Goal: Task Accomplishment & Management: Use online tool/utility

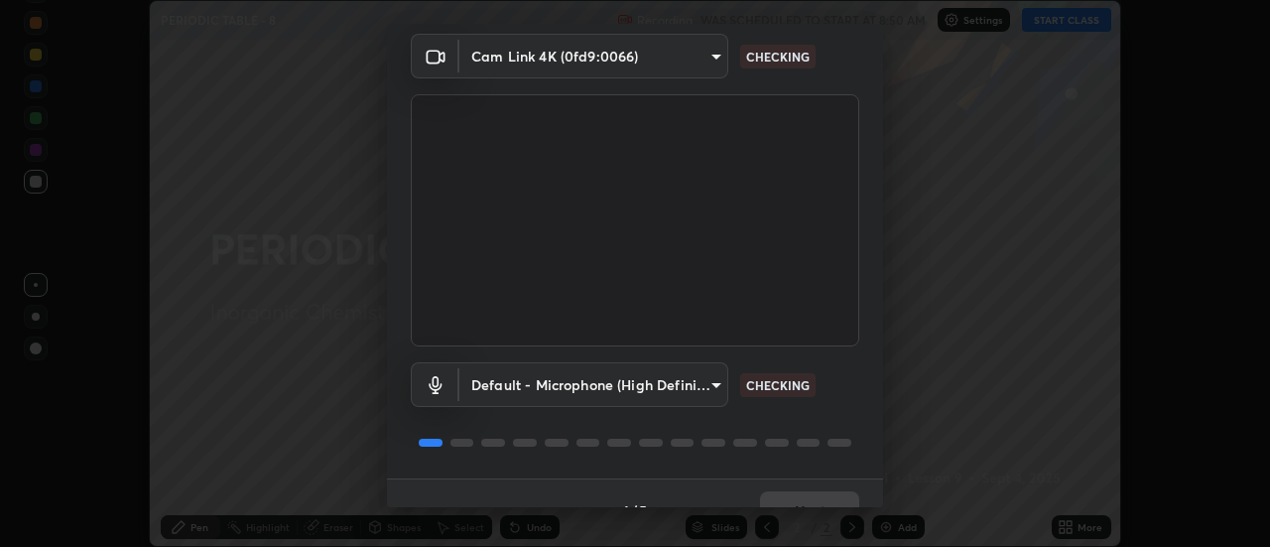
scroll to position [104, 0]
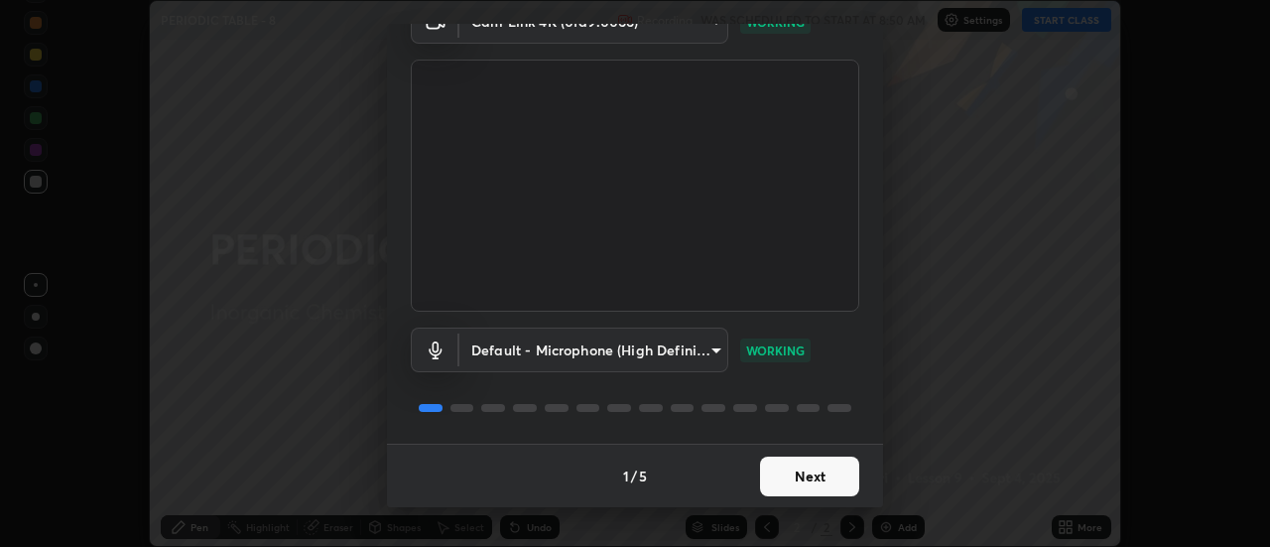
click at [835, 486] on button "Next" at bounding box center [809, 476] width 99 height 40
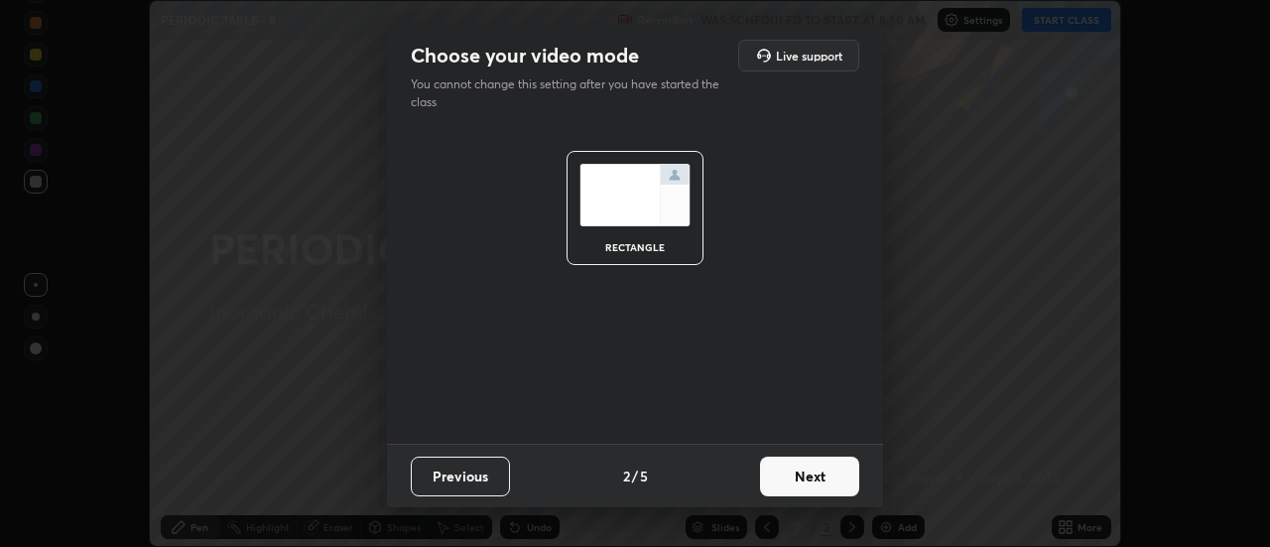
scroll to position [0, 0]
click at [838, 481] on button "Next" at bounding box center [809, 476] width 99 height 40
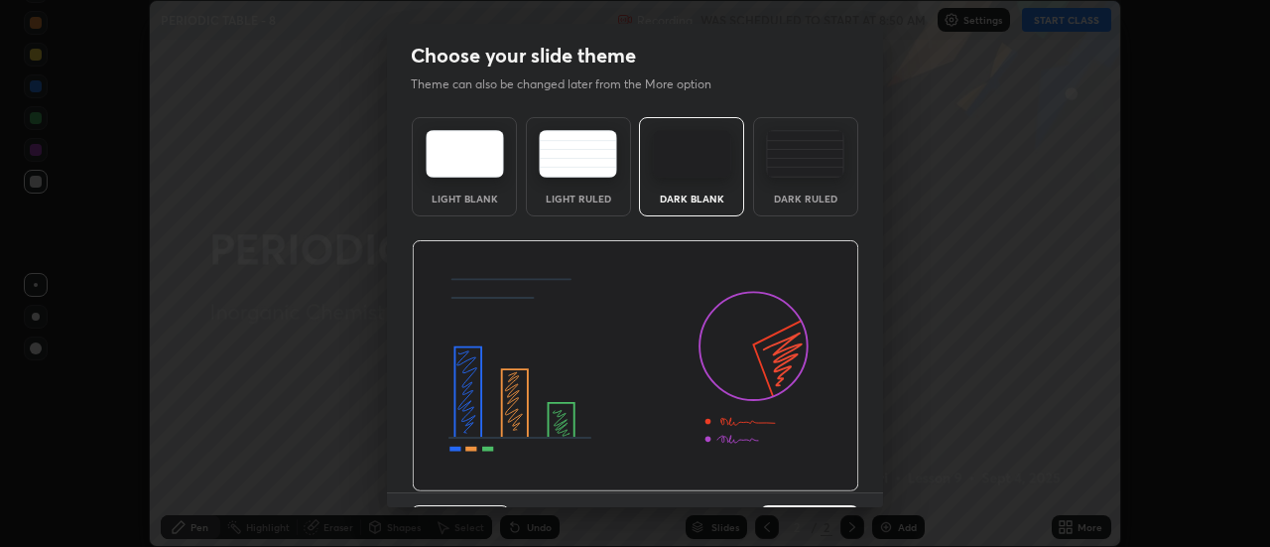
scroll to position [49, 0]
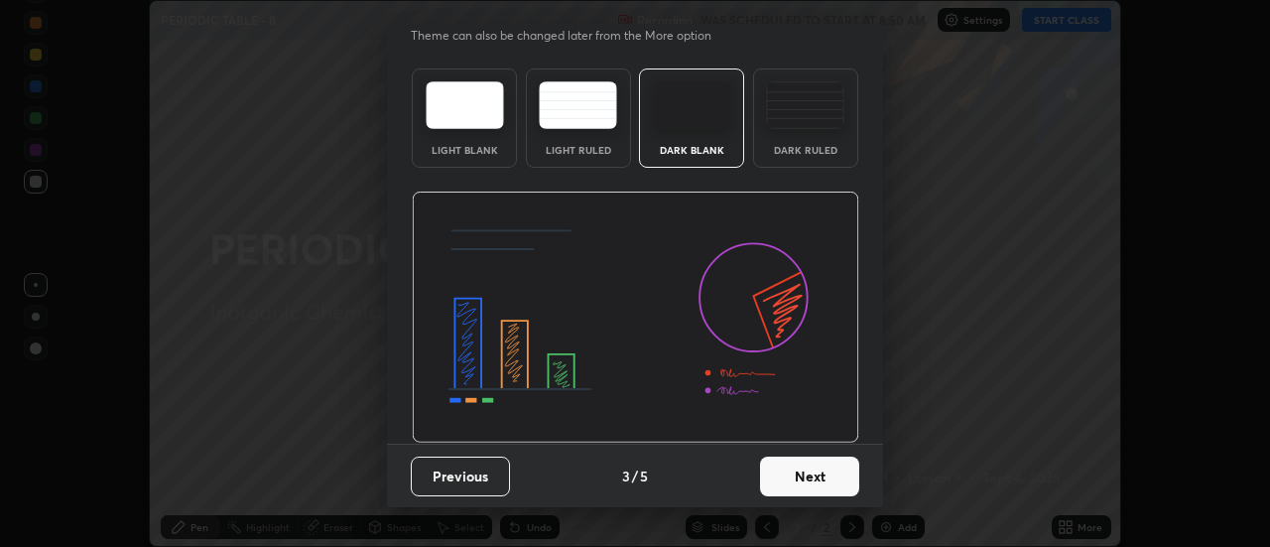
click at [841, 475] on button "Next" at bounding box center [809, 476] width 99 height 40
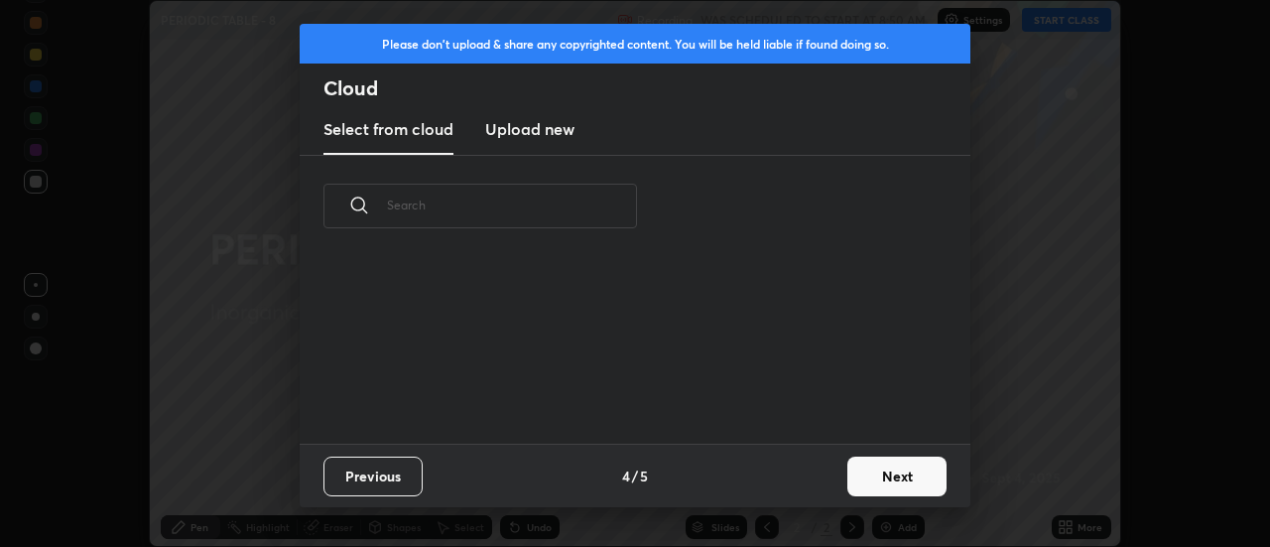
click at [882, 477] on button "Next" at bounding box center [896, 476] width 99 height 40
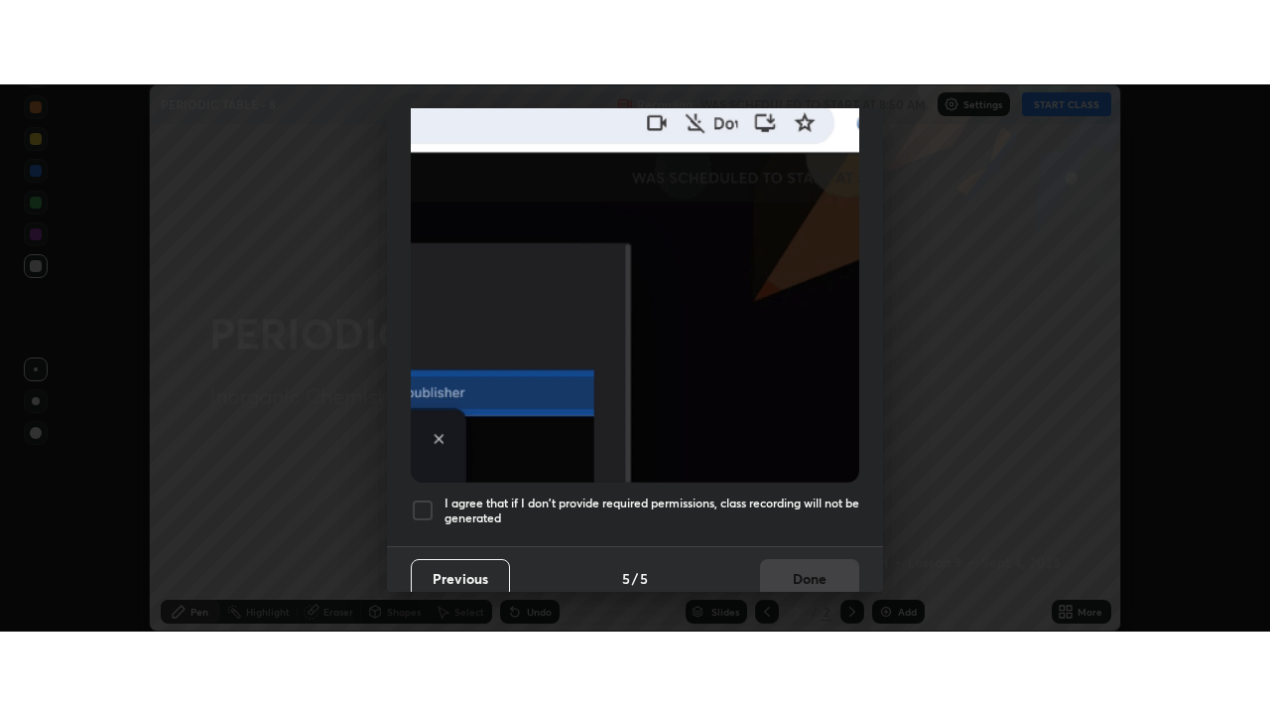
scroll to position [509, 0]
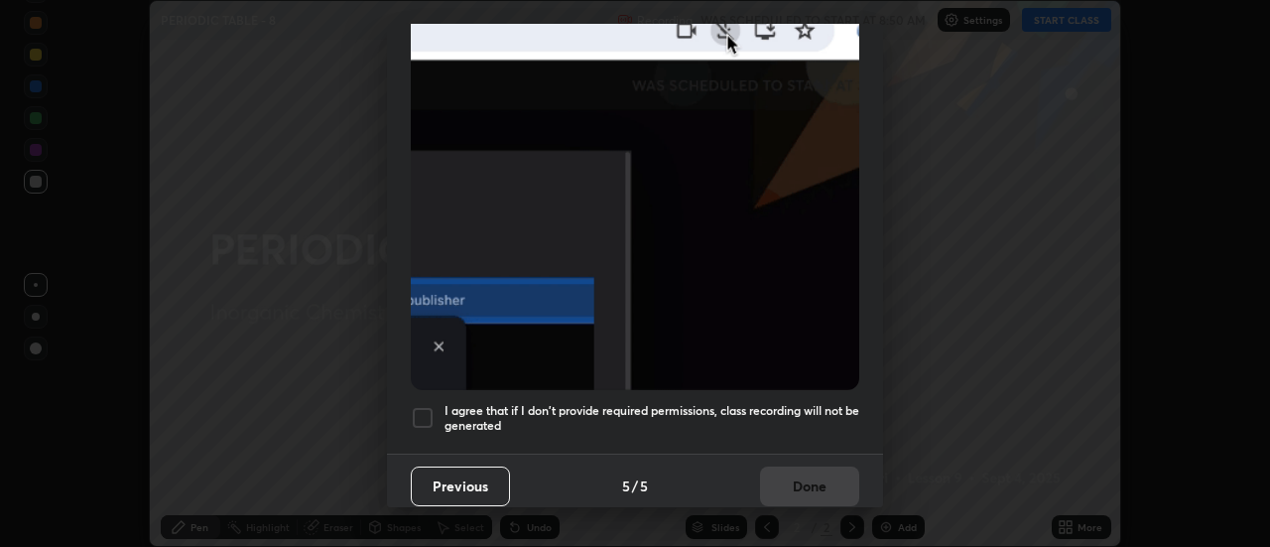
click at [430, 411] on div at bounding box center [423, 418] width 24 height 24
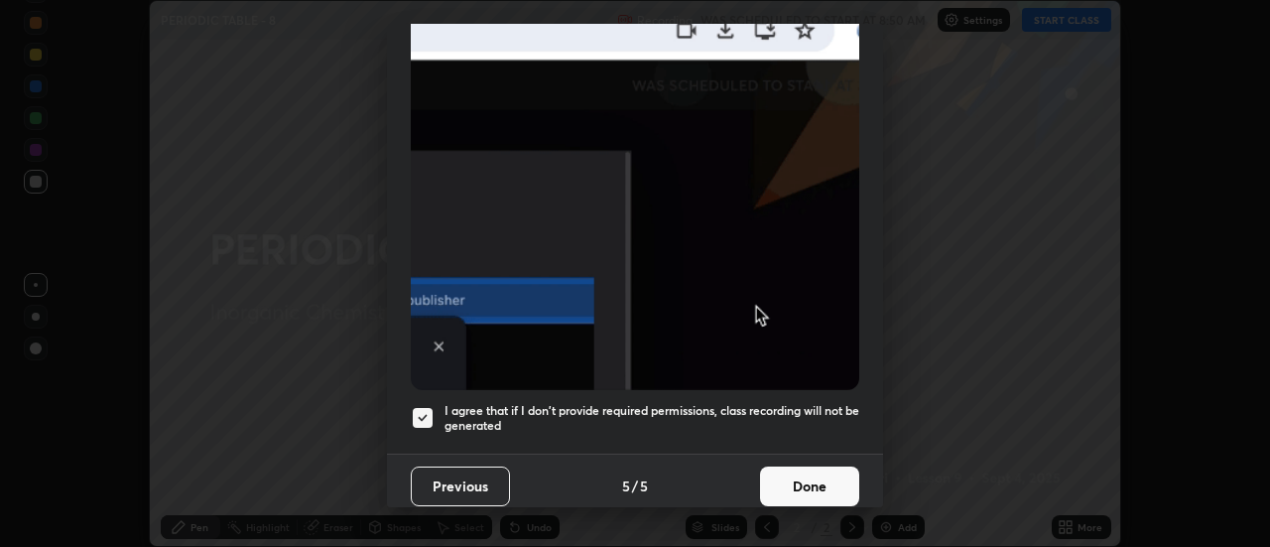
click at [815, 480] on button "Done" at bounding box center [809, 486] width 99 height 40
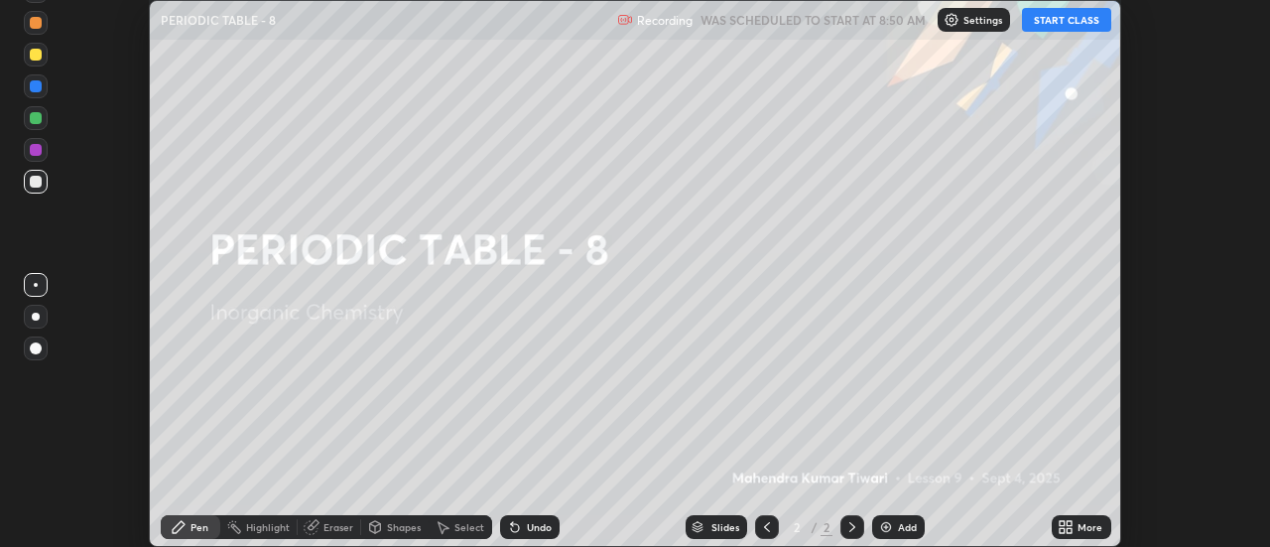
click at [1072, 27] on button "START CLASS" at bounding box center [1066, 20] width 89 height 24
click at [1070, 527] on icon at bounding box center [1066, 527] width 16 height 16
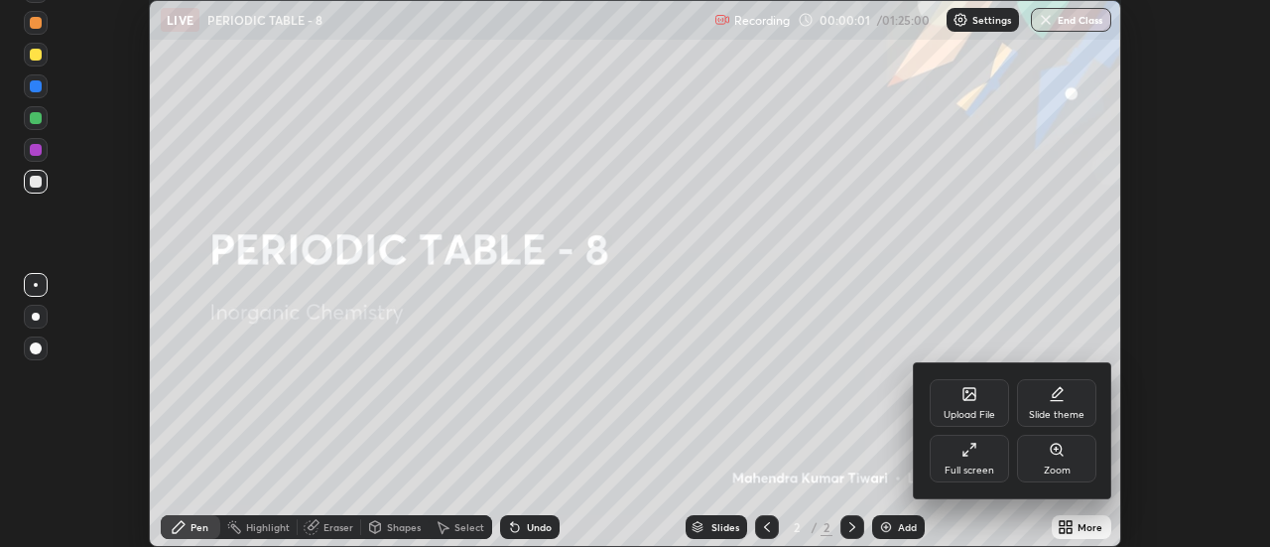
click at [982, 459] on div "Full screen" at bounding box center [969, 459] width 79 height 48
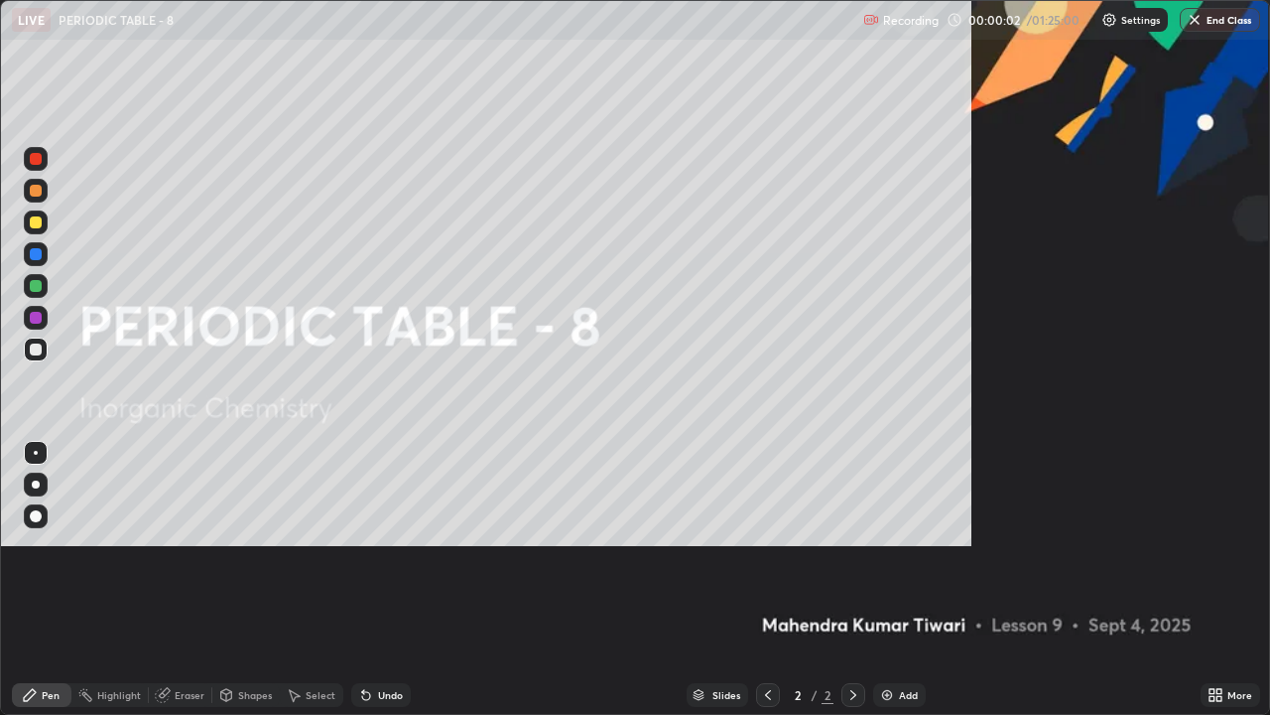
scroll to position [715, 1270]
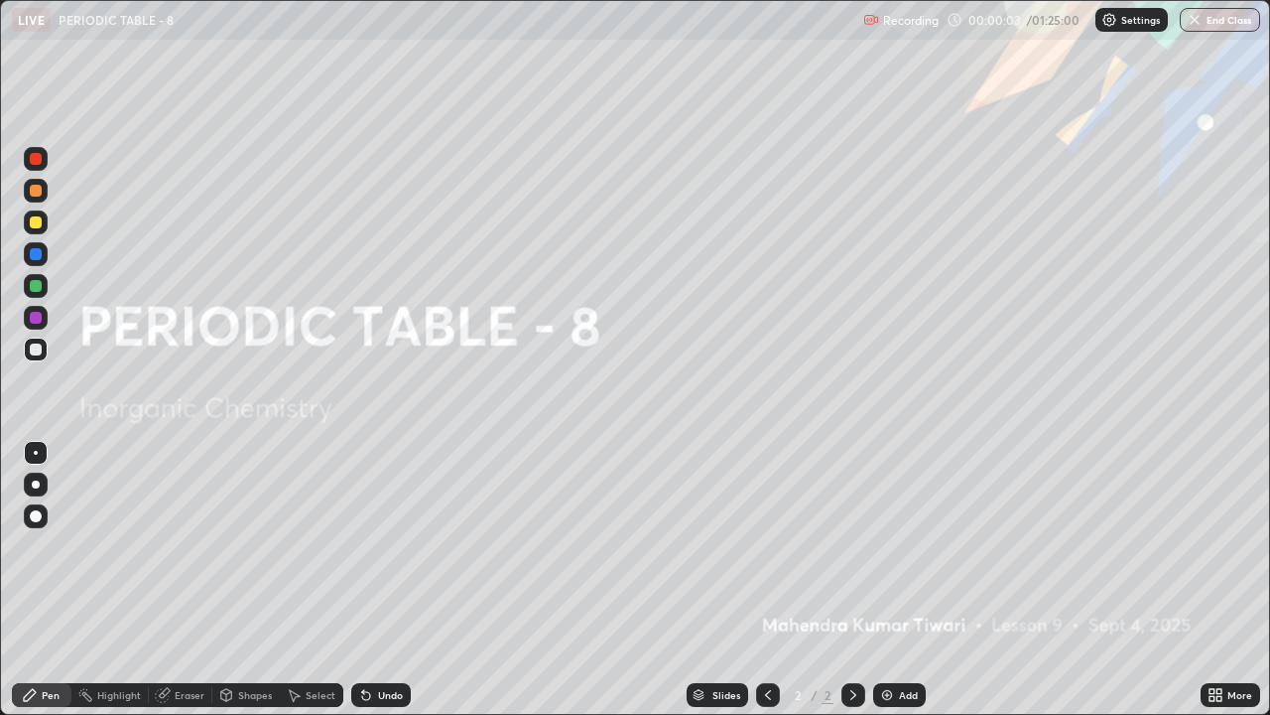
click at [903, 546] on div "Add" at bounding box center [908, 695] width 19 height 10
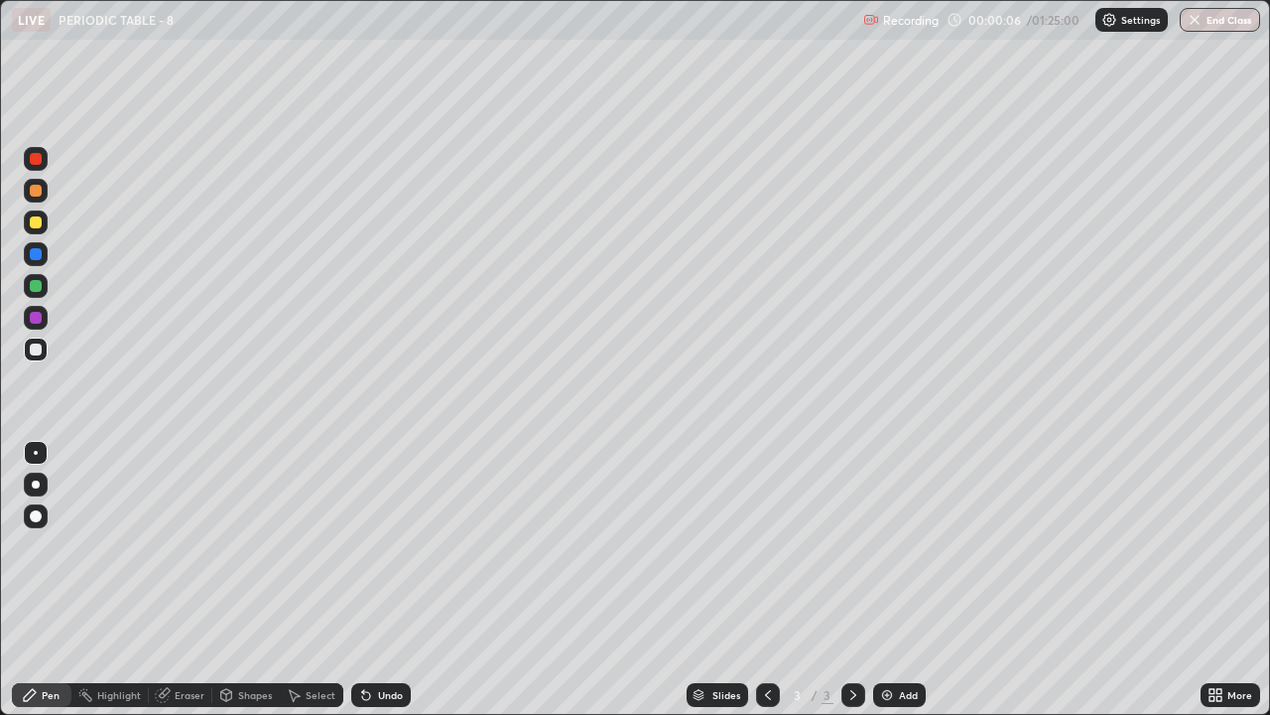
click at [35, 515] on div at bounding box center [36, 516] width 12 height 12
click at [32, 221] on div at bounding box center [36, 222] width 12 height 12
click at [285, 546] on div "Select" at bounding box center [312, 695] width 64 height 24
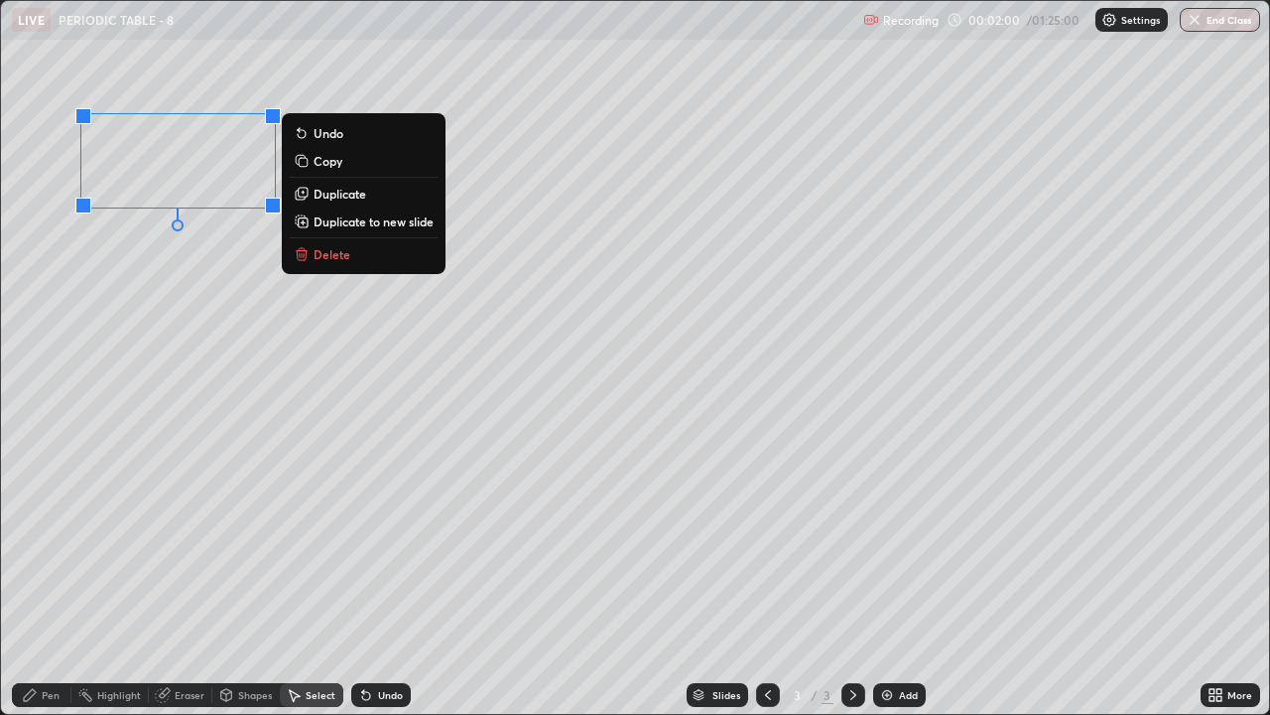
click at [336, 253] on p "Delete" at bounding box center [332, 254] width 37 height 16
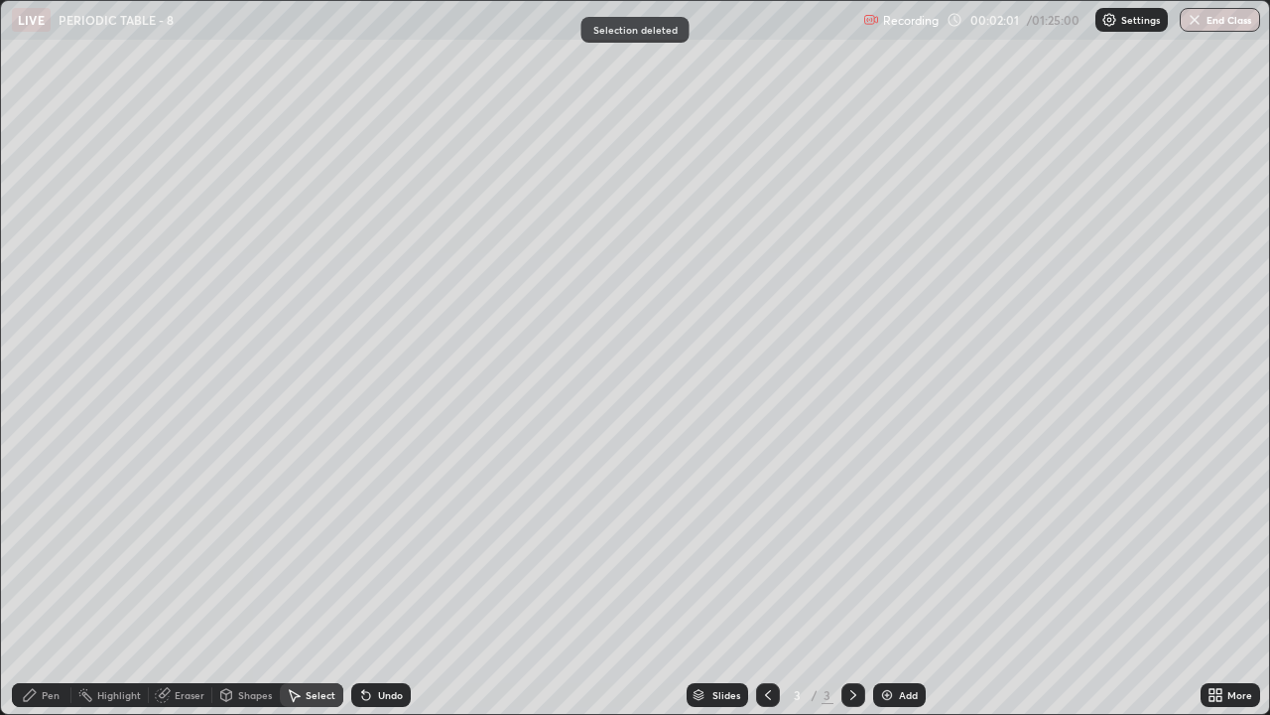
click at [48, 546] on div "Pen" at bounding box center [51, 695] width 18 height 10
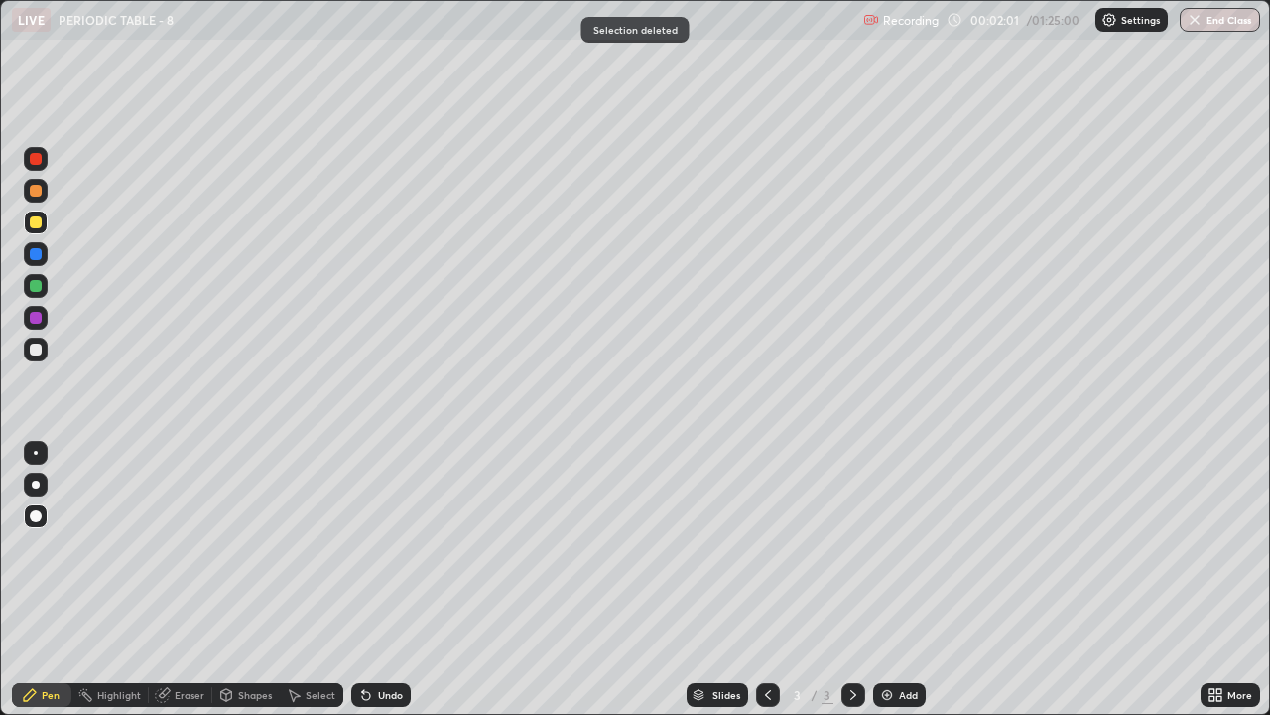
click at [48, 546] on div "Pen" at bounding box center [42, 695] width 60 height 24
click at [296, 546] on icon at bounding box center [295, 696] width 11 height 12
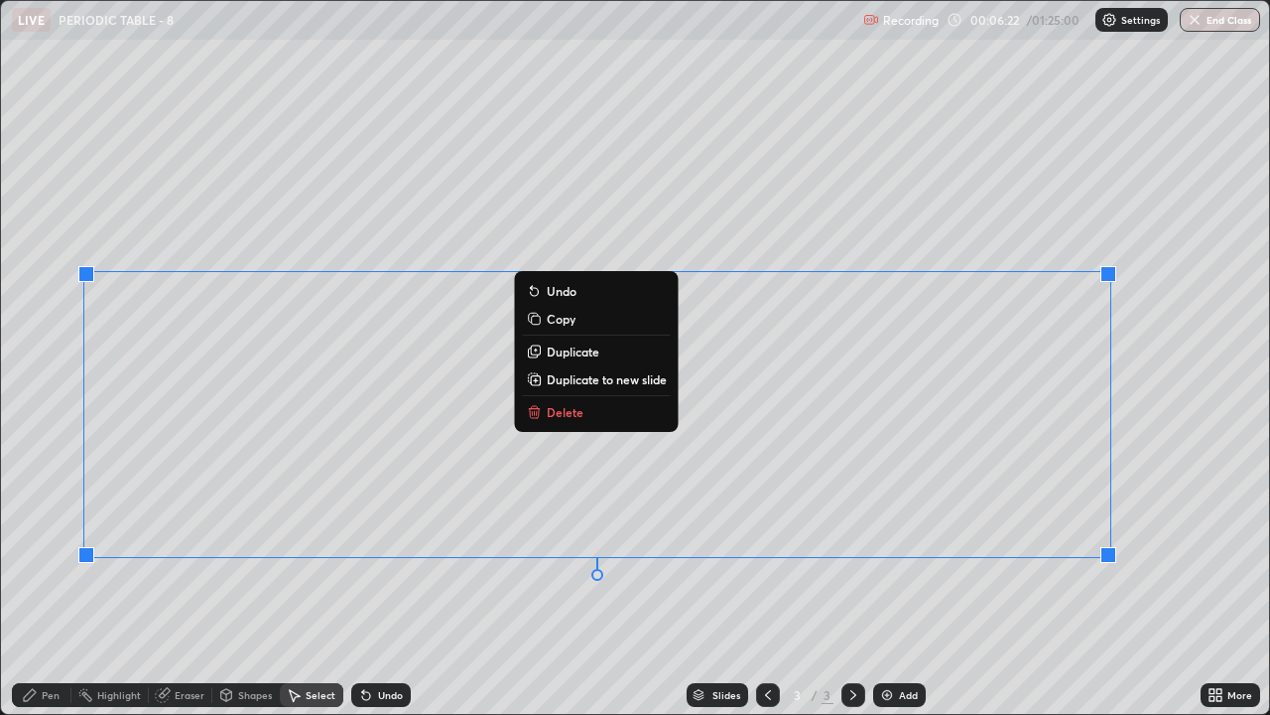
click at [590, 419] on button "Delete" at bounding box center [597, 412] width 148 height 24
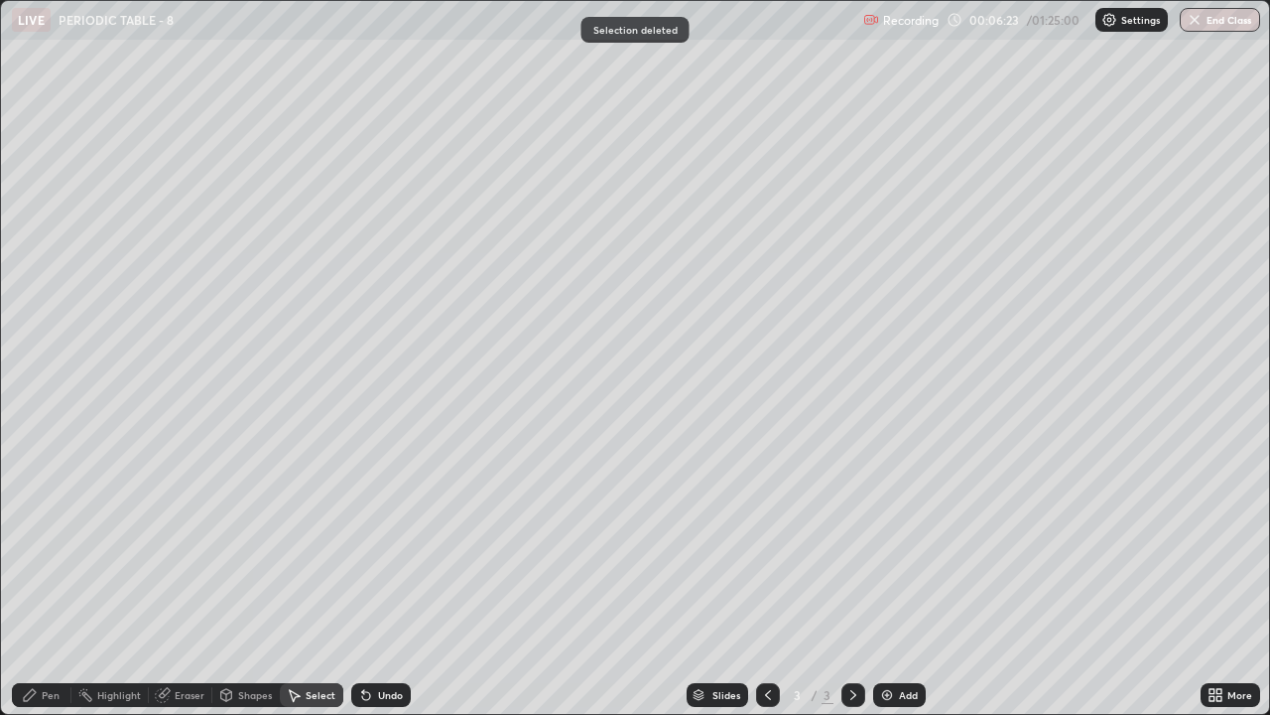
click at [54, 546] on div "Pen" at bounding box center [42, 695] width 60 height 24
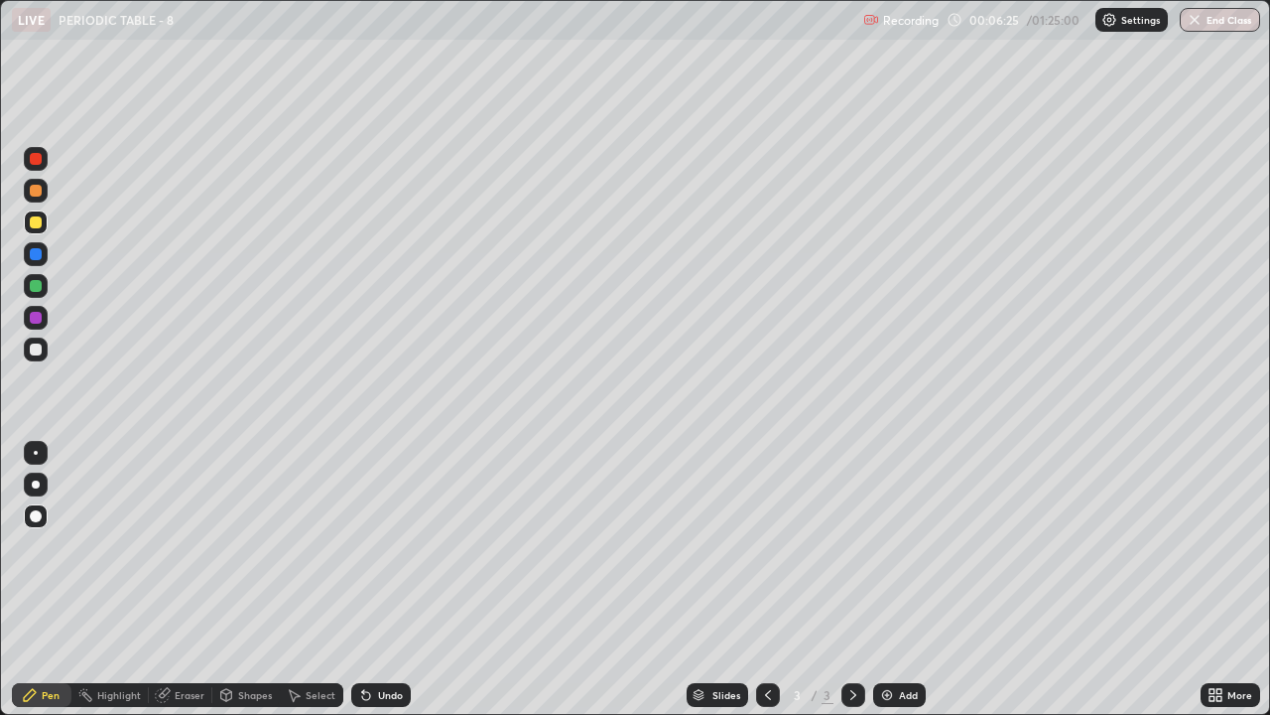
click at [33, 349] on div at bounding box center [36, 349] width 12 height 12
click at [894, 546] on div "Add" at bounding box center [899, 695] width 53 height 24
click at [32, 221] on div at bounding box center [36, 222] width 12 height 12
click at [36, 339] on div at bounding box center [36, 349] width 24 height 24
click at [38, 314] on div at bounding box center [36, 318] width 12 height 12
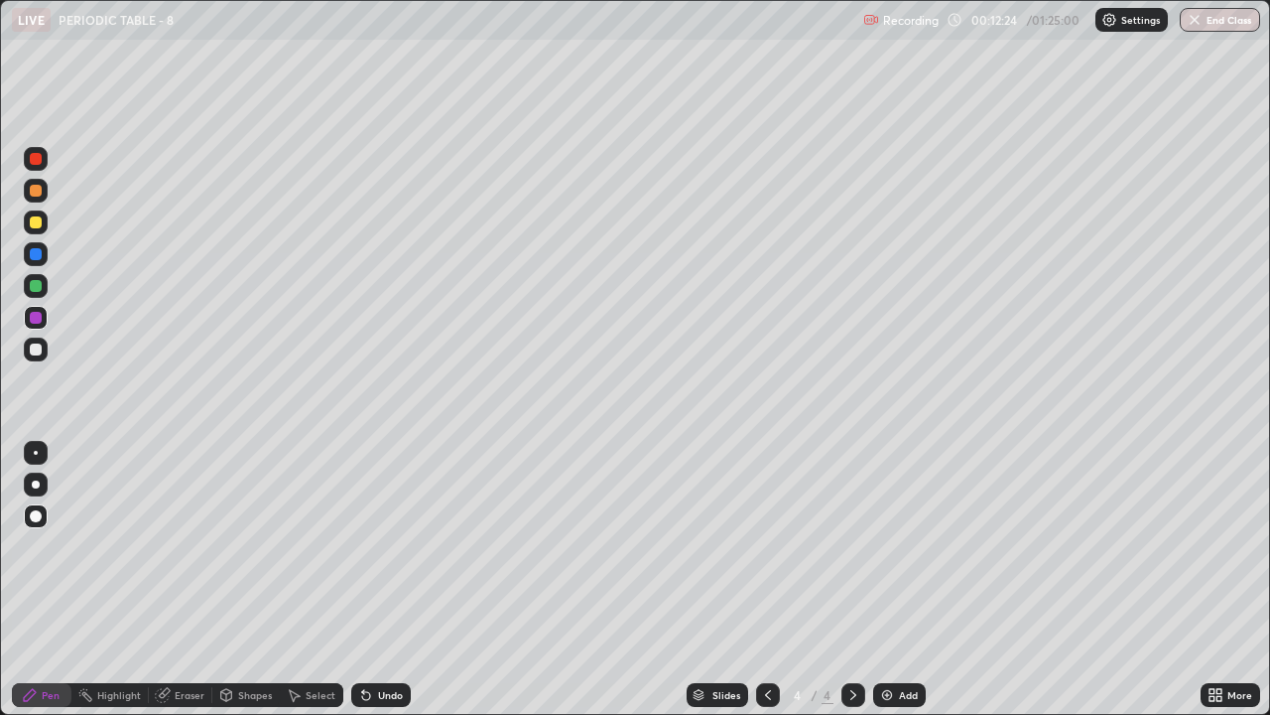
click at [34, 341] on div at bounding box center [36, 349] width 24 height 24
click at [320, 546] on div "Select" at bounding box center [321, 695] width 30 height 10
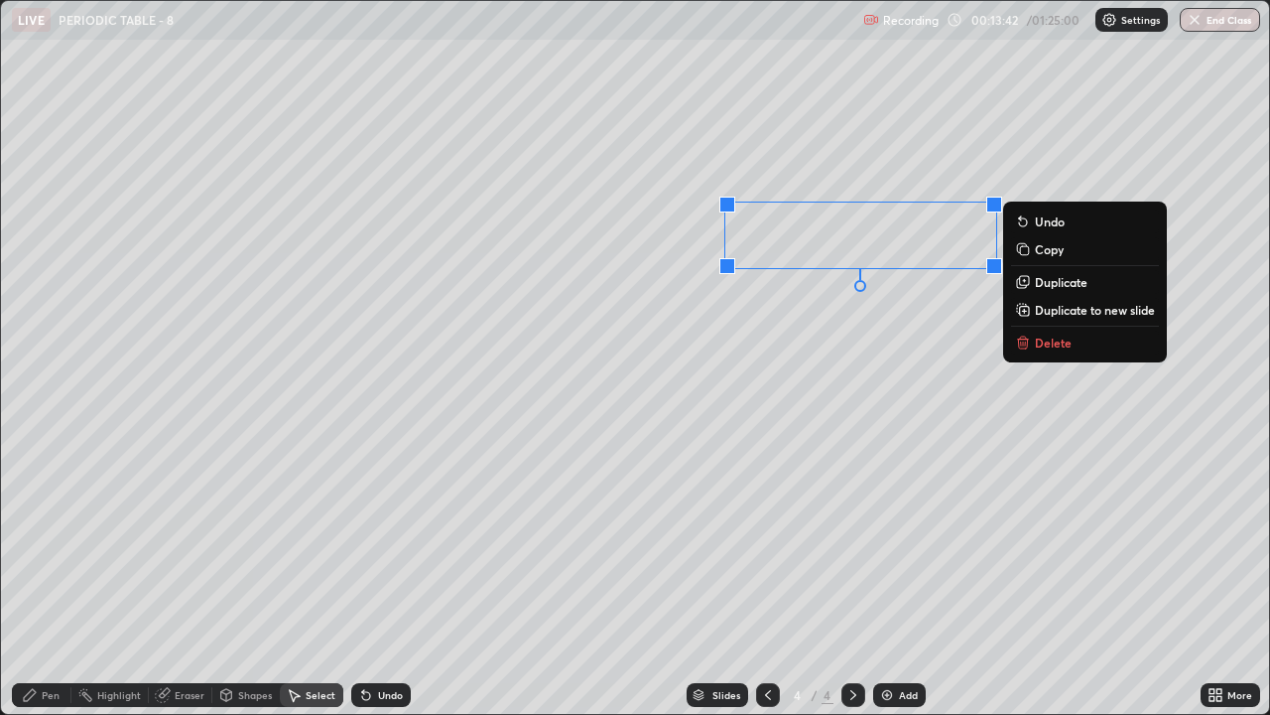
click at [787, 401] on div "0 ° Undo Copy Duplicate Duplicate to new slide Delete" at bounding box center [635, 357] width 1268 height 713
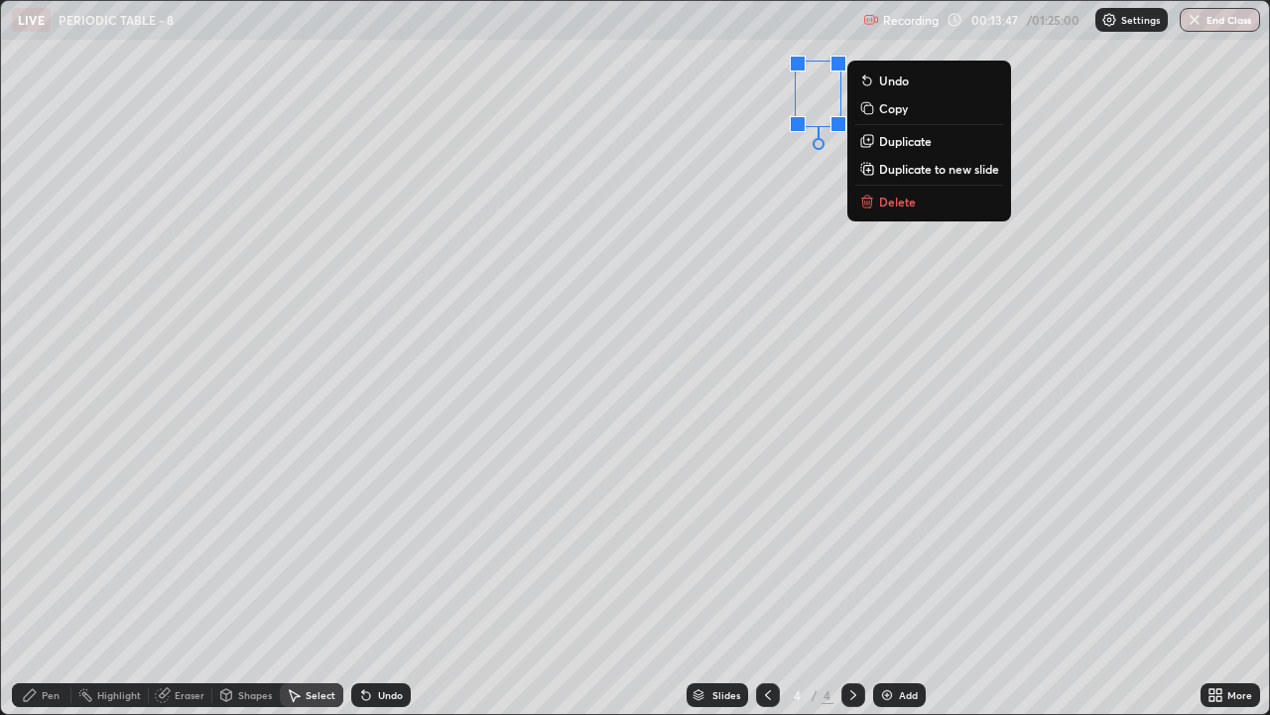
click at [899, 195] on p "Delete" at bounding box center [897, 202] width 37 height 16
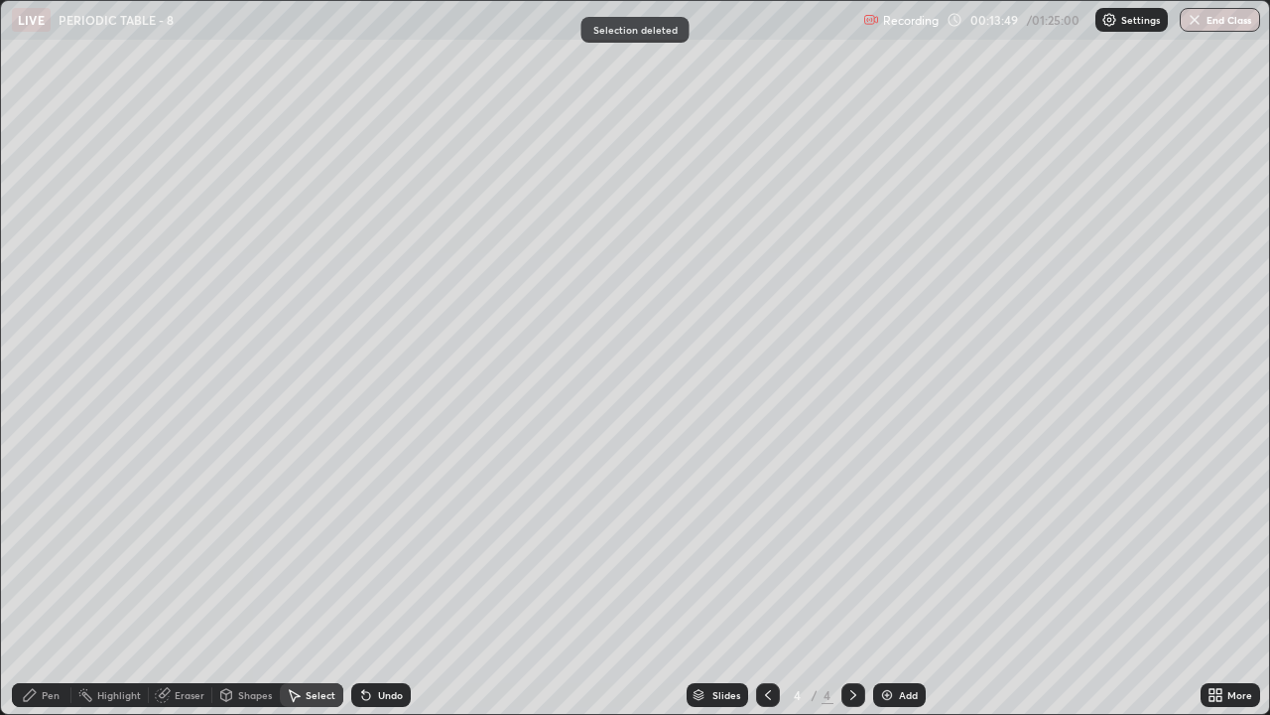
click at [245, 546] on div "Shapes" at bounding box center [255, 695] width 34 height 10
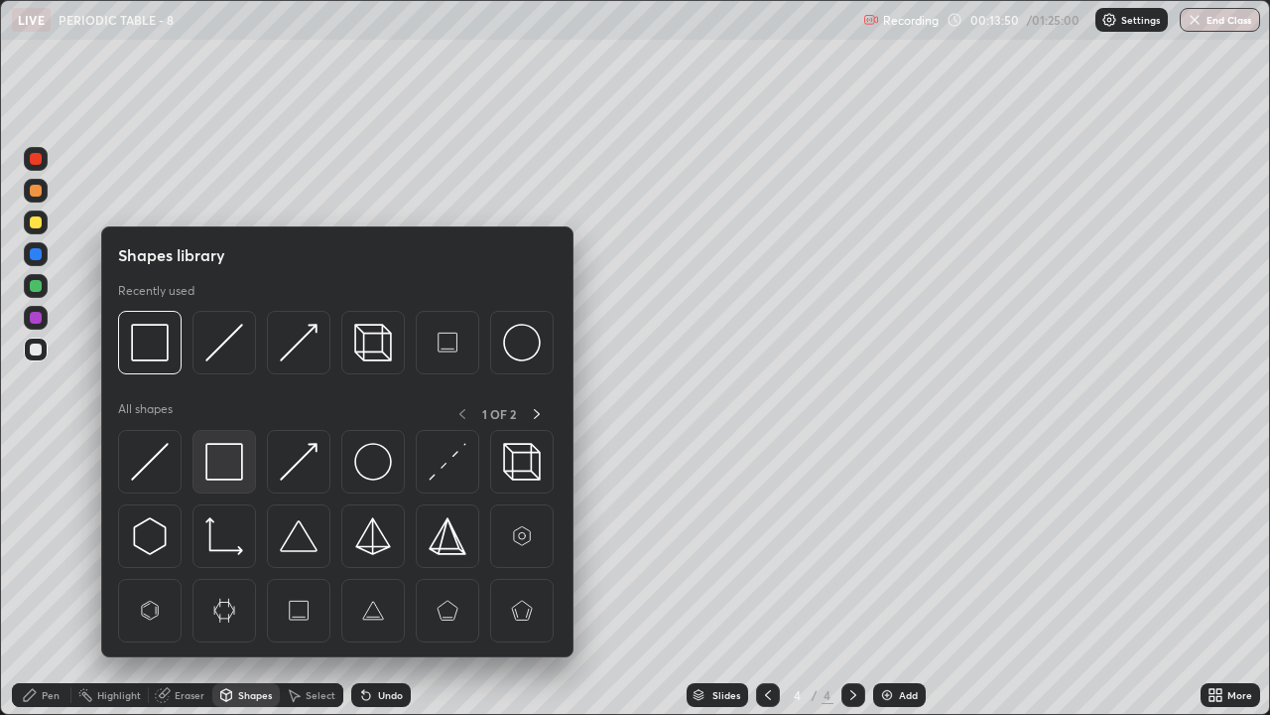
click at [195, 463] on div at bounding box center [225, 462] width 64 height 64
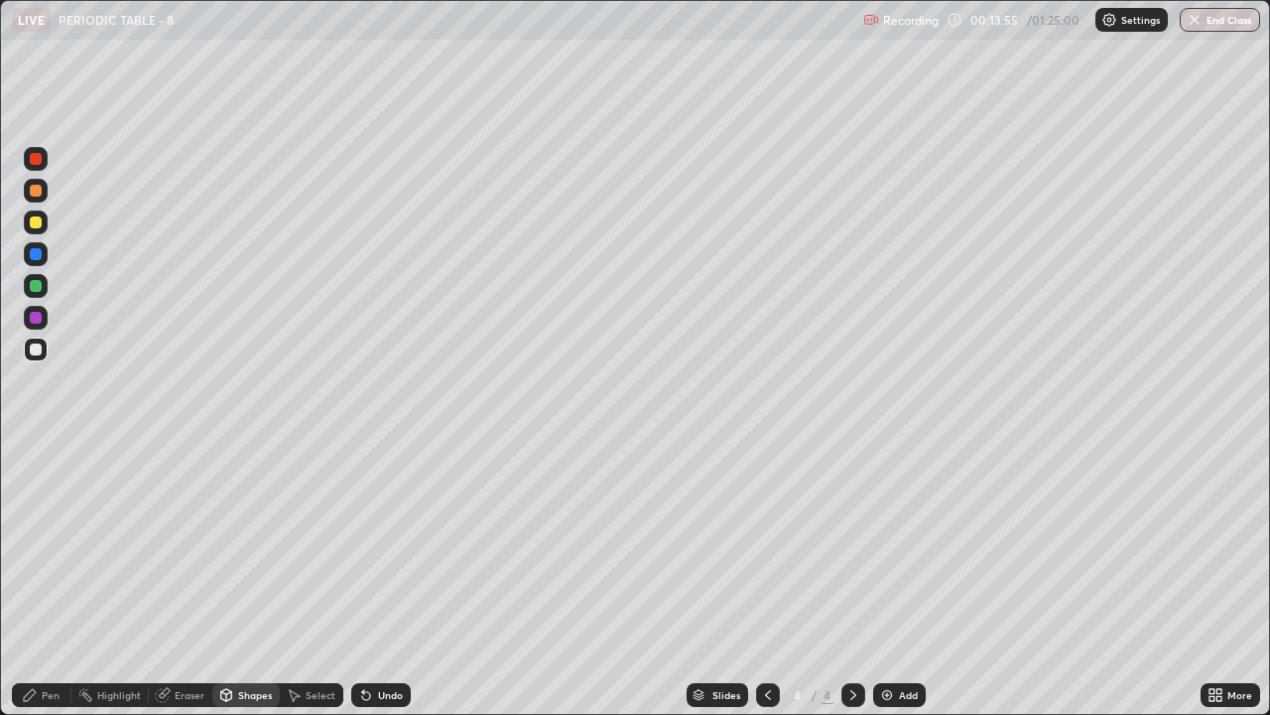
click at [79, 546] on circle at bounding box center [79, 693] width 2 height 2
click at [40, 221] on div at bounding box center [36, 222] width 12 height 12
click at [51, 546] on div "Pen" at bounding box center [51, 695] width 18 height 10
click at [757, 546] on div at bounding box center [768, 695] width 24 height 24
click at [852, 546] on icon at bounding box center [854, 695] width 16 height 16
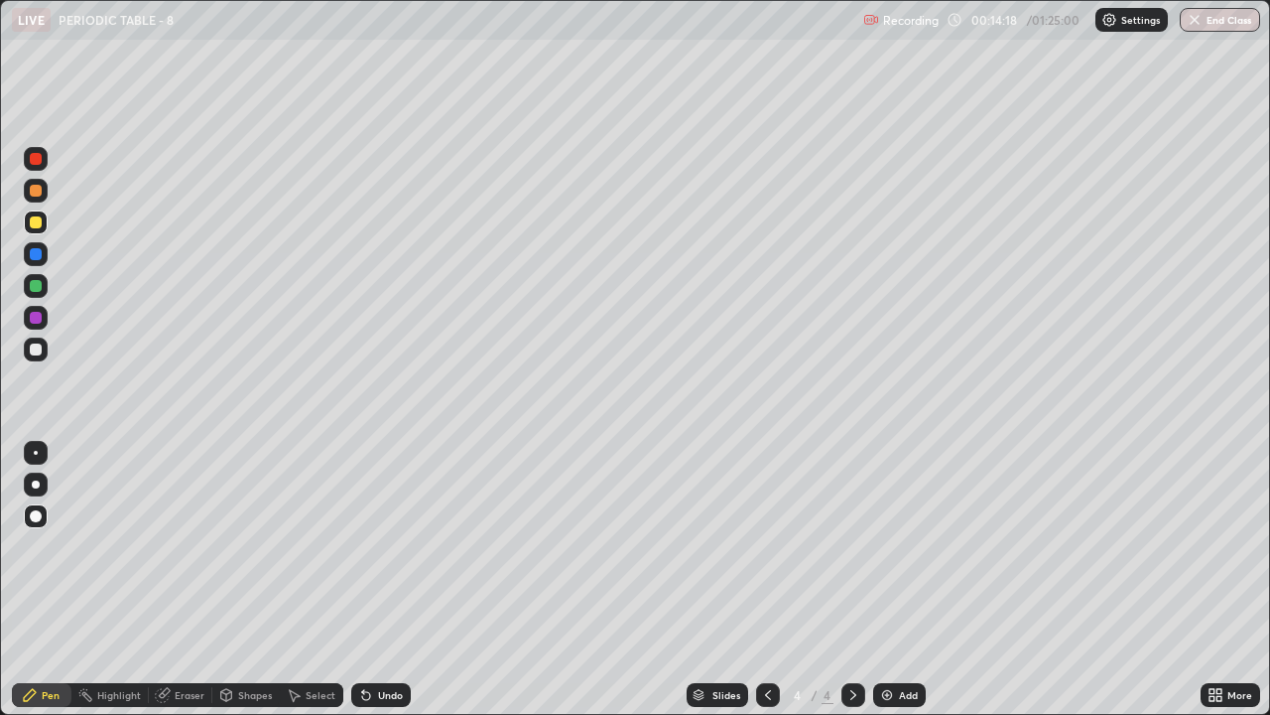
click at [766, 546] on icon at bounding box center [768, 695] width 16 height 16
click at [894, 546] on div "Add" at bounding box center [899, 695] width 53 height 24
click at [36, 350] on div at bounding box center [36, 349] width 12 height 12
click at [33, 481] on div at bounding box center [36, 484] width 8 height 8
click at [317, 546] on div "Select" at bounding box center [321, 695] width 30 height 10
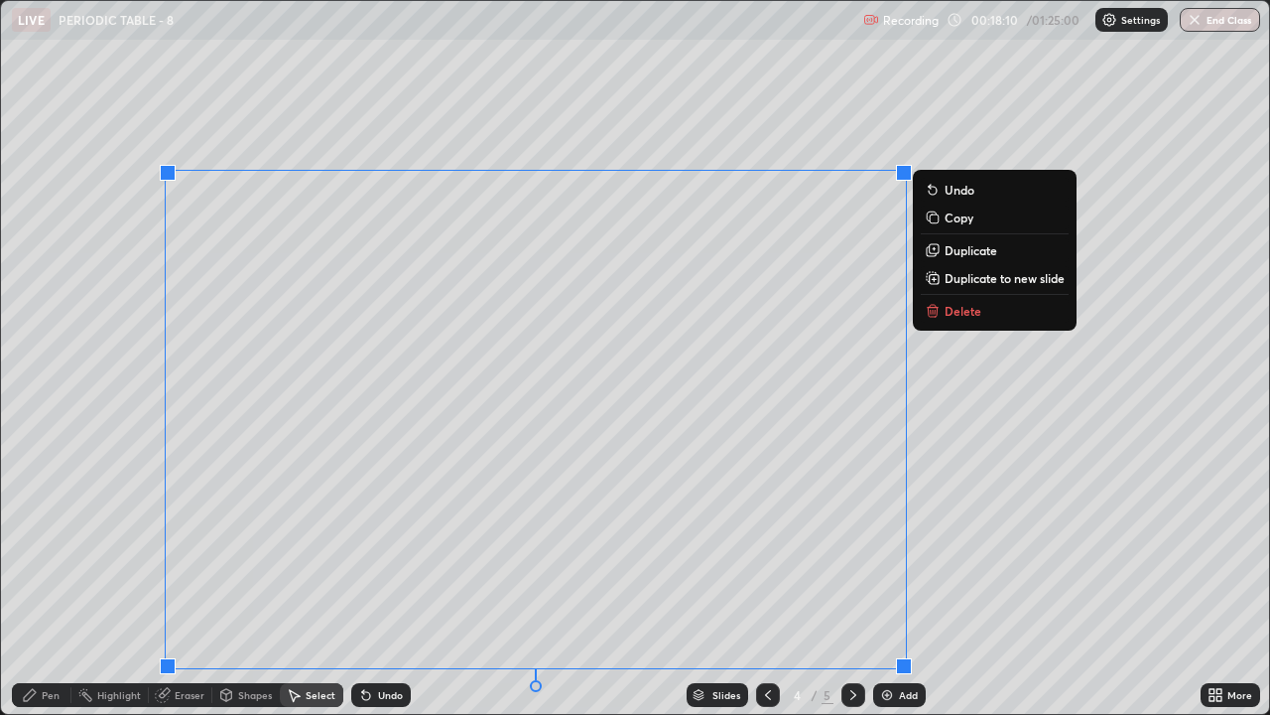
click at [1035, 539] on div "0 ° Undo Copy Duplicate Duplicate to new slide Delete" at bounding box center [635, 357] width 1268 height 713
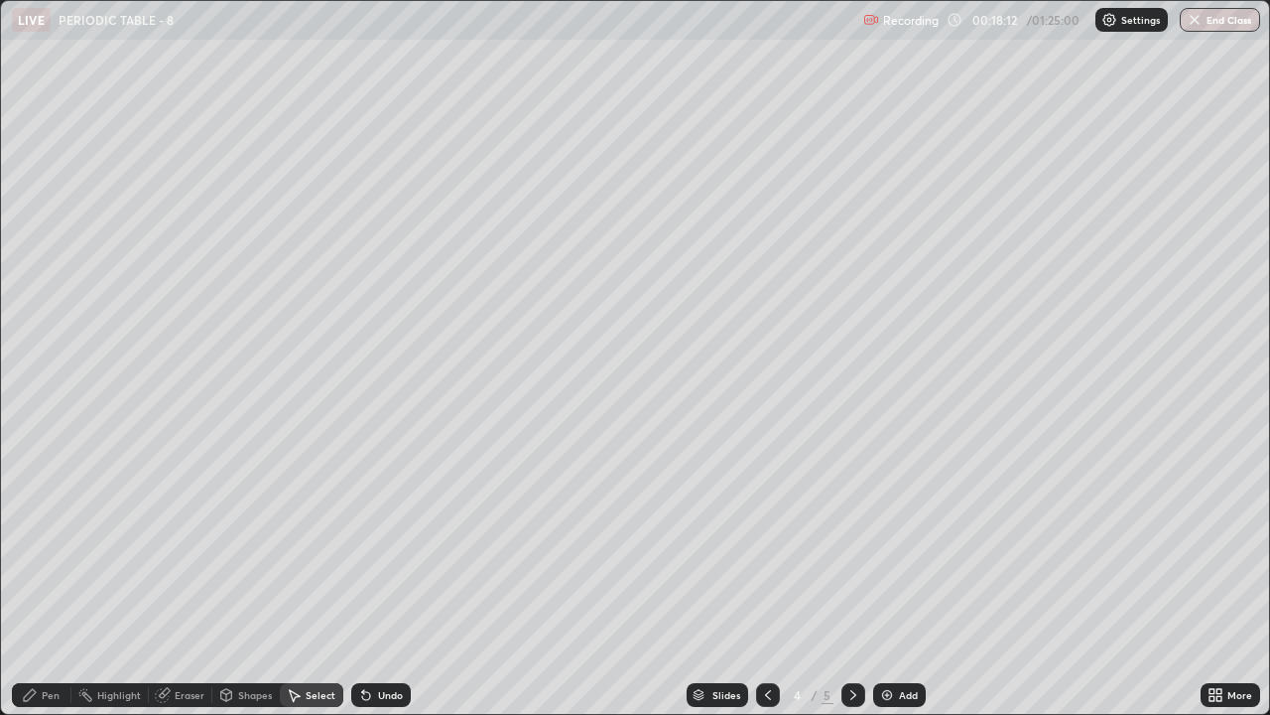
click at [42, 546] on div "Pen" at bounding box center [51, 695] width 18 height 10
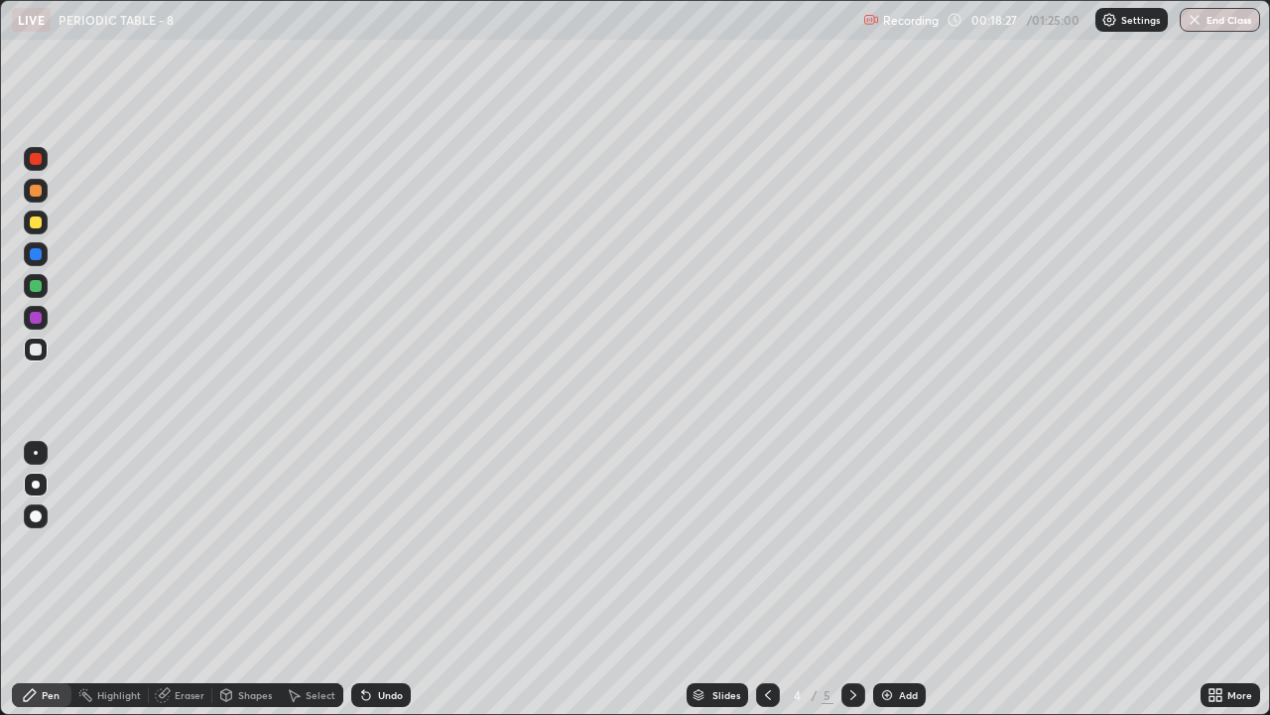
click at [764, 546] on icon at bounding box center [768, 695] width 16 height 16
click at [853, 546] on icon at bounding box center [854, 695] width 16 height 16
click at [765, 546] on icon at bounding box center [768, 695] width 6 height 10
click at [852, 546] on div at bounding box center [854, 695] width 24 height 40
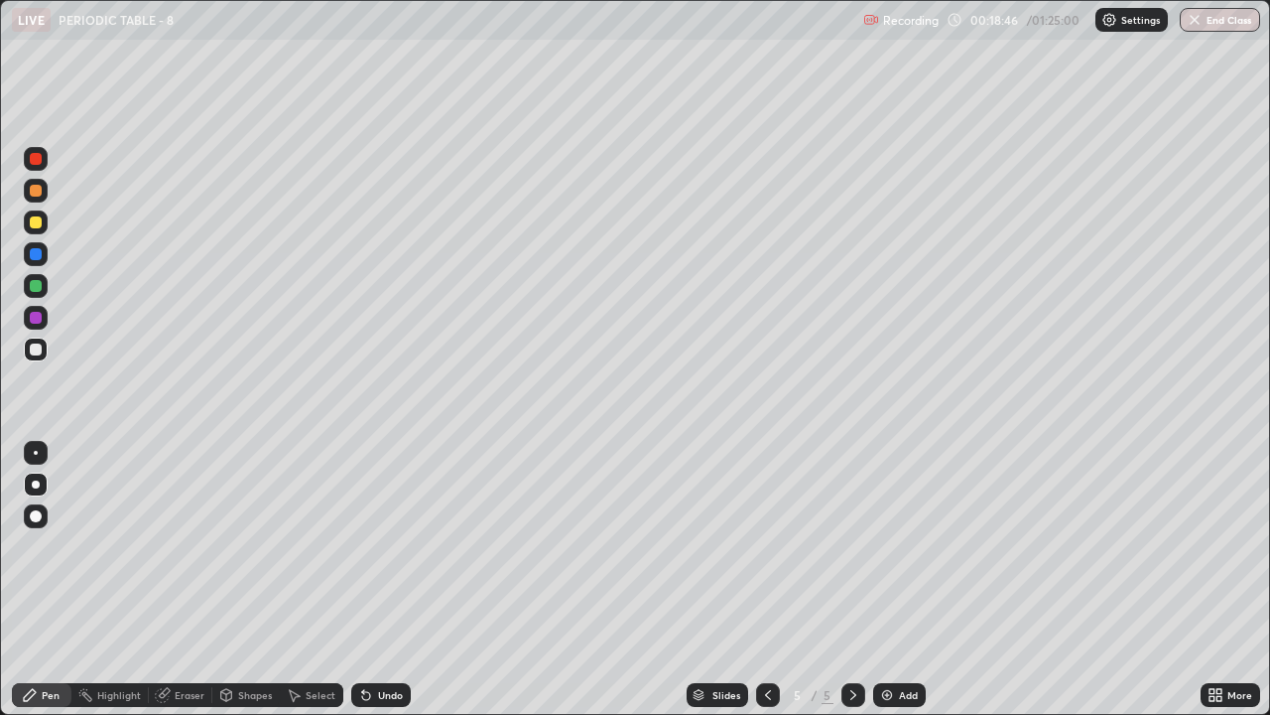
click at [767, 546] on icon at bounding box center [768, 695] width 16 height 16
click at [848, 546] on icon at bounding box center [854, 695] width 16 height 16
click at [243, 546] on div "Shapes" at bounding box center [255, 695] width 34 height 10
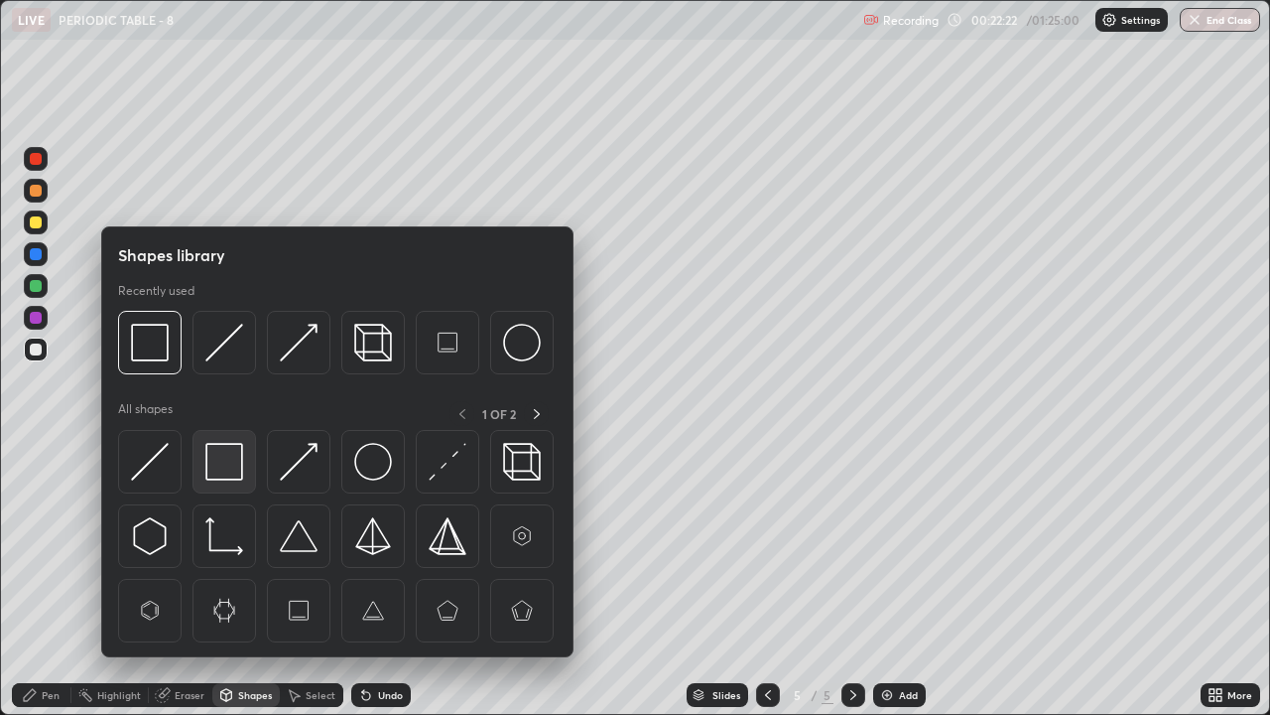
click at [220, 460] on img at bounding box center [224, 462] width 38 height 38
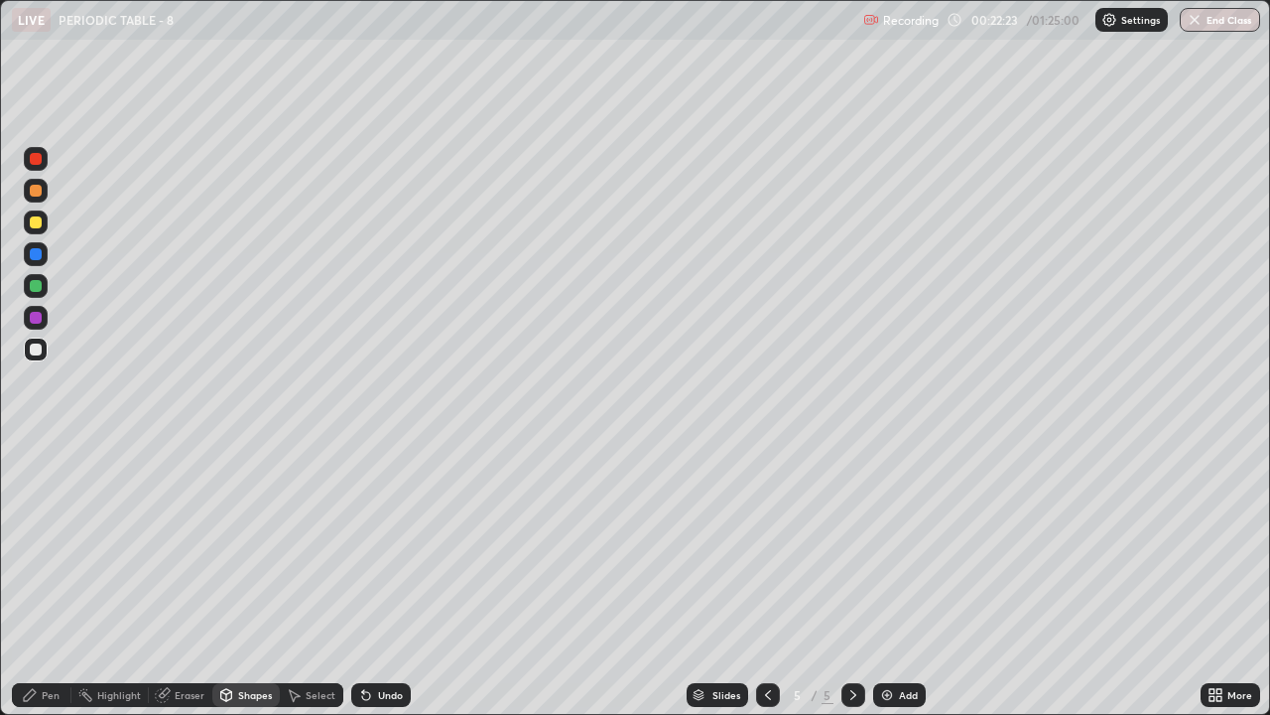
click at [31, 281] on div at bounding box center [36, 286] width 12 height 12
click at [47, 546] on div "Pen" at bounding box center [51, 695] width 18 height 10
click at [187, 546] on div "Eraser" at bounding box center [190, 695] width 30 height 10
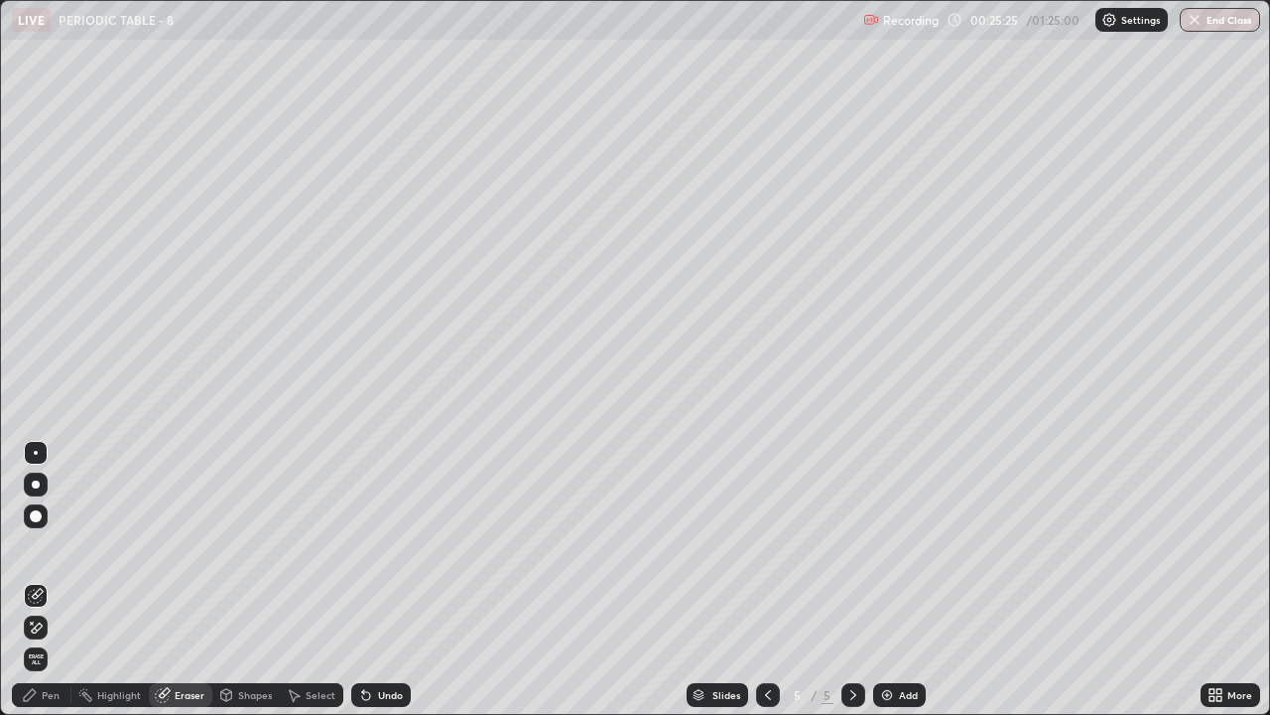
click at [47, 546] on div "Pen" at bounding box center [42, 695] width 60 height 24
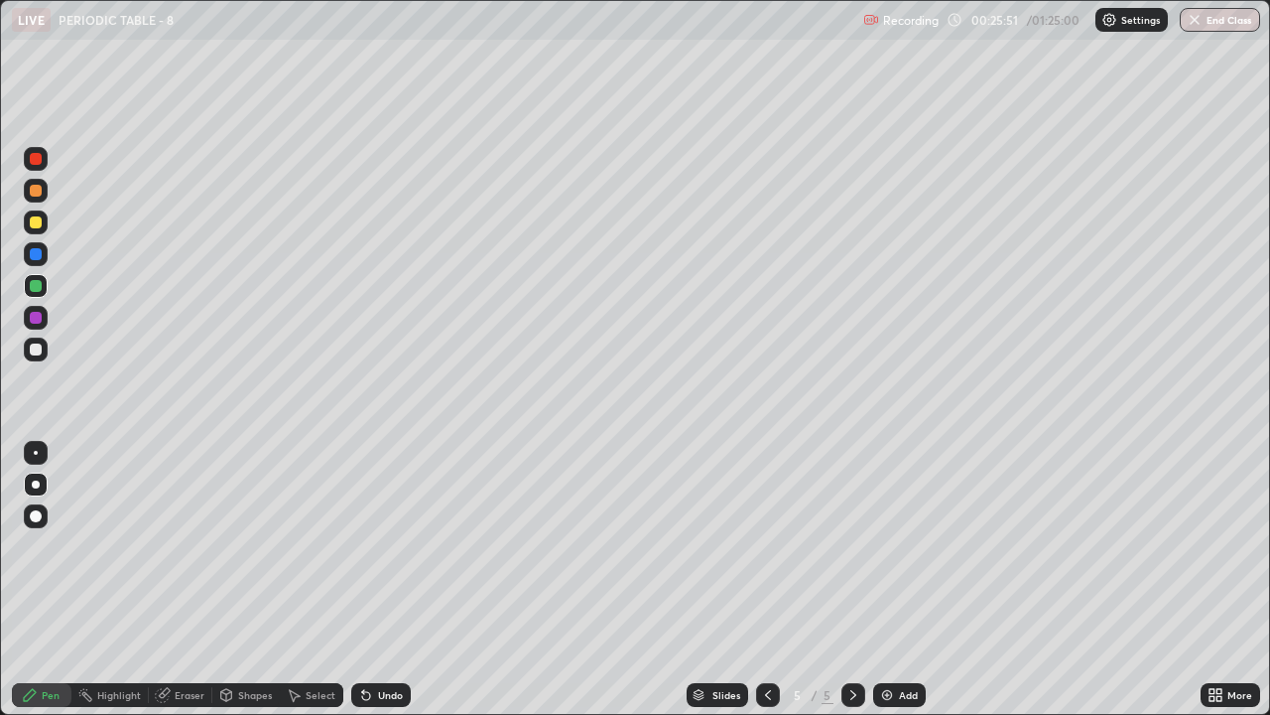
click at [893, 546] on div "Add" at bounding box center [899, 695] width 53 height 24
click at [34, 220] on div at bounding box center [36, 222] width 12 height 12
click at [38, 518] on div at bounding box center [36, 516] width 12 height 12
click at [378, 546] on div "Undo" at bounding box center [390, 695] width 25 height 10
click at [31, 350] on div at bounding box center [36, 349] width 12 height 12
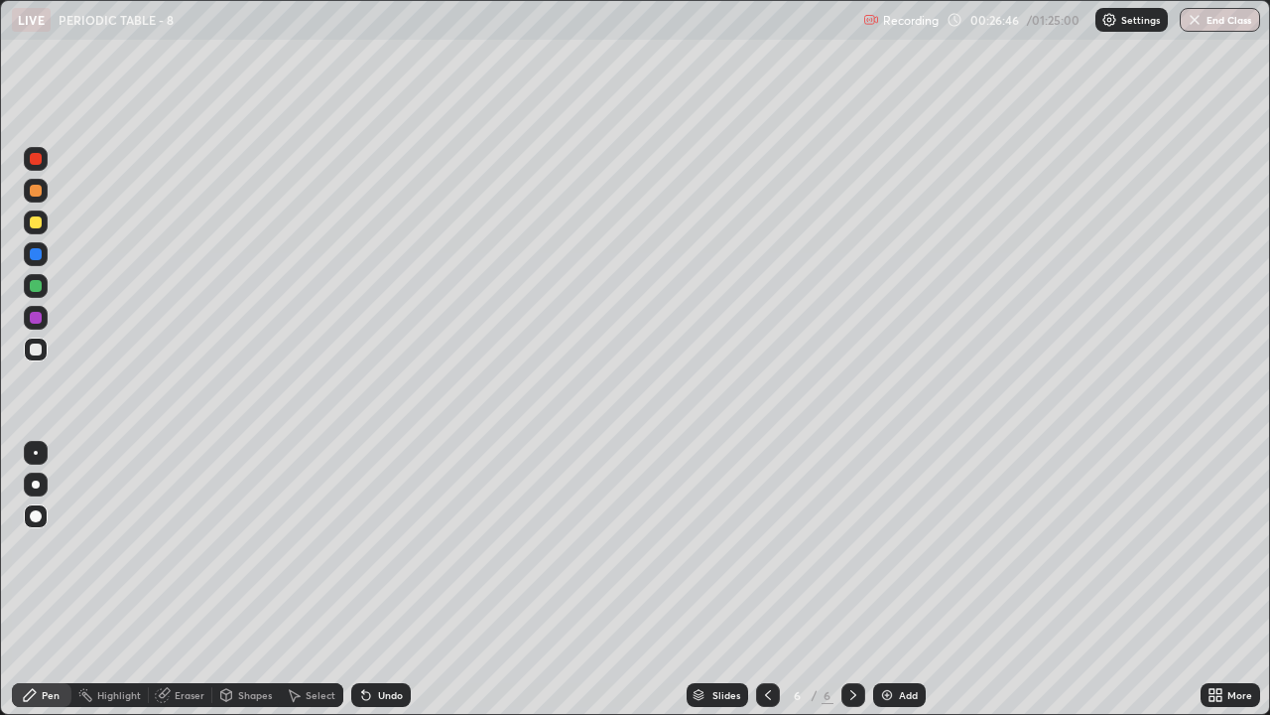
click at [30, 281] on div at bounding box center [36, 286] width 24 height 24
click at [30, 343] on div at bounding box center [36, 349] width 24 height 24
click at [766, 546] on icon at bounding box center [768, 695] width 16 height 16
click at [774, 546] on div at bounding box center [768, 695] width 24 height 24
click at [852, 546] on icon at bounding box center [854, 695] width 16 height 16
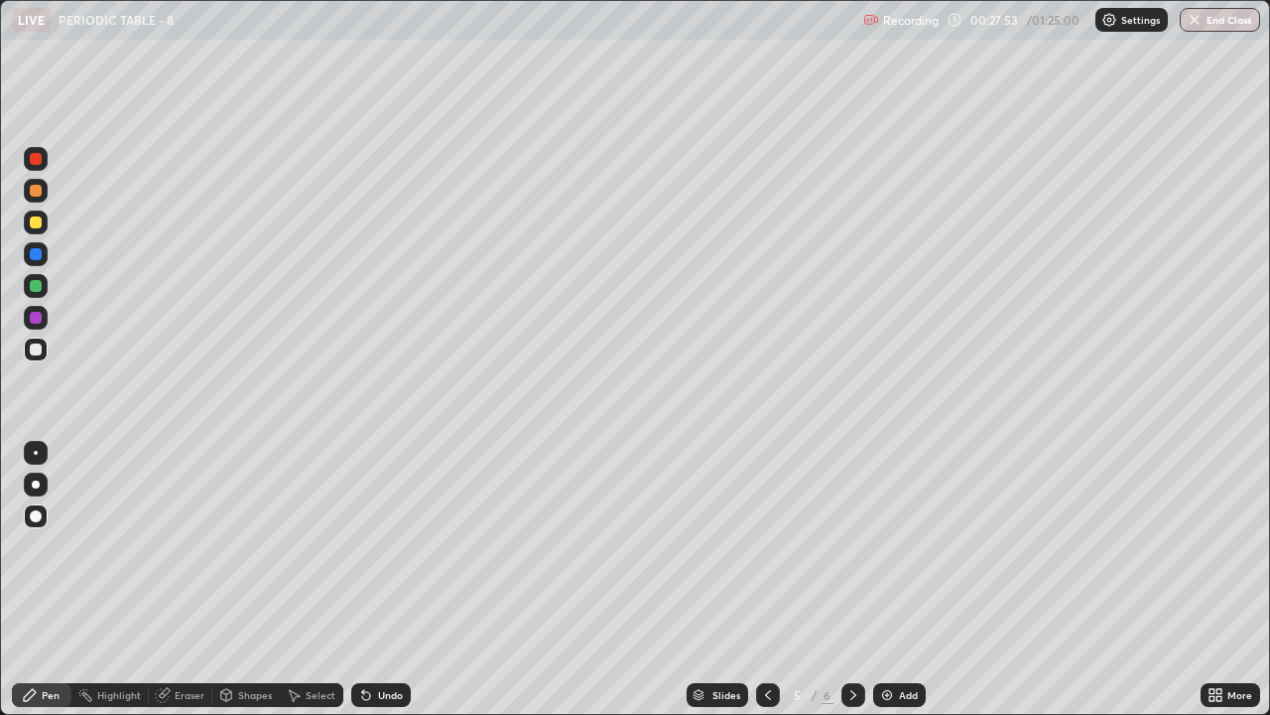
click at [860, 546] on div at bounding box center [854, 695] width 24 height 24
click at [851, 546] on div at bounding box center [854, 695] width 24 height 24
click at [766, 546] on icon at bounding box center [768, 695] width 16 height 16
click at [851, 546] on icon at bounding box center [854, 695] width 16 height 16
click at [175, 546] on div "Eraser" at bounding box center [190, 695] width 30 height 10
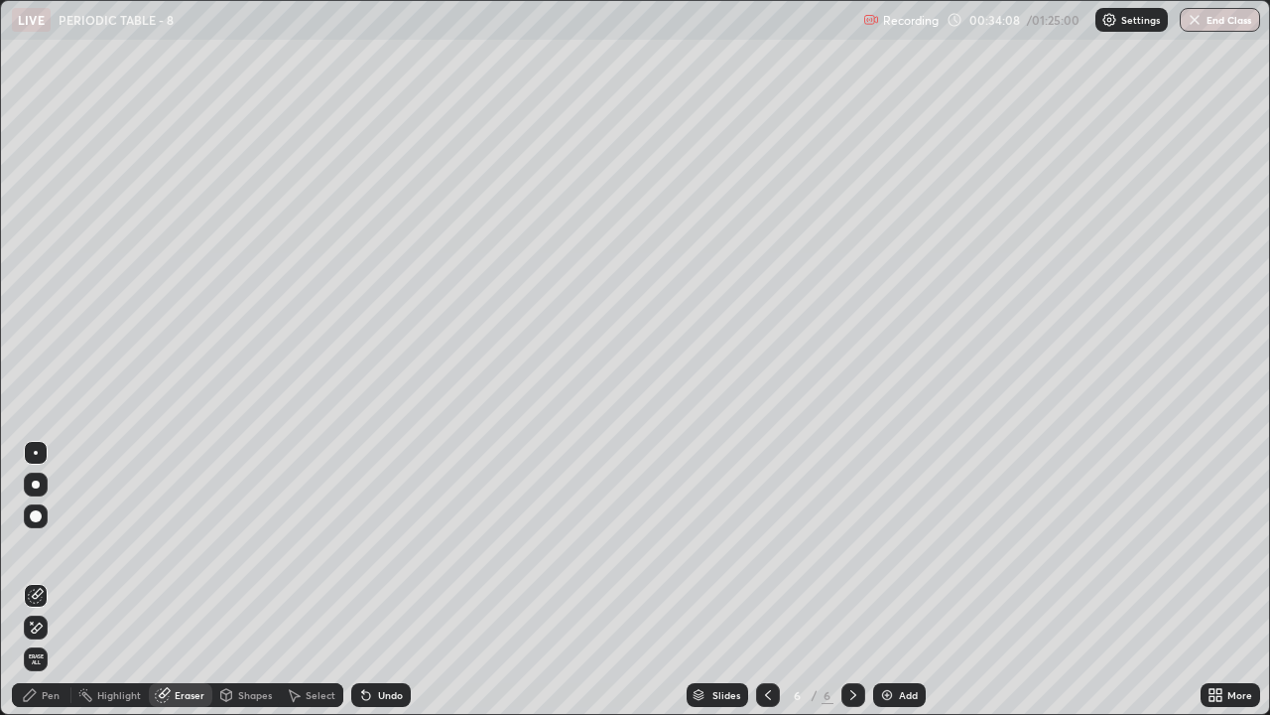
click at [43, 546] on div "Pen" at bounding box center [51, 695] width 18 height 10
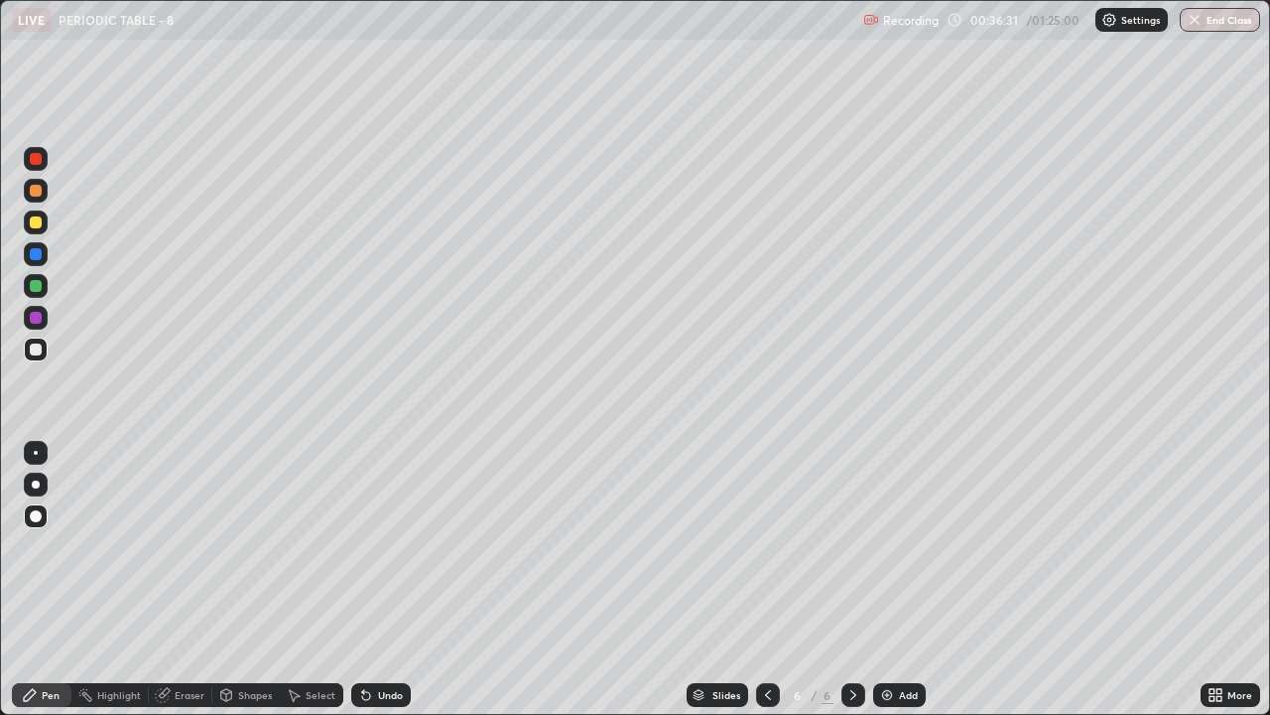
click at [884, 546] on img at bounding box center [887, 695] width 16 height 16
click at [362, 546] on icon at bounding box center [363, 691] width 2 height 2
click at [299, 546] on icon at bounding box center [294, 695] width 16 height 16
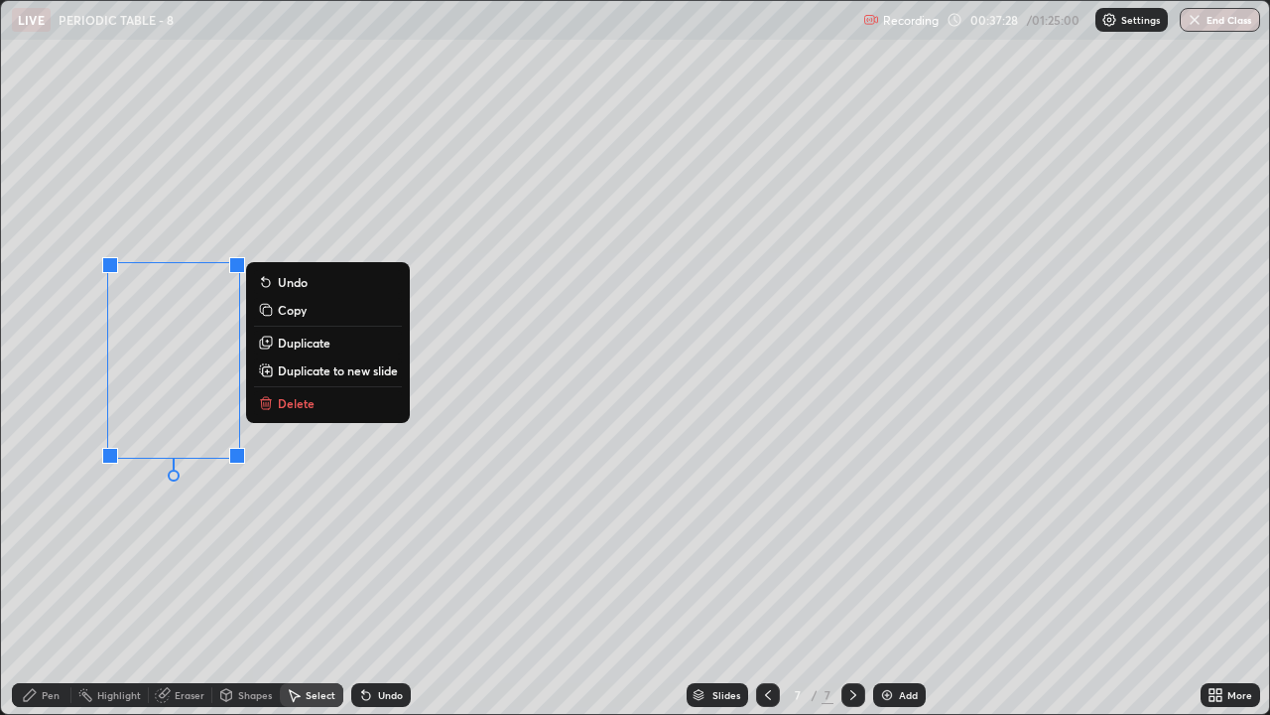
click at [299, 408] on p "Delete" at bounding box center [296, 403] width 37 height 16
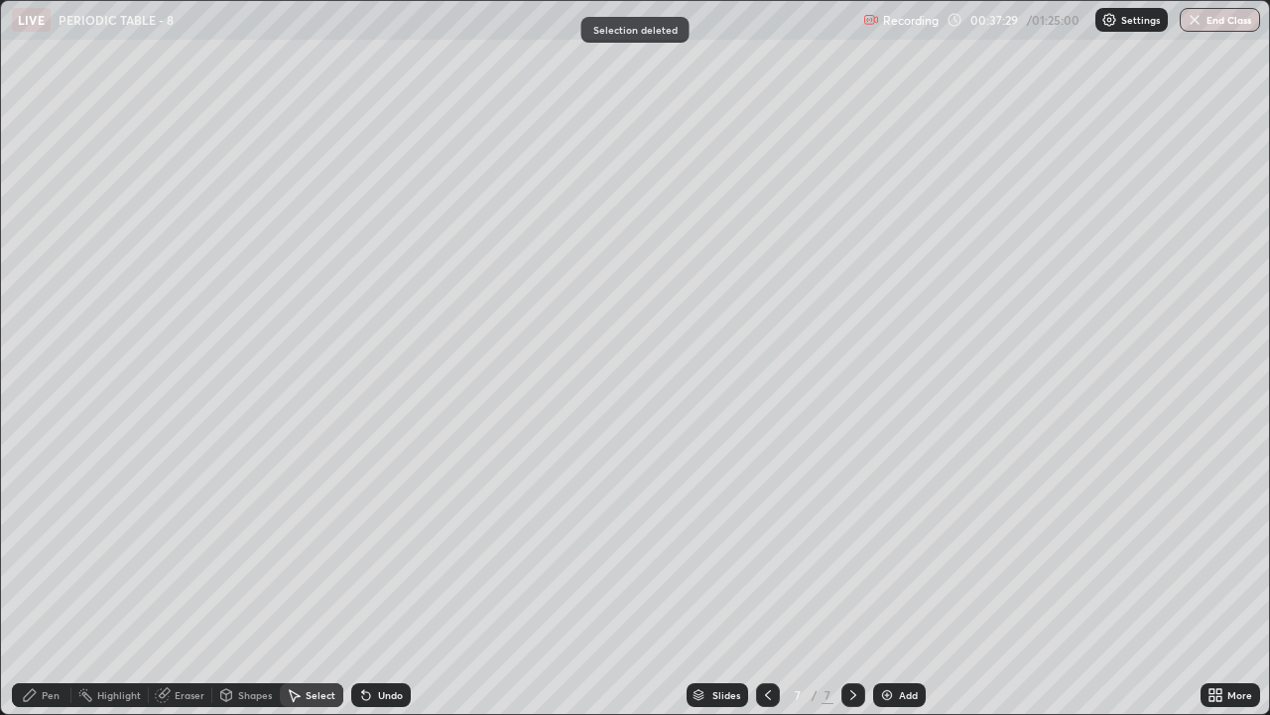
click at [43, 546] on div "Pen" at bounding box center [42, 695] width 60 height 24
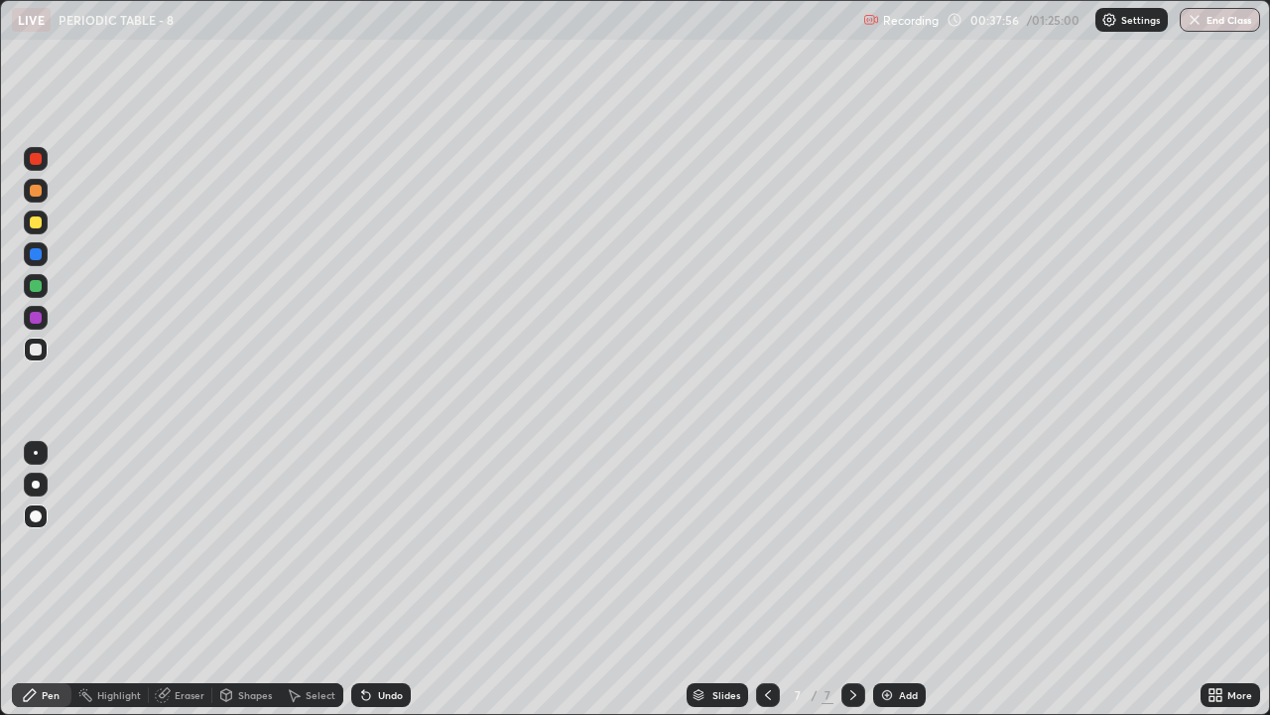
click at [766, 546] on icon at bounding box center [768, 695] width 16 height 16
click at [772, 546] on div at bounding box center [768, 695] width 24 height 40
click at [766, 546] on icon at bounding box center [768, 695] width 16 height 16
click at [852, 546] on icon at bounding box center [853, 695] width 6 height 10
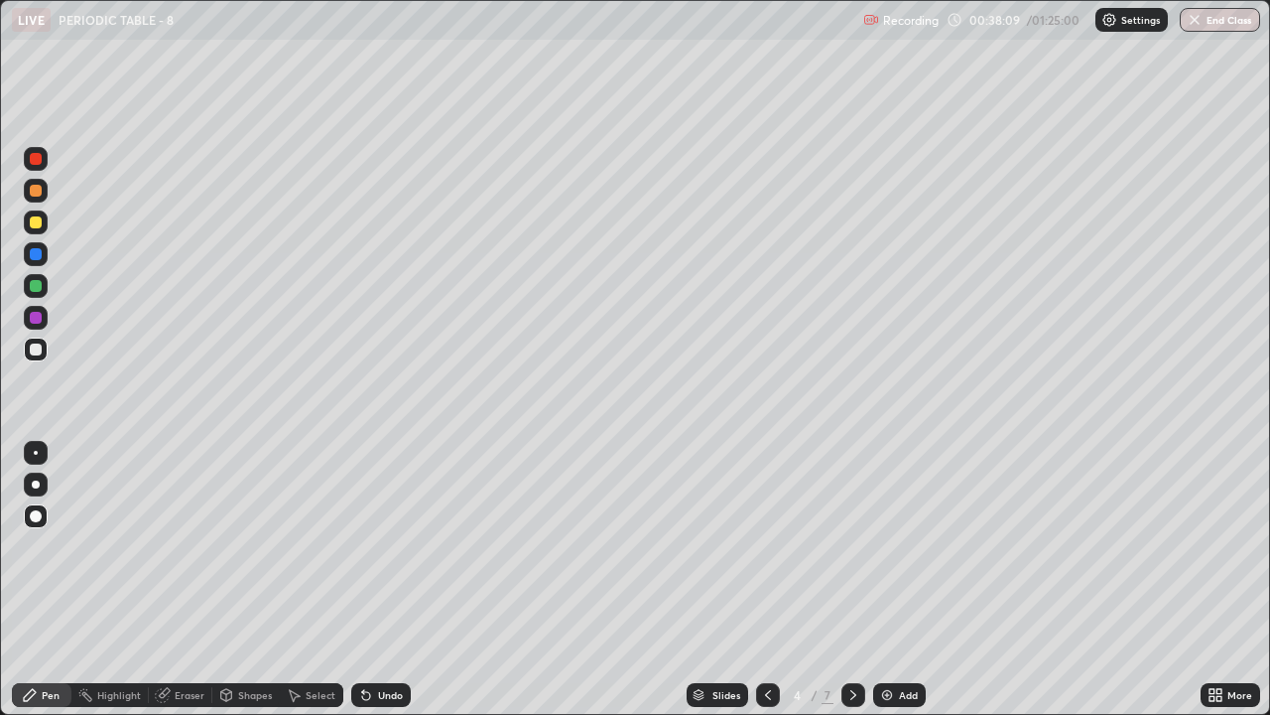
click at [848, 546] on div at bounding box center [854, 695] width 24 height 24
click at [851, 546] on div at bounding box center [854, 695] width 24 height 40
click at [851, 546] on icon at bounding box center [854, 695] width 16 height 16
click at [27, 284] on div at bounding box center [36, 286] width 24 height 24
click at [34, 349] on div at bounding box center [36, 349] width 12 height 12
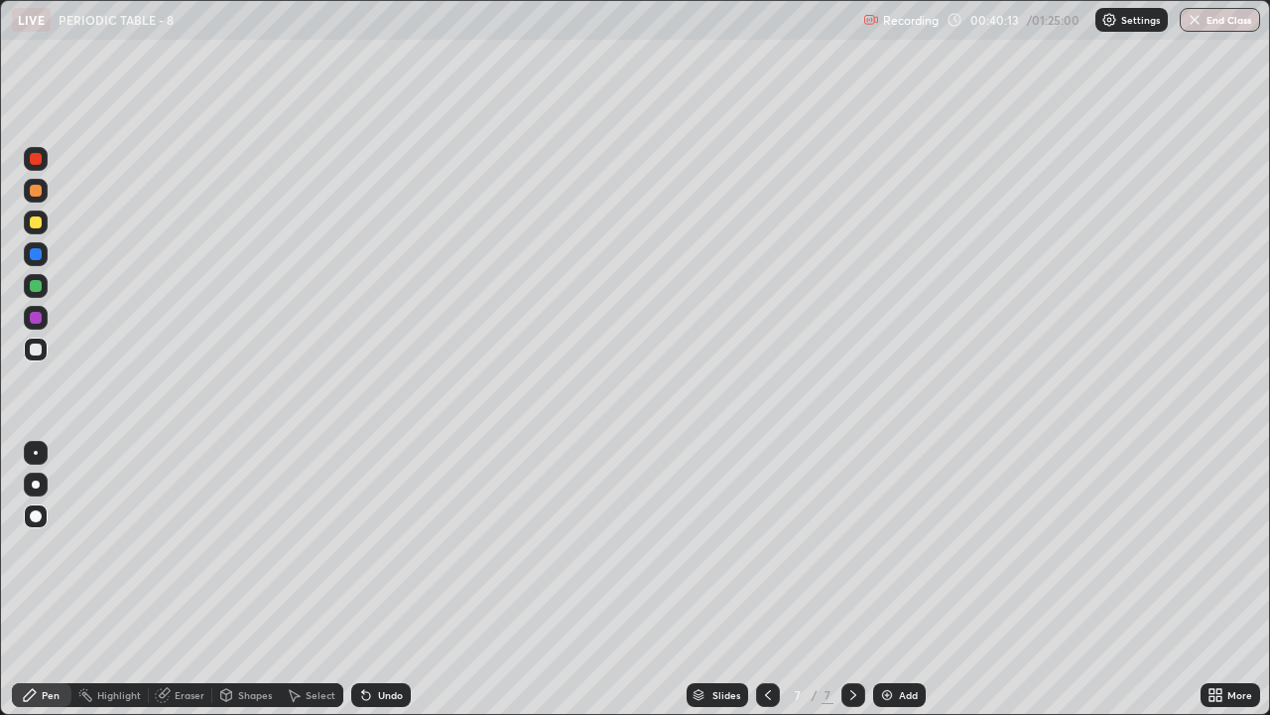
click at [41, 224] on div at bounding box center [36, 222] width 12 height 12
click at [32, 353] on div at bounding box center [36, 349] width 12 height 12
click at [376, 546] on div "Undo" at bounding box center [381, 695] width 60 height 24
click at [901, 546] on div "Add" at bounding box center [899, 695] width 53 height 24
click at [38, 225] on div at bounding box center [36, 222] width 12 height 12
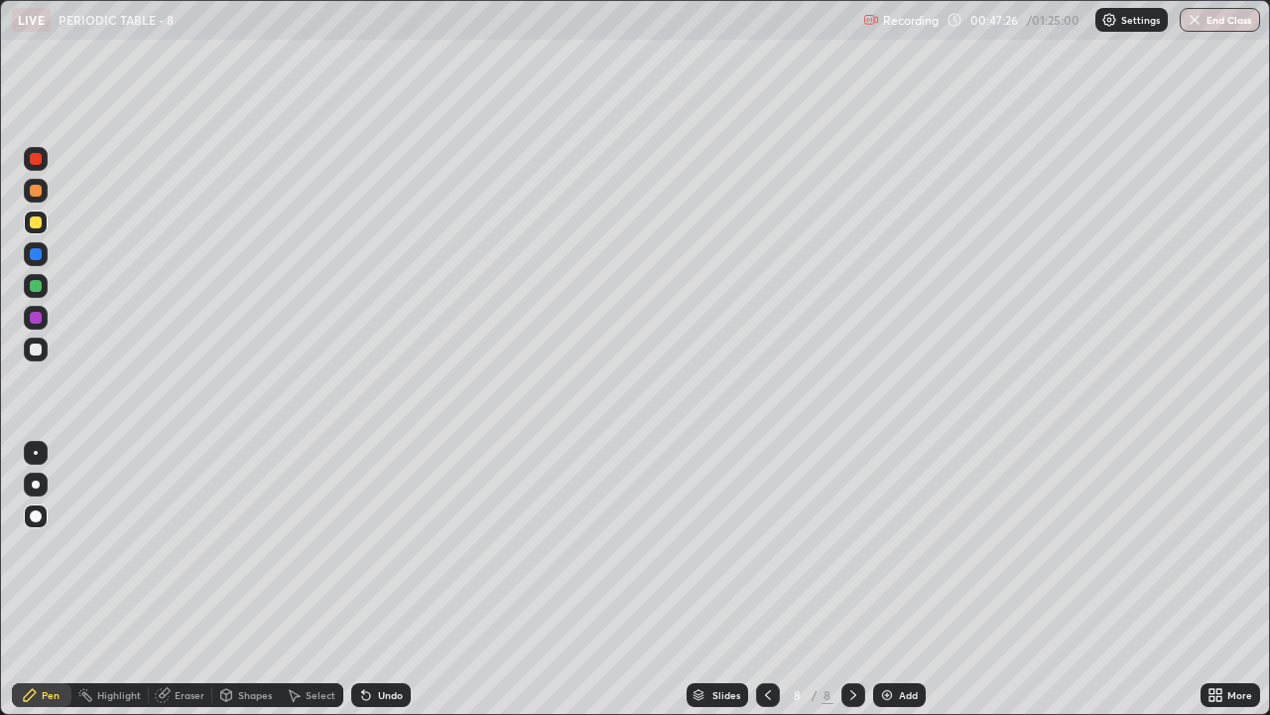
click at [33, 349] on div at bounding box center [36, 349] width 12 height 12
click at [194, 546] on div "Eraser" at bounding box center [190, 695] width 30 height 10
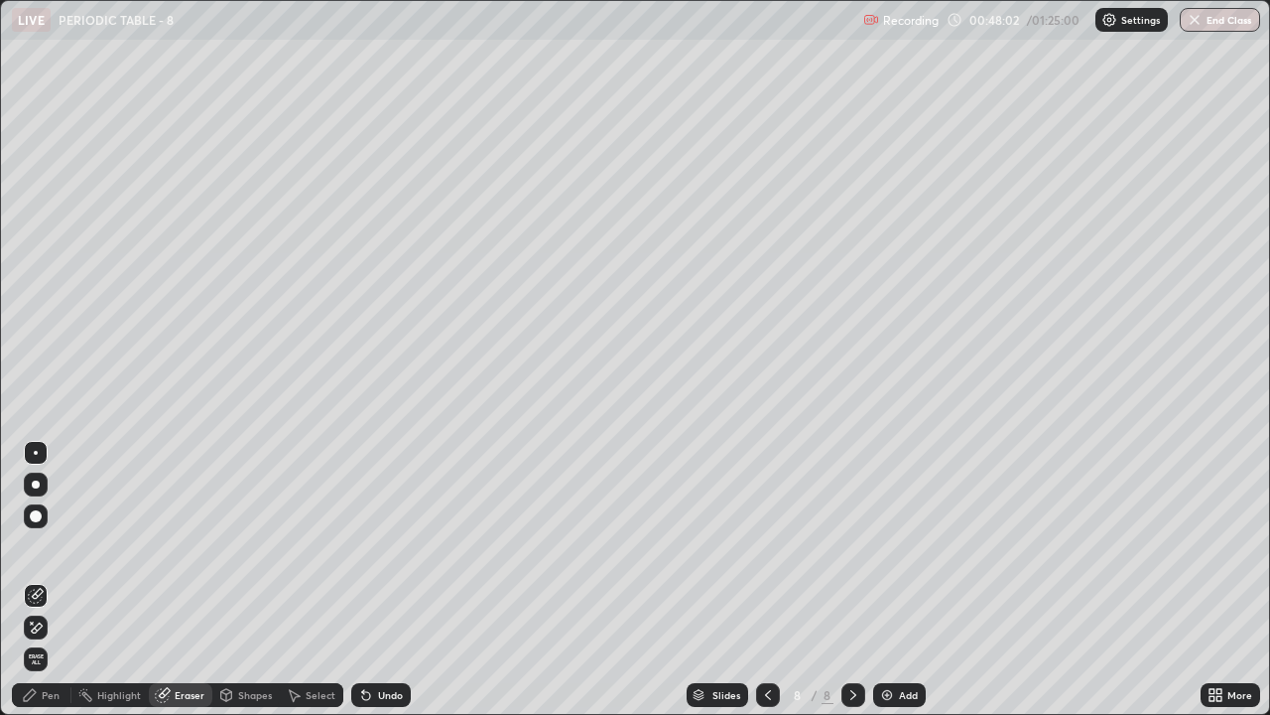
click at [52, 546] on div "Pen" at bounding box center [51, 695] width 18 height 10
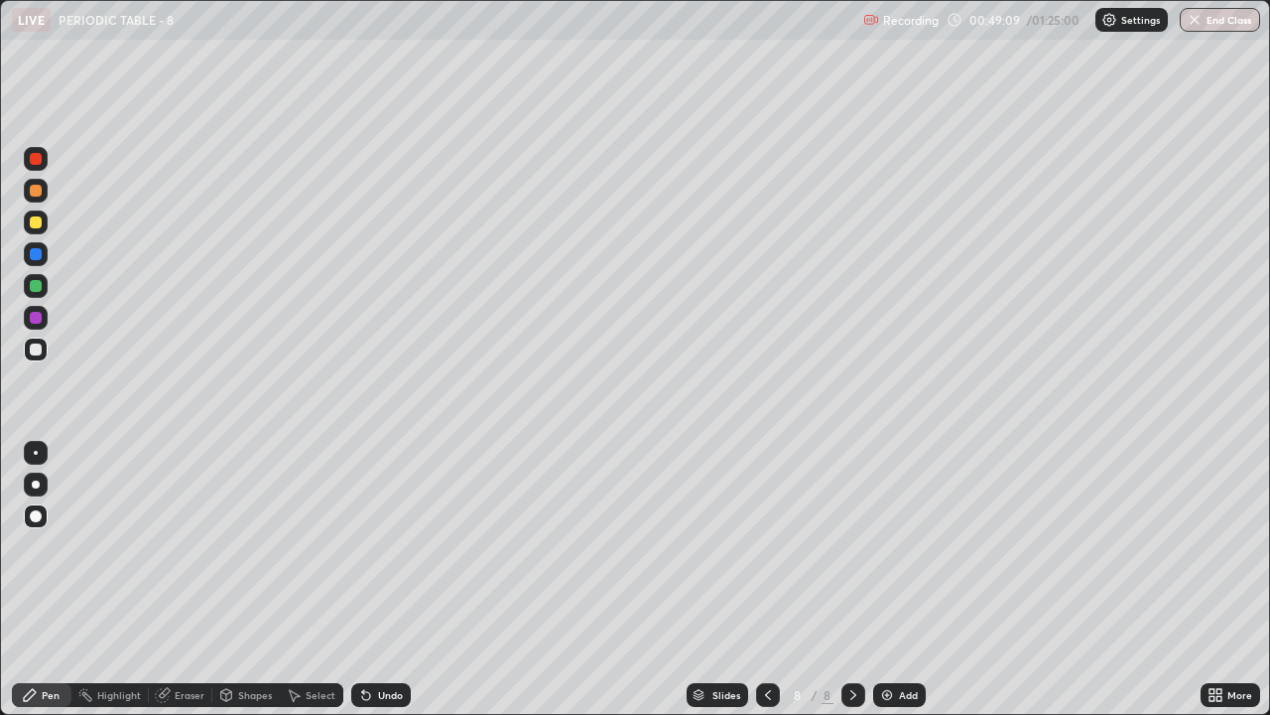
click at [328, 546] on div "Select" at bounding box center [312, 695] width 64 height 24
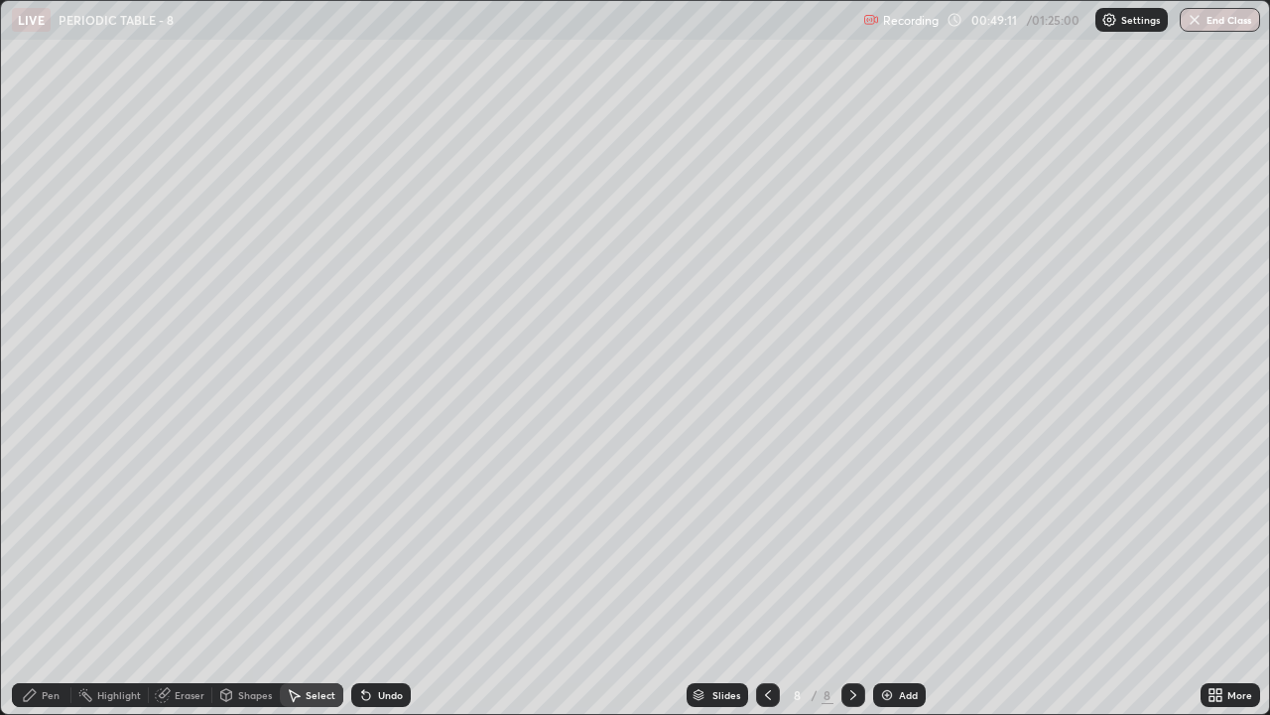
click at [766, 546] on icon at bounding box center [768, 695] width 16 height 16
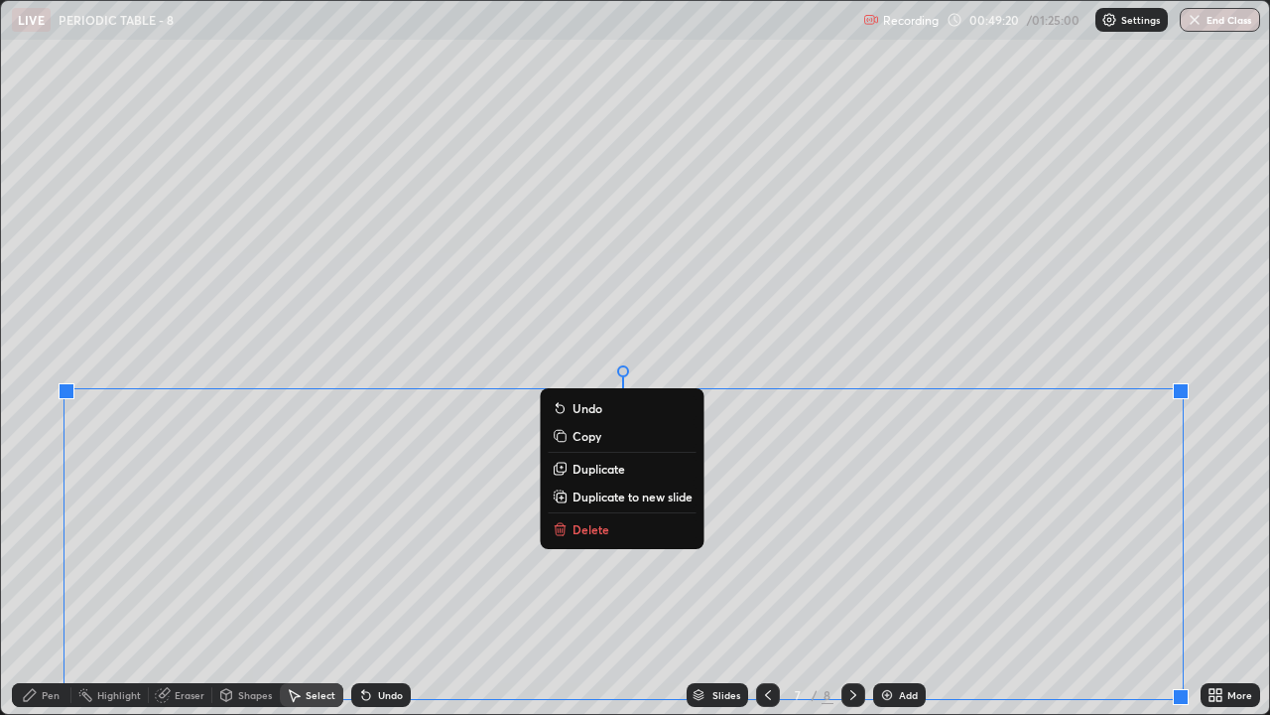
click at [618, 439] on button "Copy" at bounding box center [623, 436] width 148 height 24
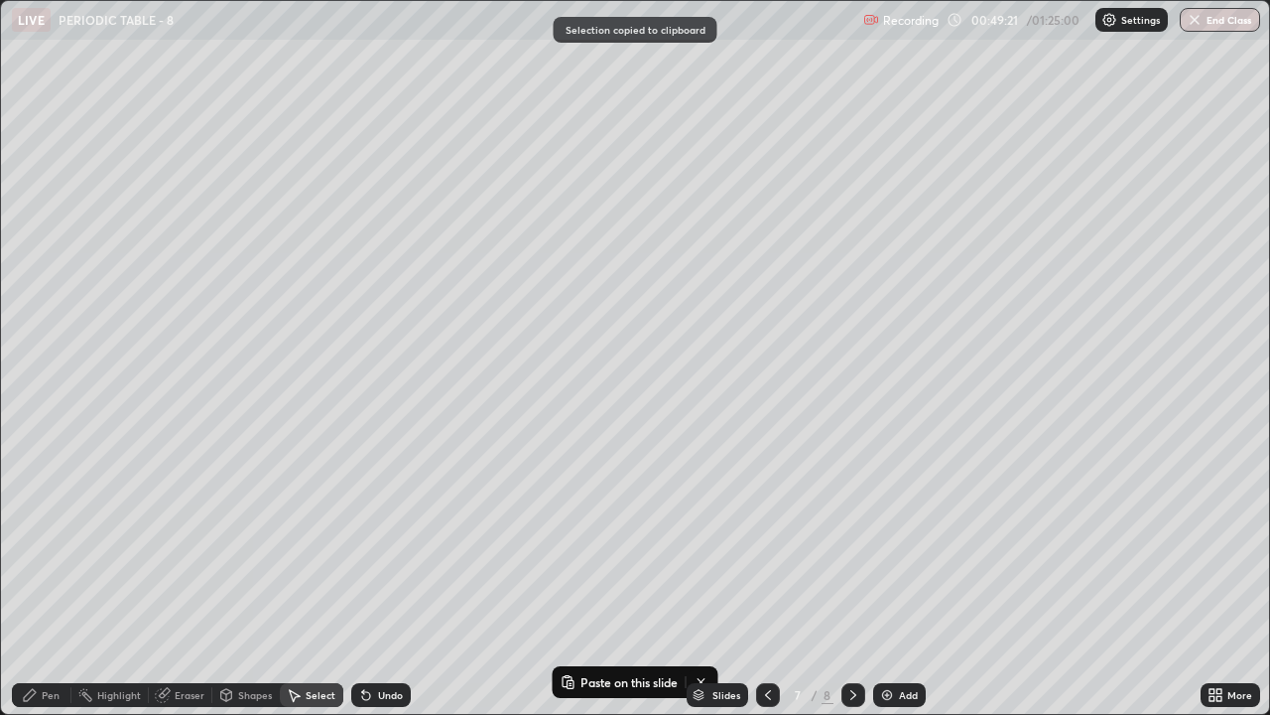
click at [765, 546] on icon at bounding box center [768, 695] width 6 height 10
click at [851, 546] on icon at bounding box center [854, 695] width 16 height 16
click at [849, 546] on icon at bounding box center [854, 695] width 16 height 16
click at [301, 546] on div "Select" at bounding box center [312, 695] width 64 height 24
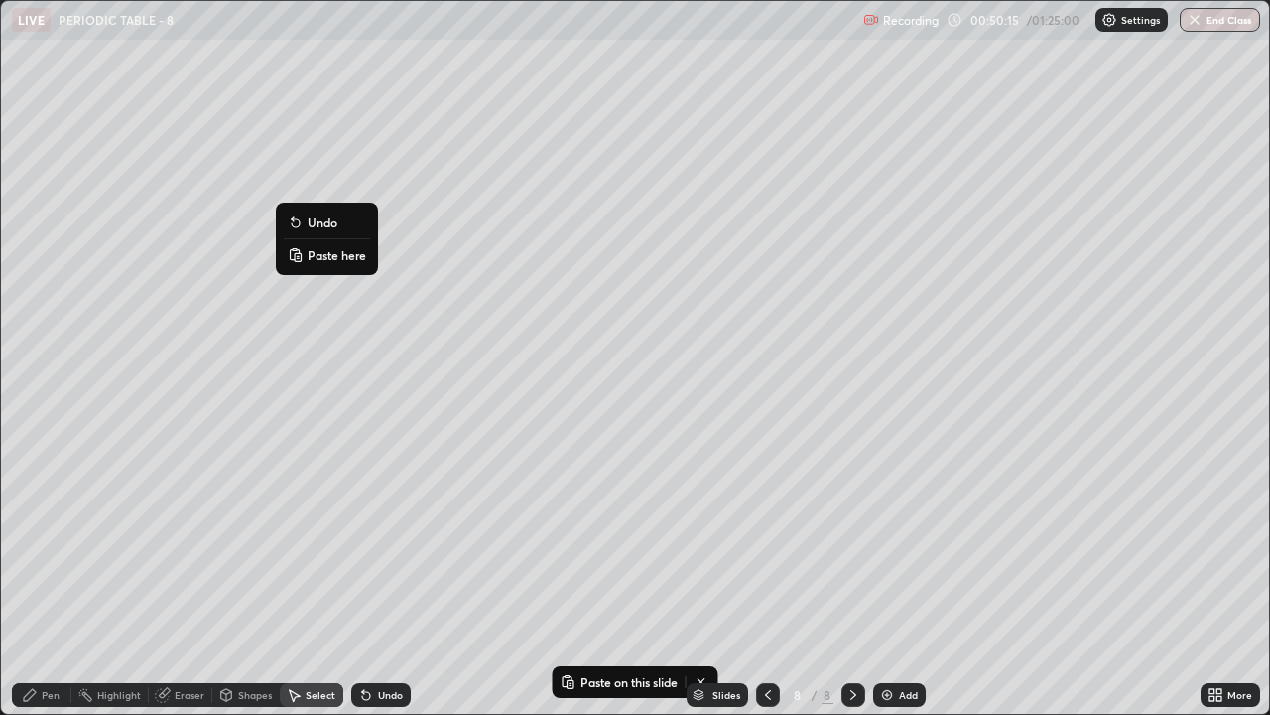
click at [341, 254] on p "Paste here" at bounding box center [337, 255] width 59 height 16
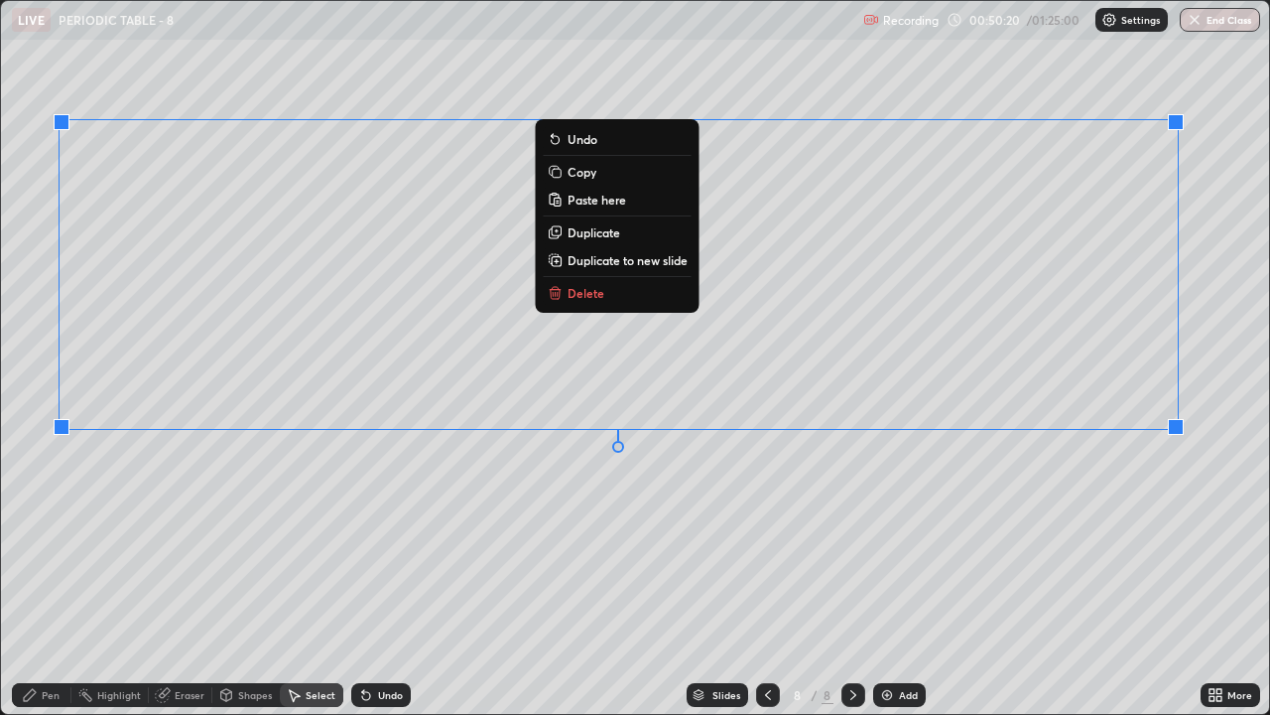
click at [237, 546] on div "0 ° Undo Copy Paste here Duplicate Duplicate to new slide Delete" at bounding box center [635, 357] width 1268 height 713
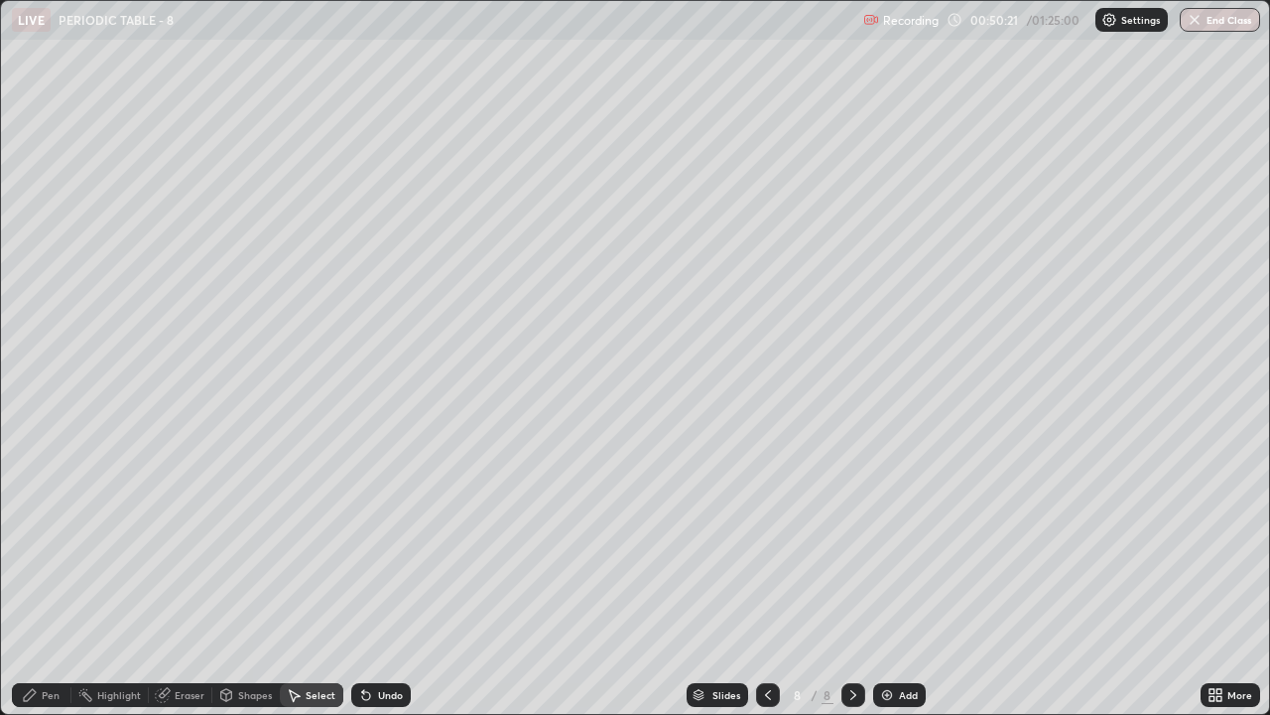
click at [193, 546] on div "Eraser" at bounding box center [181, 695] width 64 height 24
click at [53, 546] on div "Pen" at bounding box center [51, 695] width 18 height 10
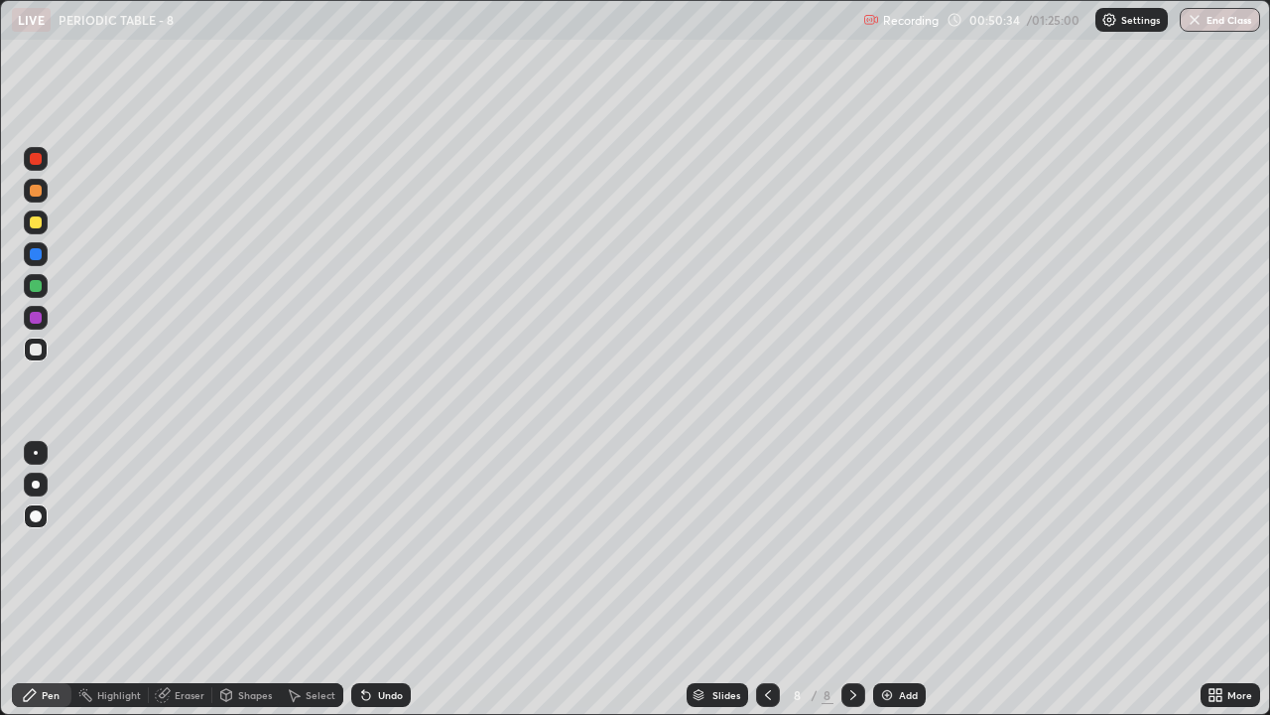
click at [175, 546] on div "Eraser" at bounding box center [190, 695] width 30 height 10
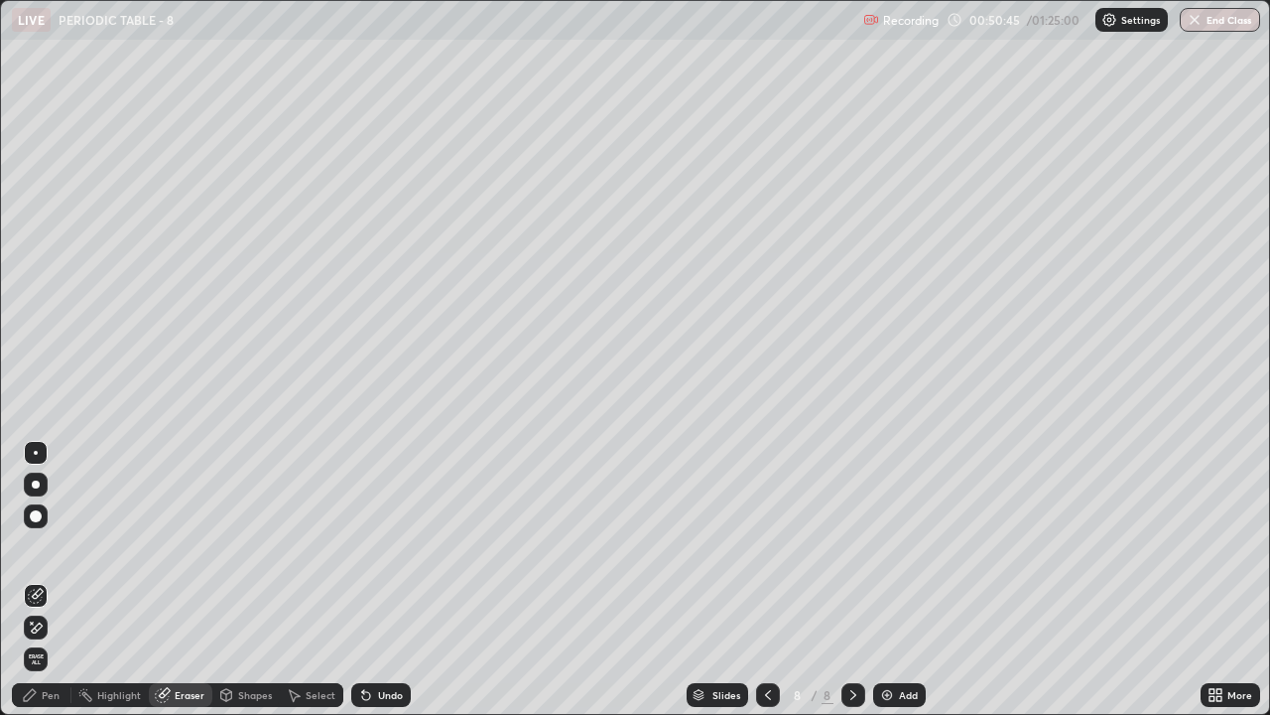
click at [44, 546] on div "Pen" at bounding box center [51, 695] width 18 height 10
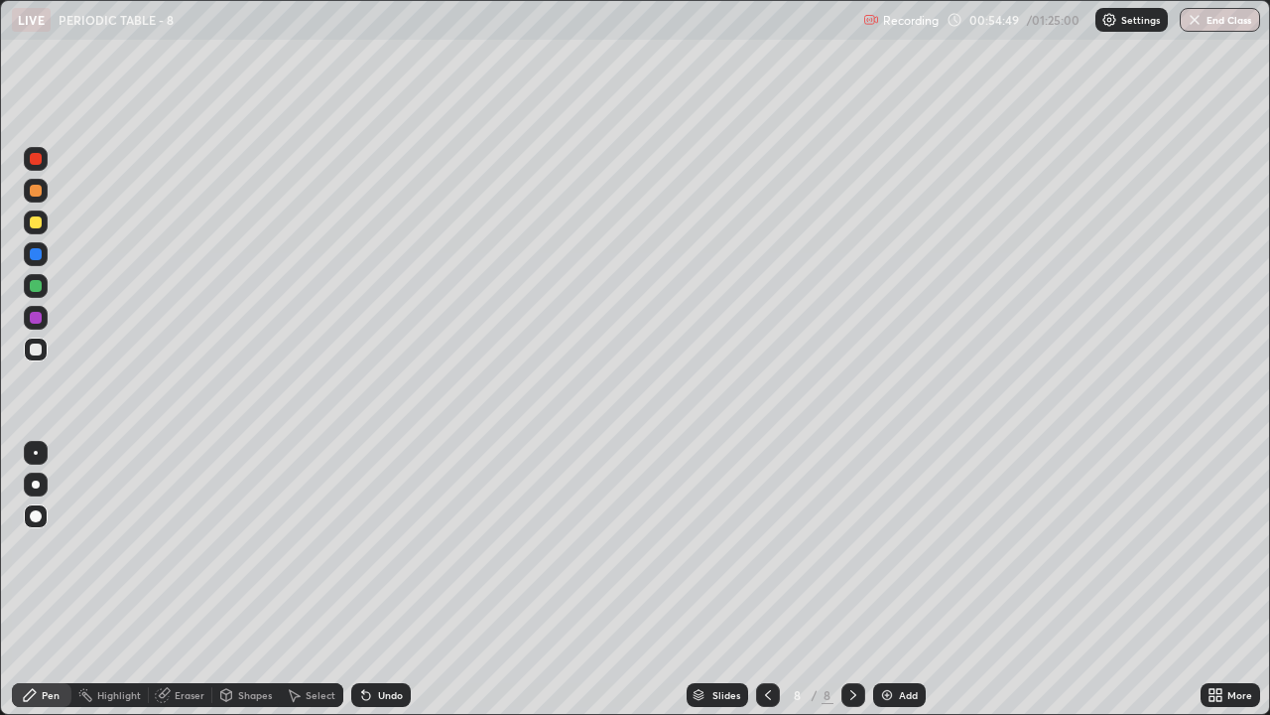
click at [181, 546] on div "Eraser" at bounding box center [190, 695] width 30 height 10
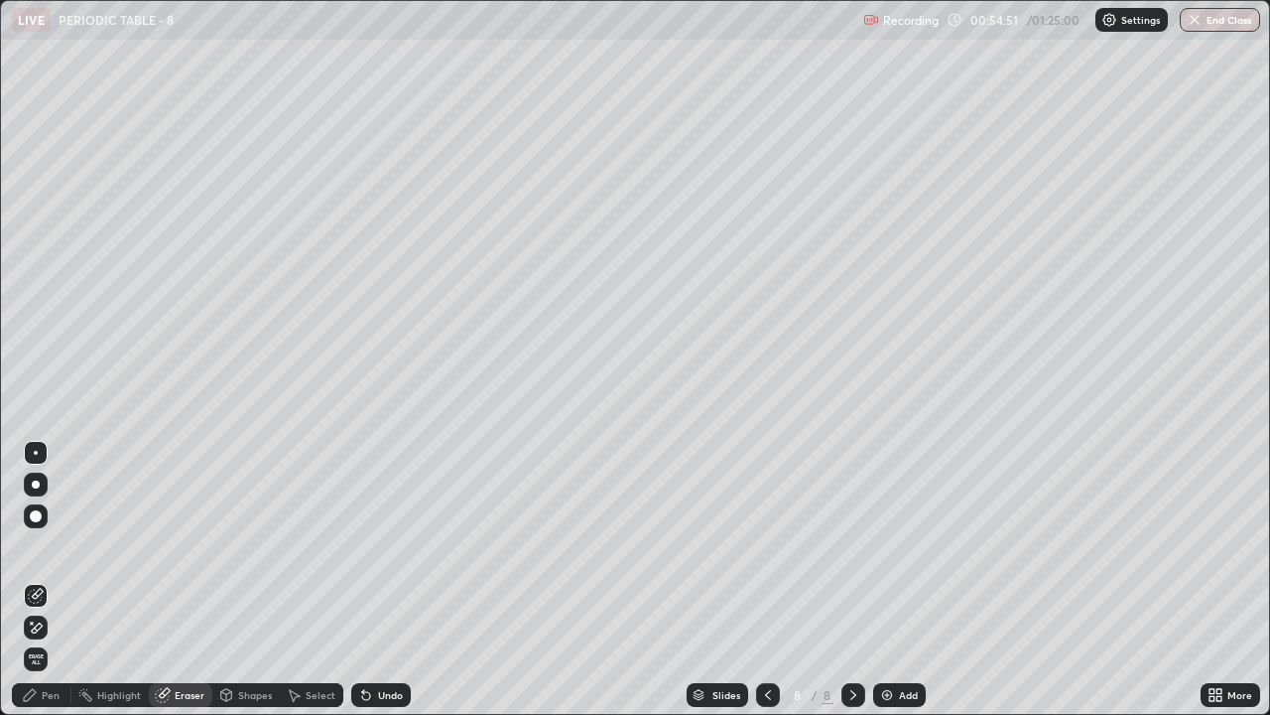
click at [45, 546] on div "Pen" at bounding box center [51, 695] width 18 height 10
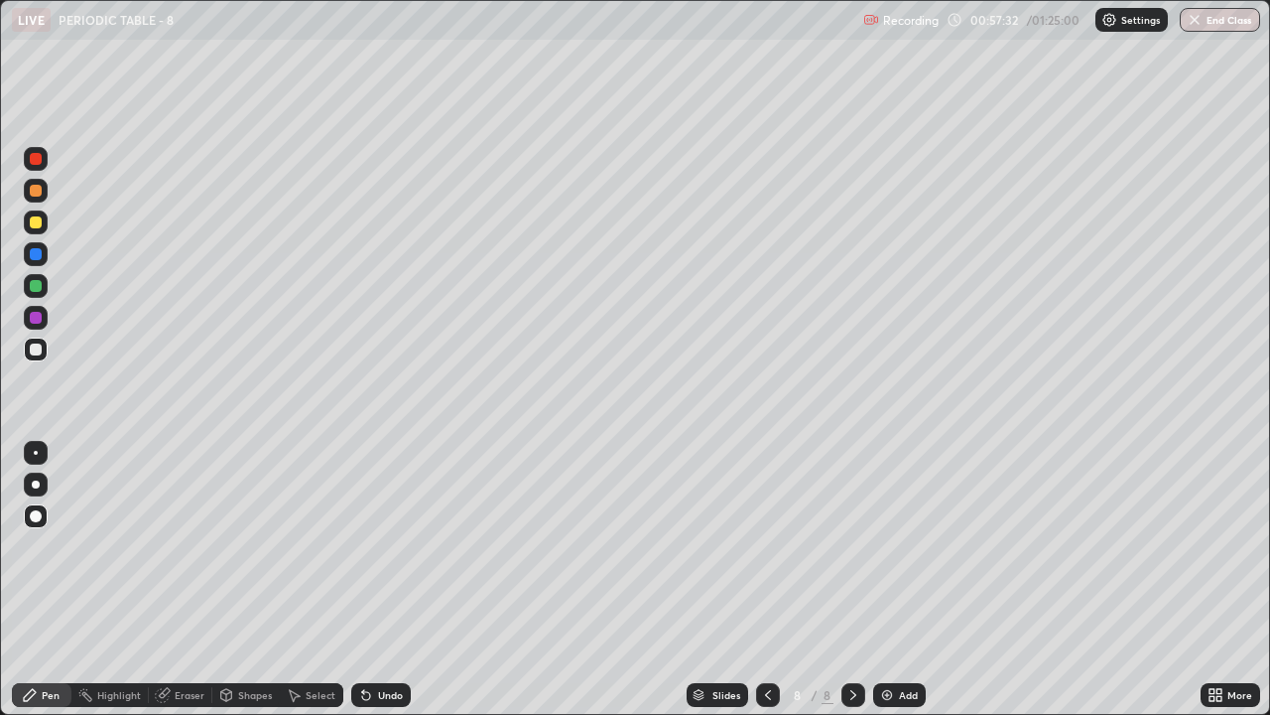
click at [900, 546] on div "Add" at bounding box center [908, 695] width 19 height 10
click at [40, 217] on div at bounding box center [36, 222] width 12 height 12
click at [254, 546] on div "Shapes" at bounding box center [255, 695] width 34 height 10
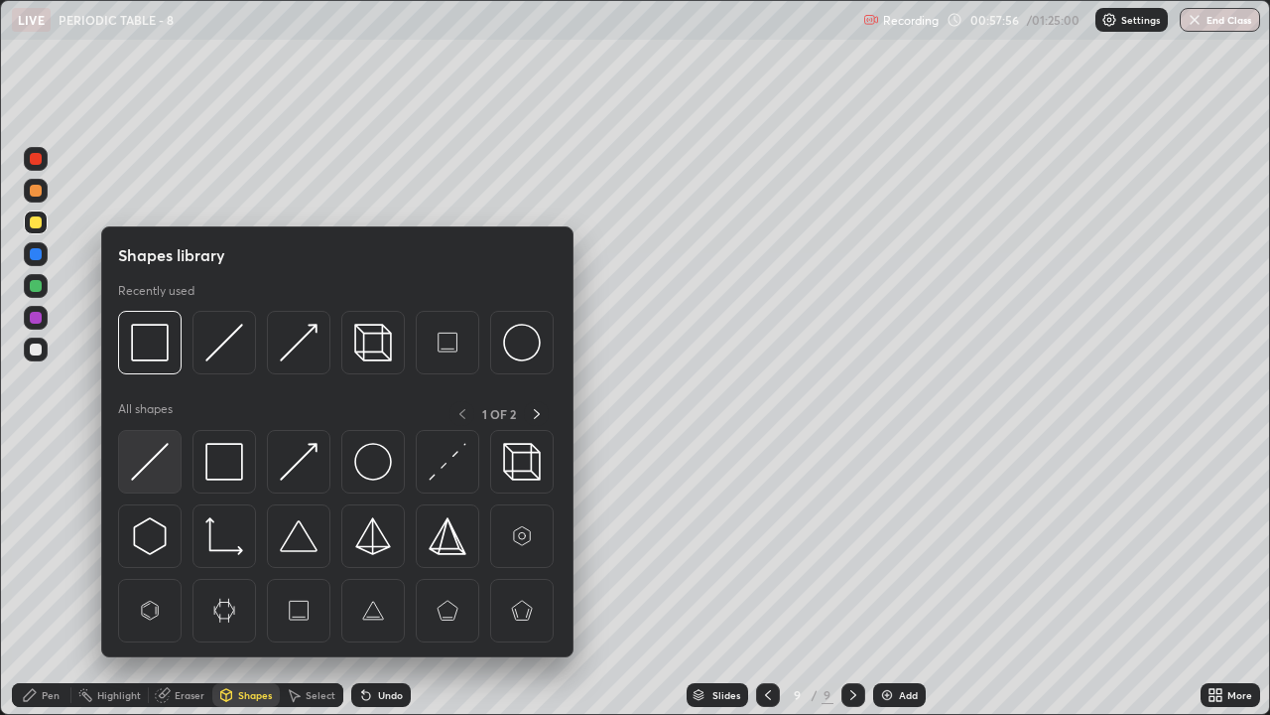
click at [160, 457] on img at bounding box center [150, 462] width 38 height 38
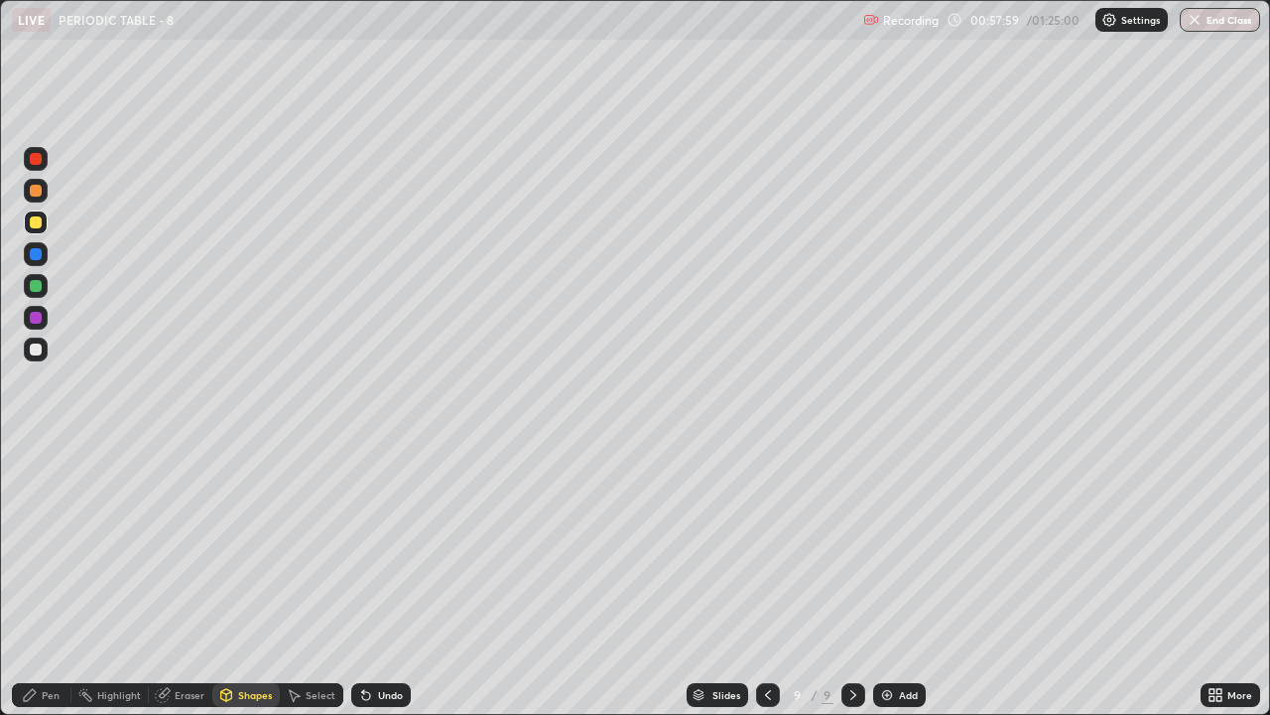
click at [42, 546] on div "Pen" at bounding box center [51, 695] width 18 height 10
click at [26, 343] on div at bounding box center [36, 349] width 24 height 24
click at [31, 322] on div at bounding box center [36, 318] width 12 height 12
click at [35, 482] on div at bounding box center [36, 484] width 8 height 8
click at [323, 546] on div "Select" at bounding box center [321, 695] width 30 height 10
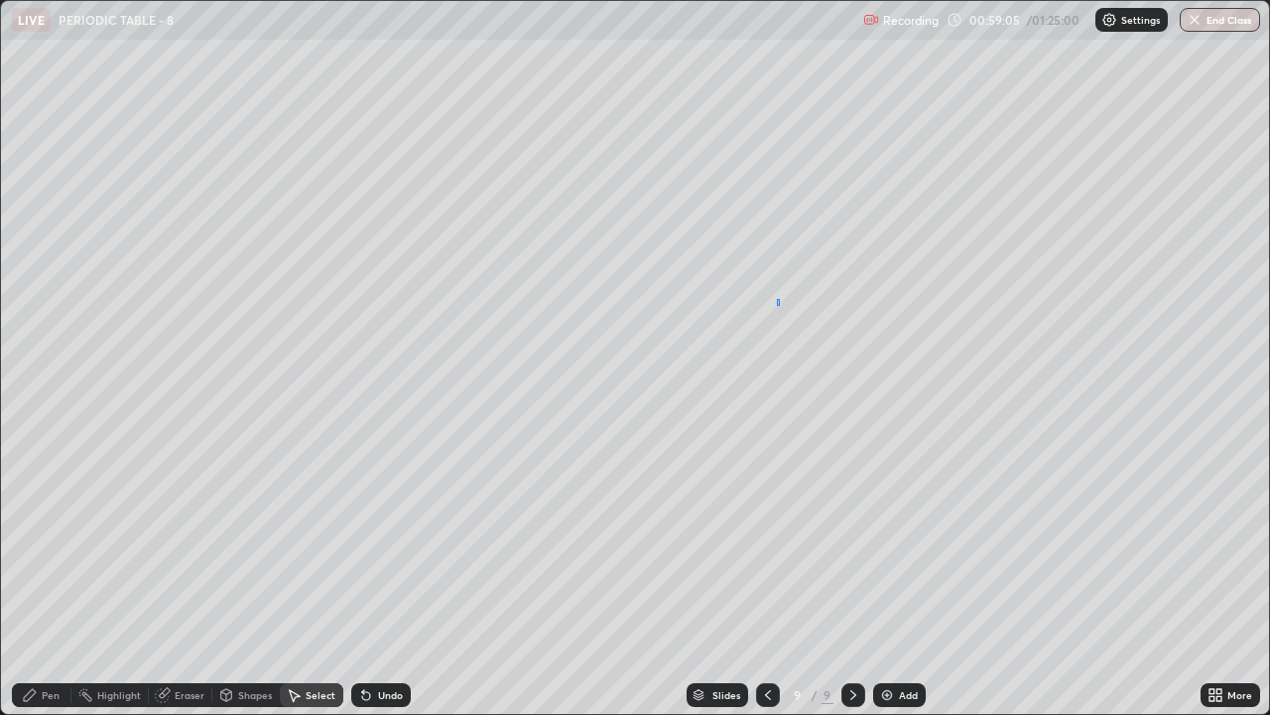
click at [779, 306] on div "0 ° Undo Copy Paste here Duplicate Duplicate to new slide Delete" at bounding box center [635, 357] width 1268 height 713
click at [191, 546] on div "Eraser" at bounding box center [181, 695] width 64 height 24
click at [340, 546] on div "Select" at bounding box center [312, 695] width 64 height 24
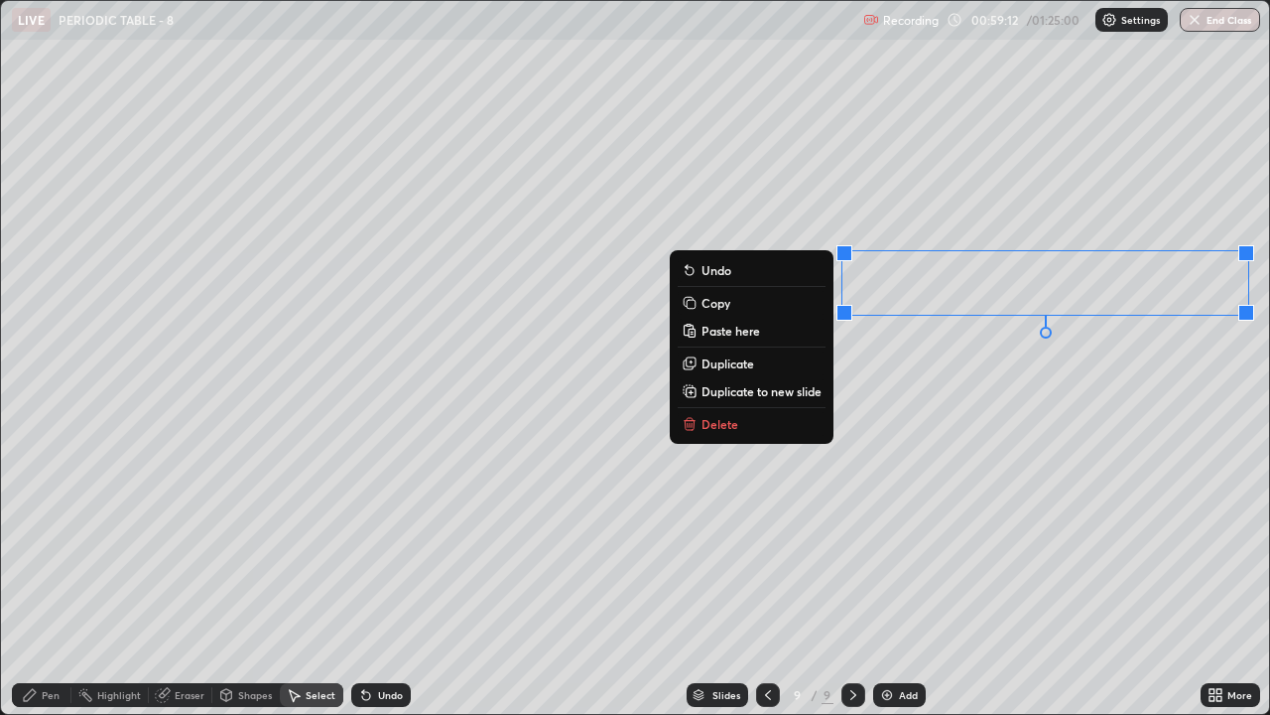
click at [904, 400] on div "0 ° Undo Copy Paste here Duplicate Duplicate to new slide Delete" at bounding box center [635, 357] width 1268 height 713
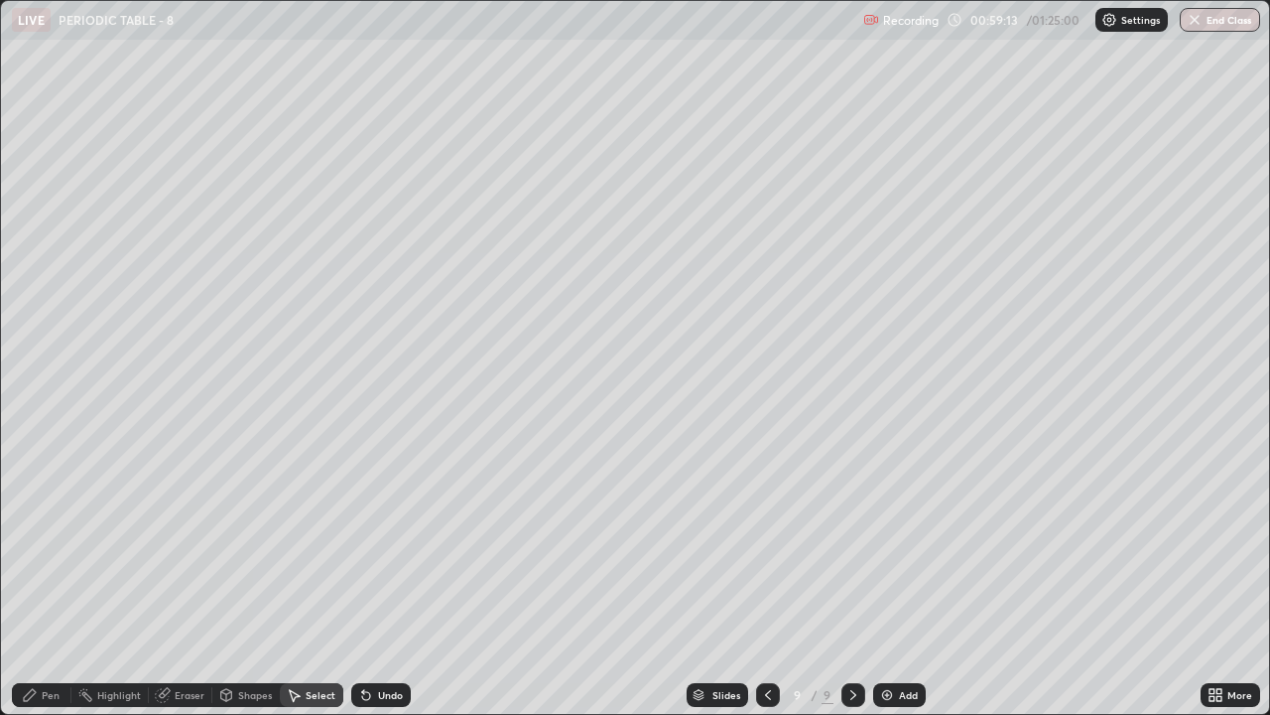
click at [56, 546] on div "Pen" at bounding box center [51, 695] width 18 height 10
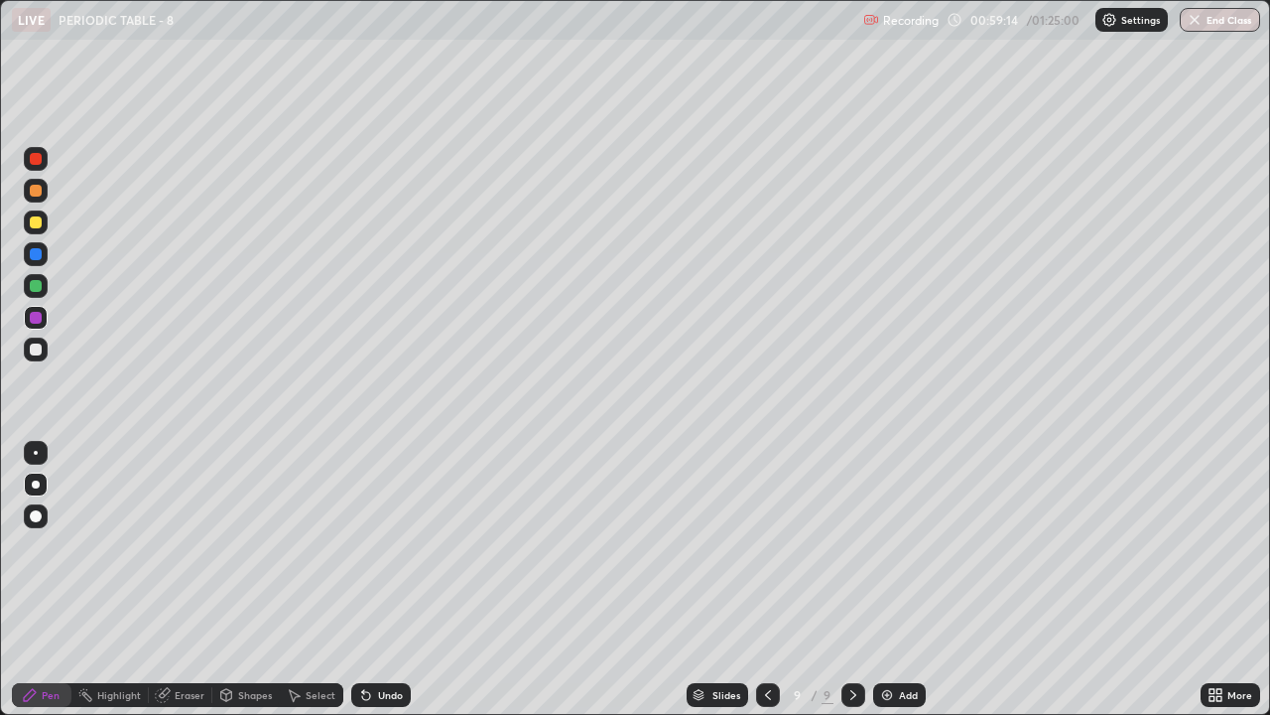
click at [35, 346] on div at bounding box center [36, 349] width 12 height 12
click at [47, 319] on div at bounding box center [36, 318] width 24 height 24
click at [766, 546] on icon at bounding box center [768, 695] width 16 height 16
click at [1208, 546] on div "More" at bounding box center [1231, 695] width 60 height 24
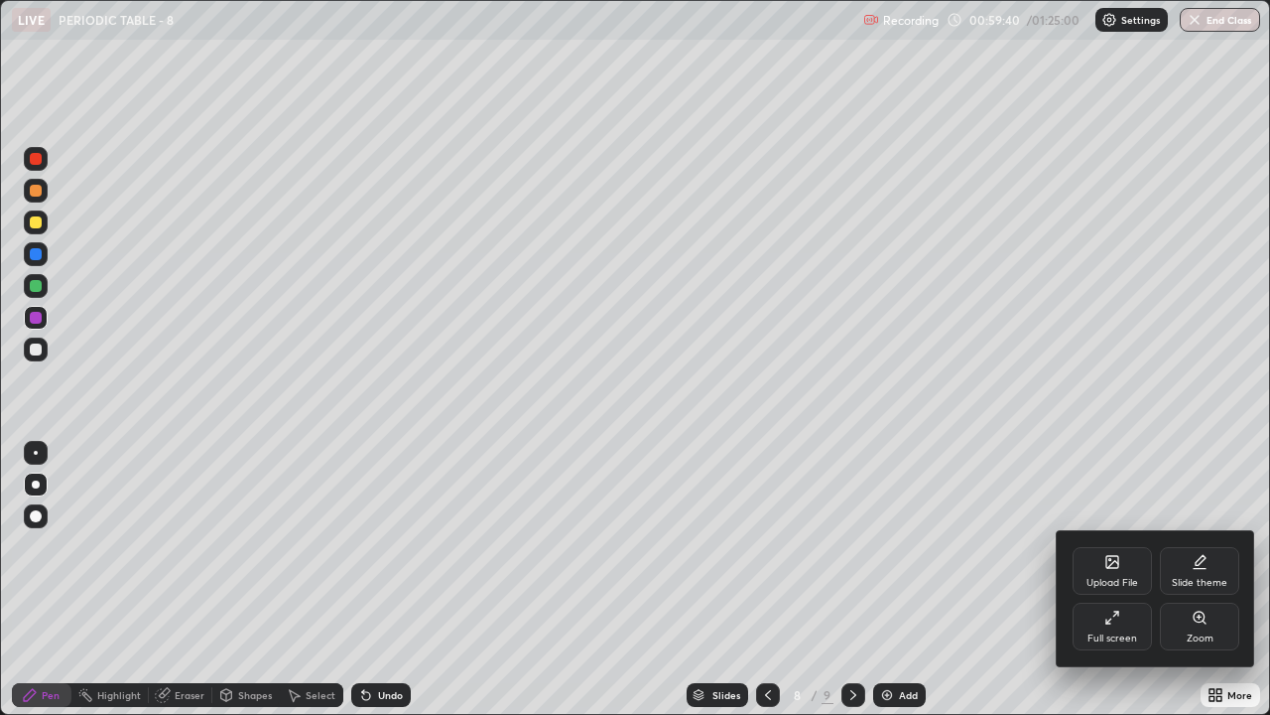
click at [1101, 546] on div "Upload File" at bounding box center [1112, 571] width 79 height 48
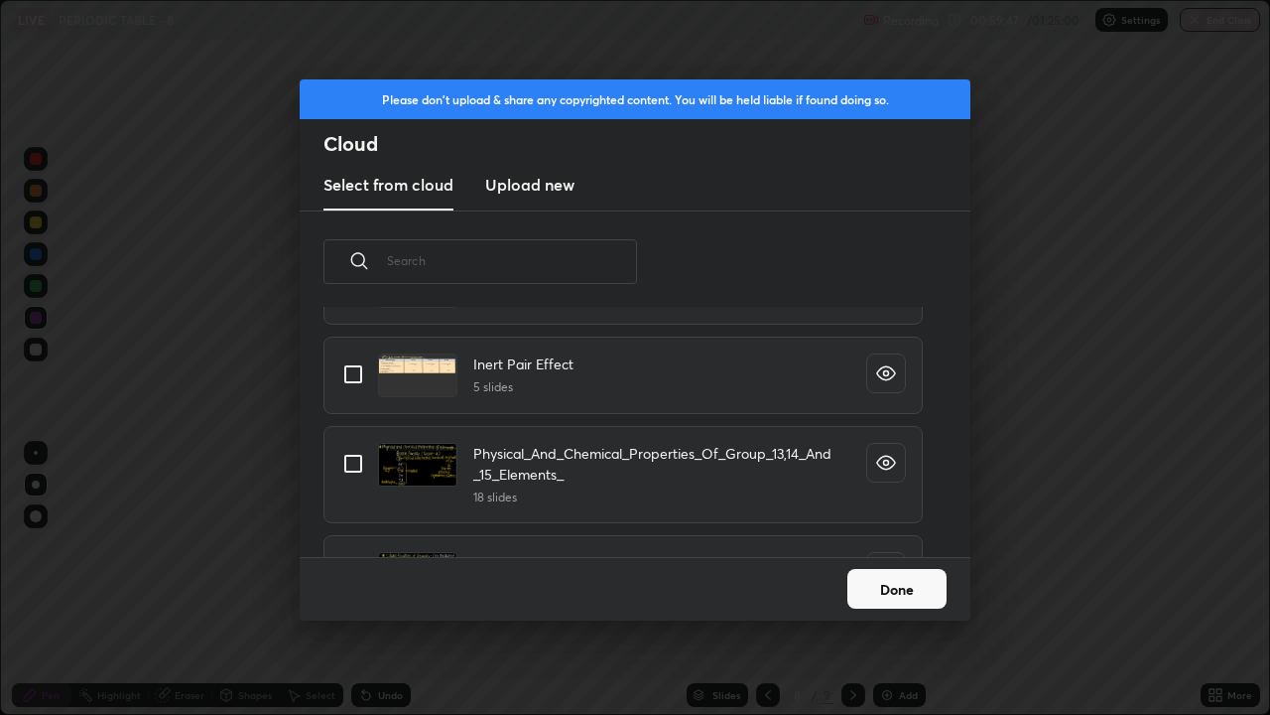
scroll to position [2238, 0]
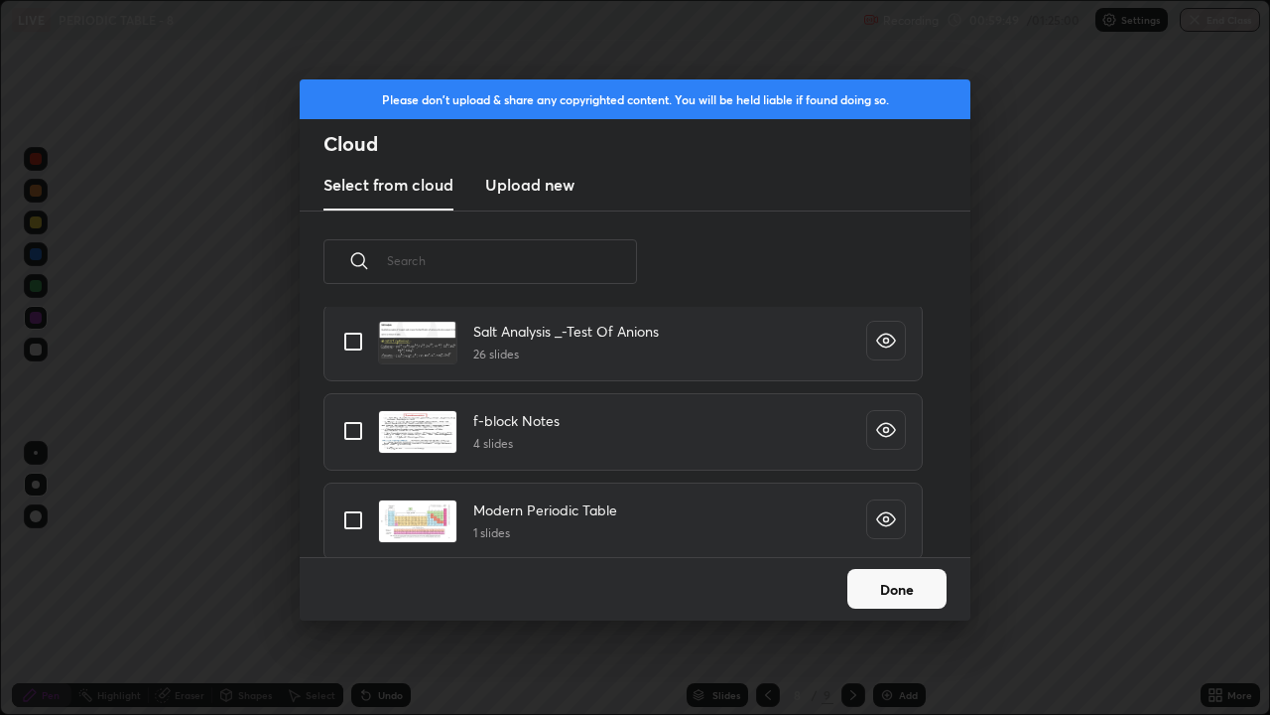
click at [340, 514] on input "grid" at bounding box center [353, 520] width 42 height 42
checkbox input "true"
click at [919, 546] on button "Done" at bounding box center [896, 589] width 99 height 40
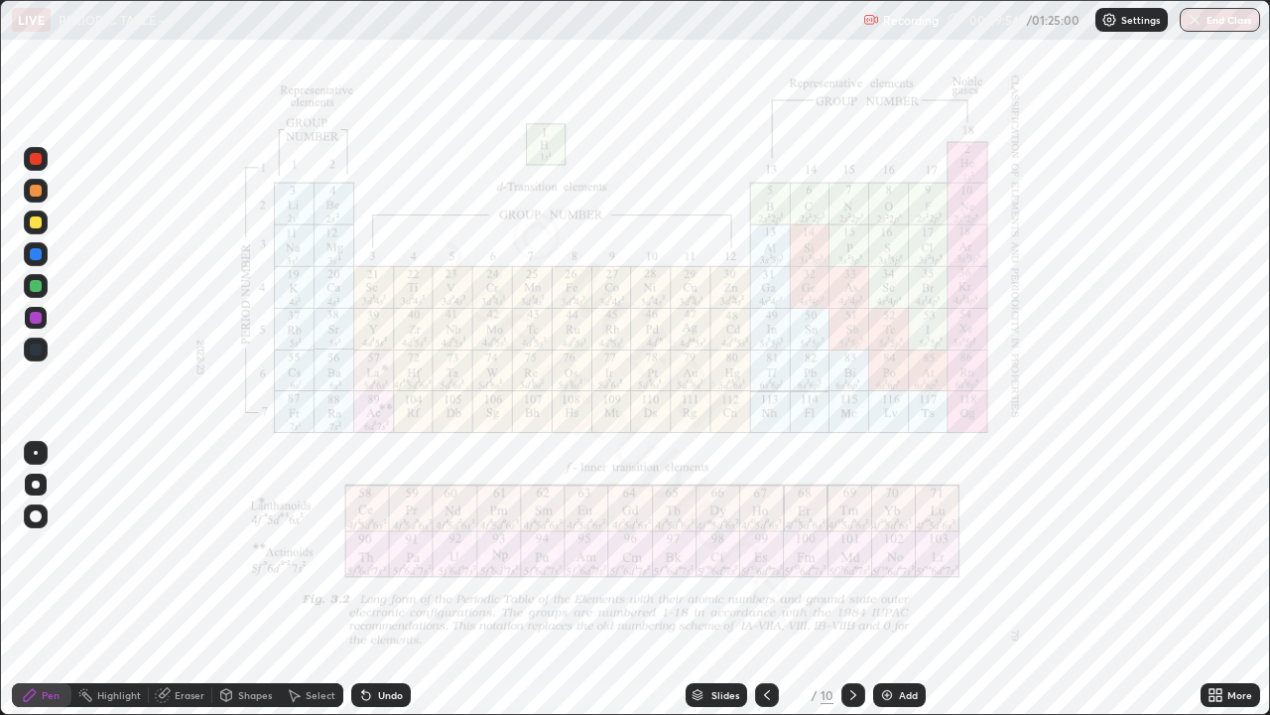
click at [32, 319] on div at bounding box center [36, 318] width 12 height 12
click at [851, 546] on icon at bounding box center [854, 695] width 16 height 16
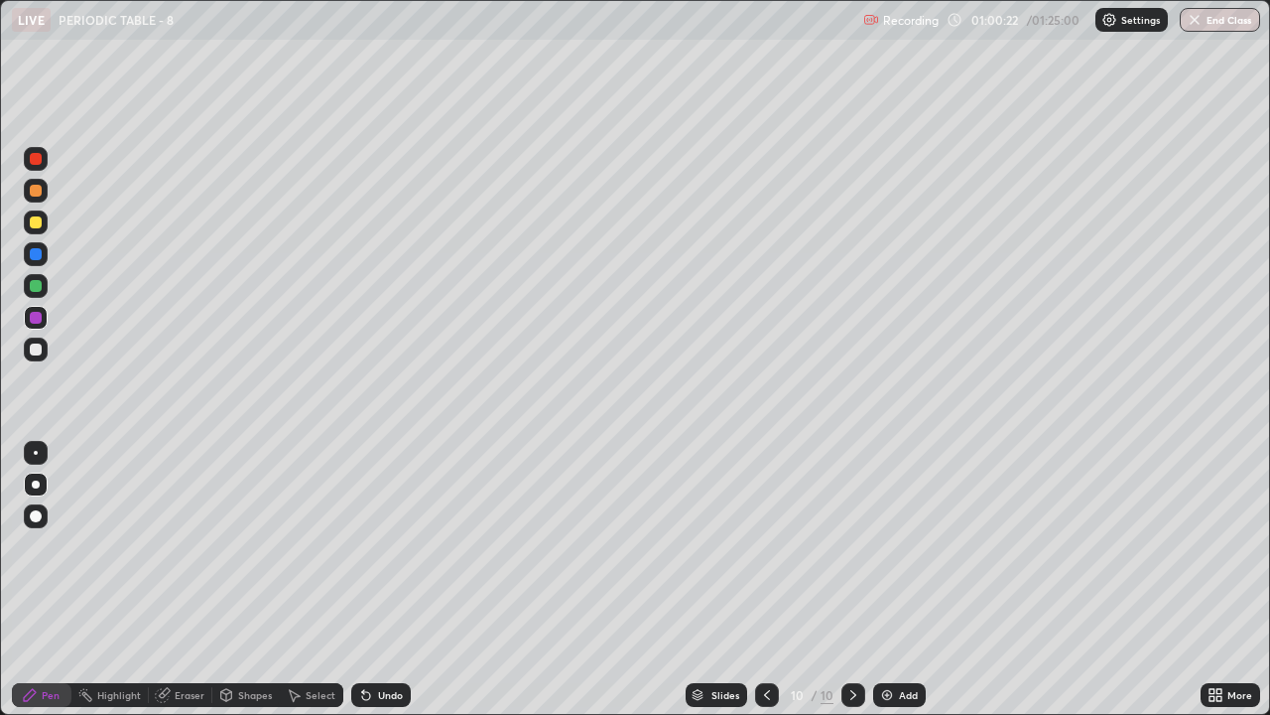
click at [32, 348] on div at bounding box center [36, 349] width 12 height 12
click at [252, 546] on div "Shapes" at bounding box center [255, 695] width 34 height 10
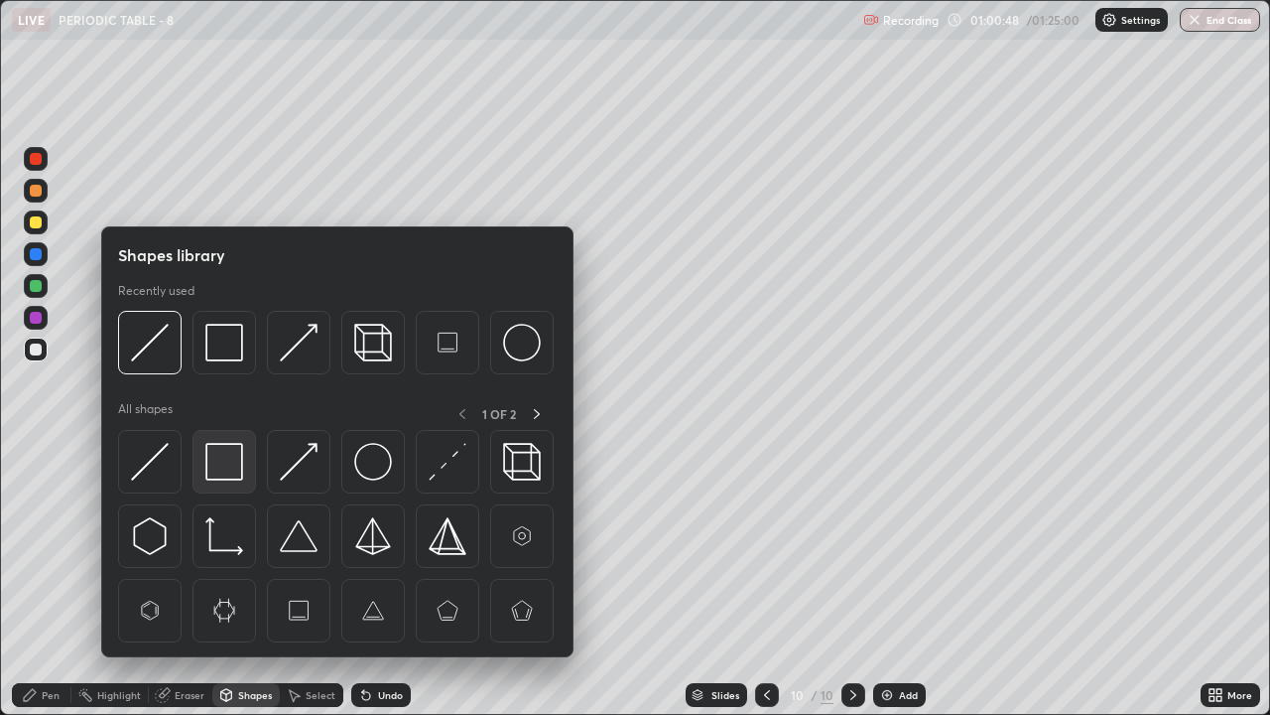
click at [219, 457] on img at bounding box center [224, 462] width 38 height 38
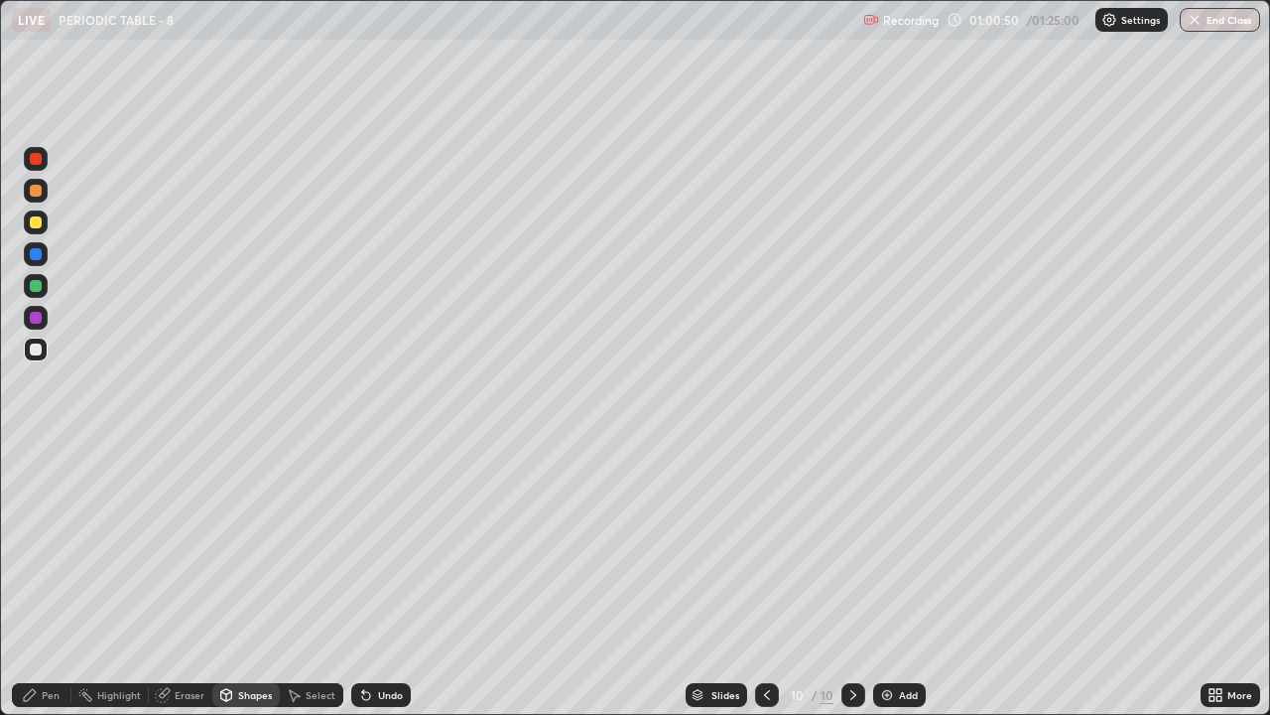
click at [39, 546] on div "Pen" at bounding box center [42, 695] width 60 height 24
click at [39, 225] on div at bounding box center [36, 222] width 12 height 12
click at [32, 348] on div at bounding box center [36, 349] width 12 height 12
click at [916, 546] on div "Add" at bounding box center [908, 695] width 19 height 10
click at [766, 546] on icon at bounding box center [768, 695] width 16 height 16
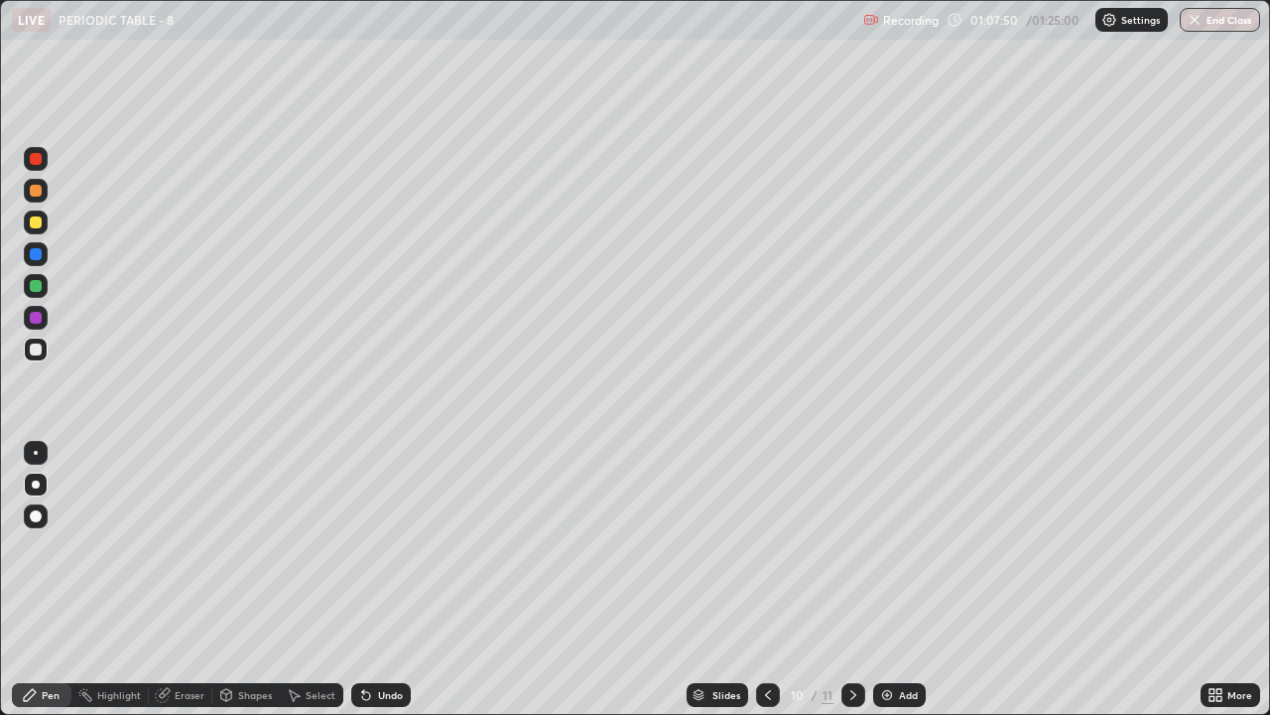
click at [34, 279] on div at bounding box center [36, 286] width 24 height 24
click at [37, 283] on div at bounding box center [36, 286] width 12 height 12
click at [40, 190] on div at bounding box center [36, 191] width 12 height 12
click at [256, 546] on div "Shapes" at bounding box center [255, 695] width 34 height 10
click at [178, 546] on div "Eraser" at bounding box center [190, 695] width 30 height 10
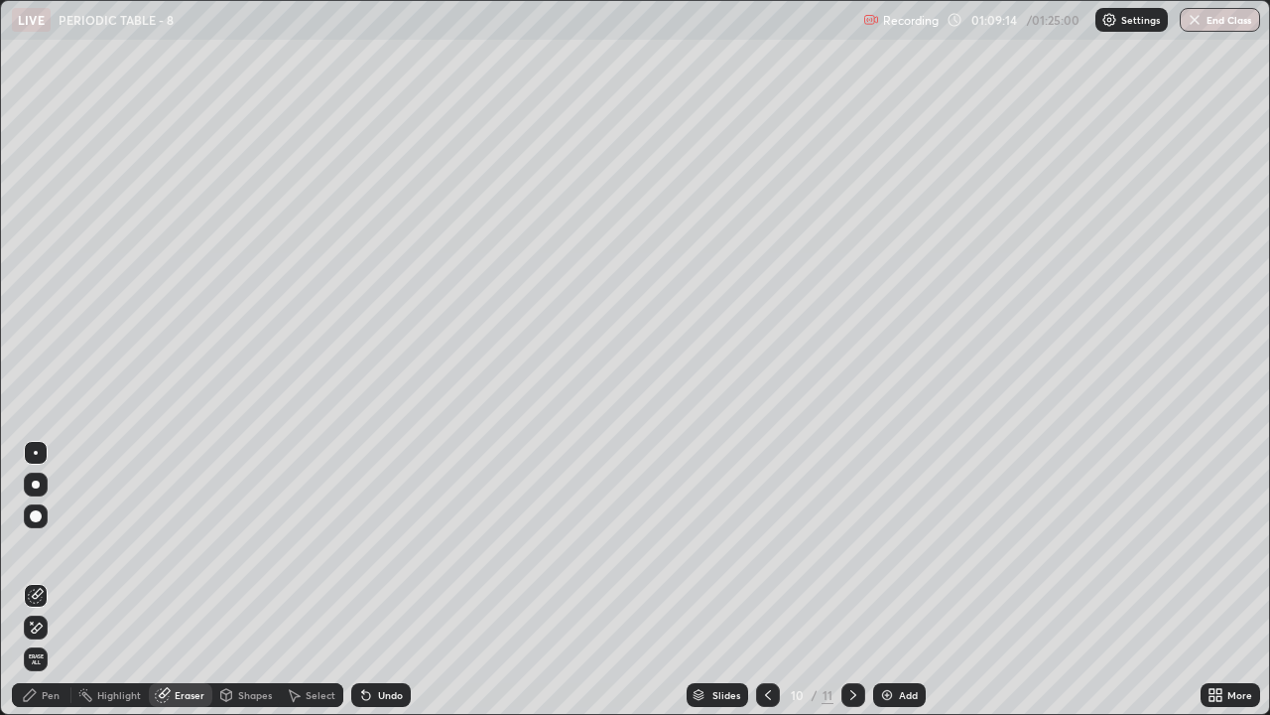
click at [44, 546] on div "Pen" at bounding box center [51, 695] width 18 height 10
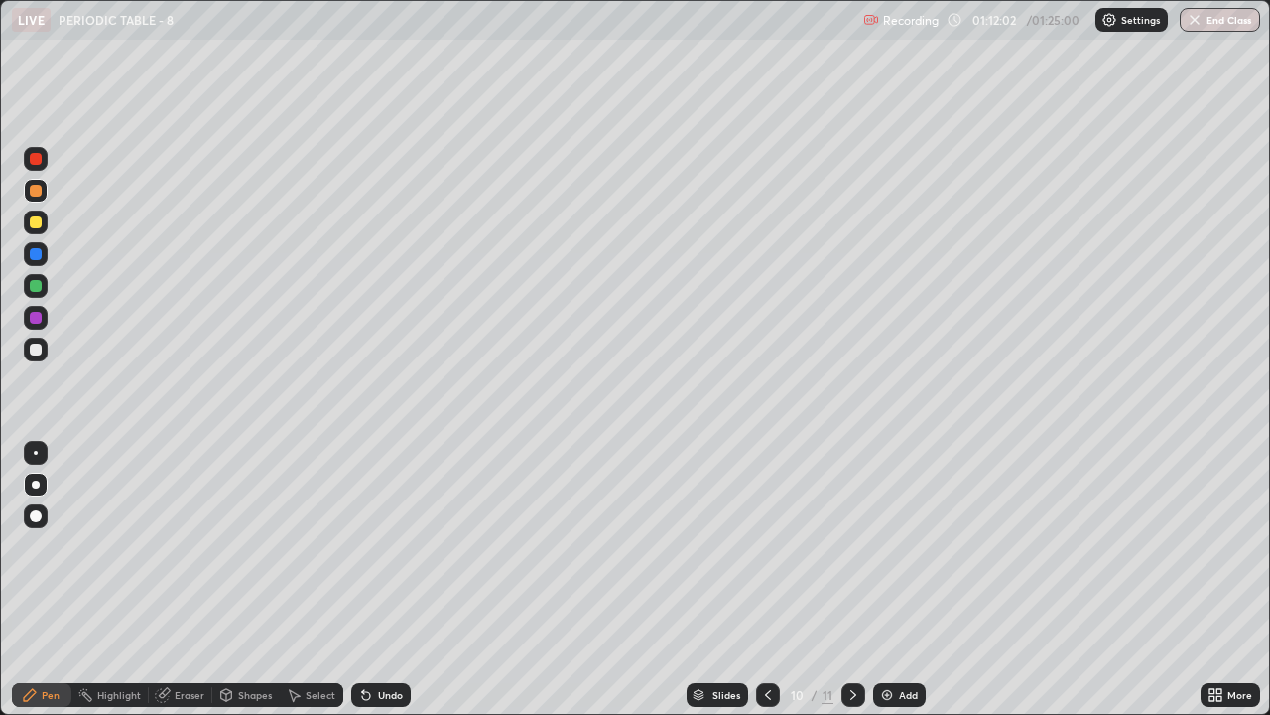
click at [184, 546] on div "Eraser" at bounding box center [190, 695] width 30 height 10
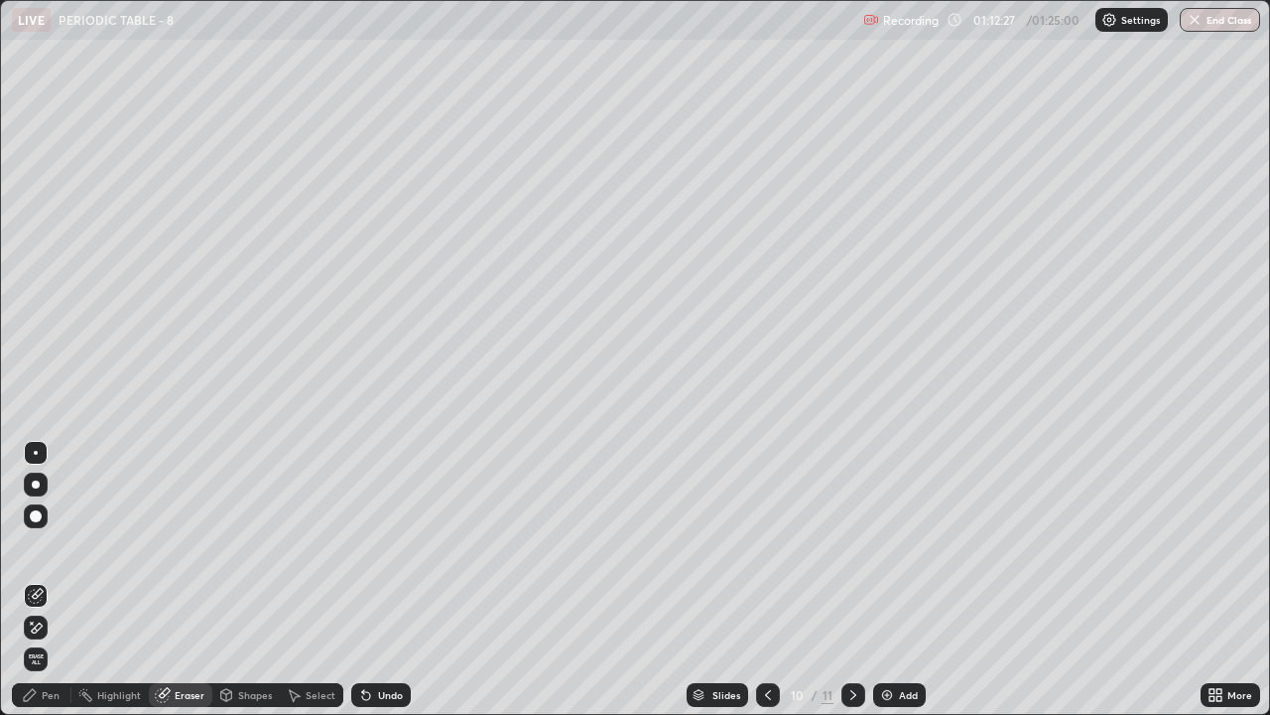
click at [231, 546] on icon at bounding box center [226, 695] width 16 height 16
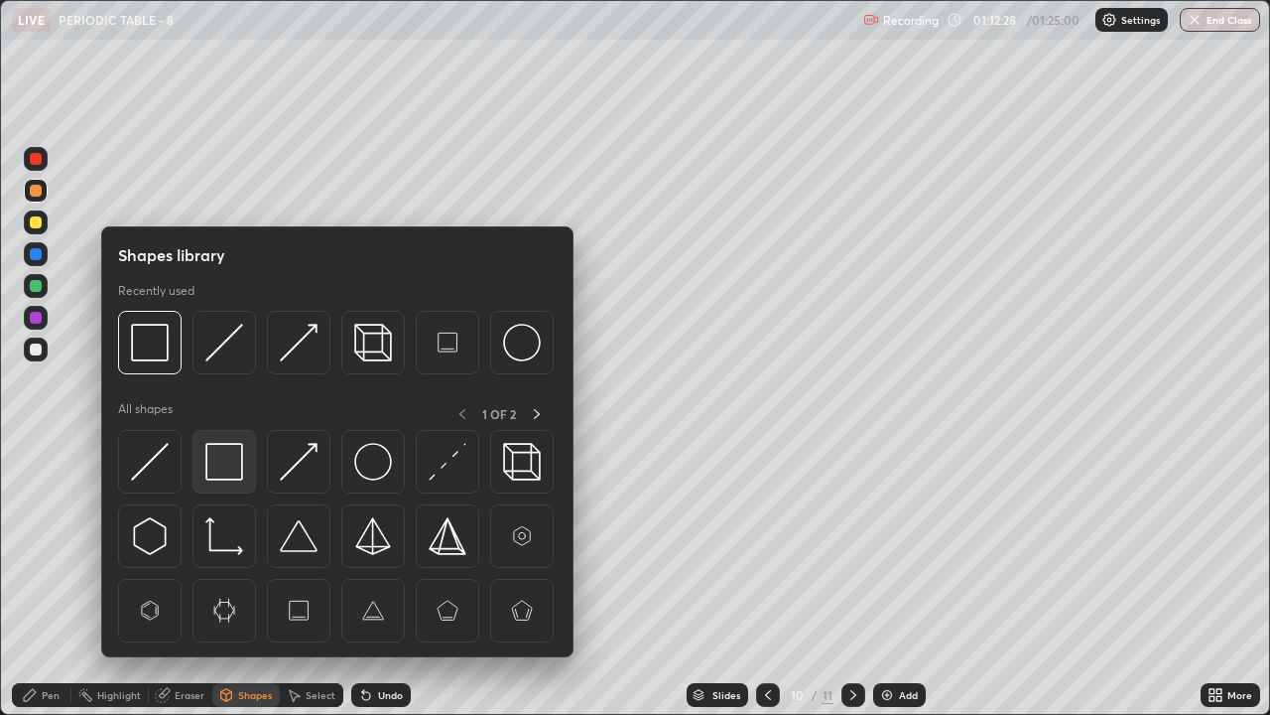
click at [214, 461] on img at bounding box center [224, 462] width 38 height 38
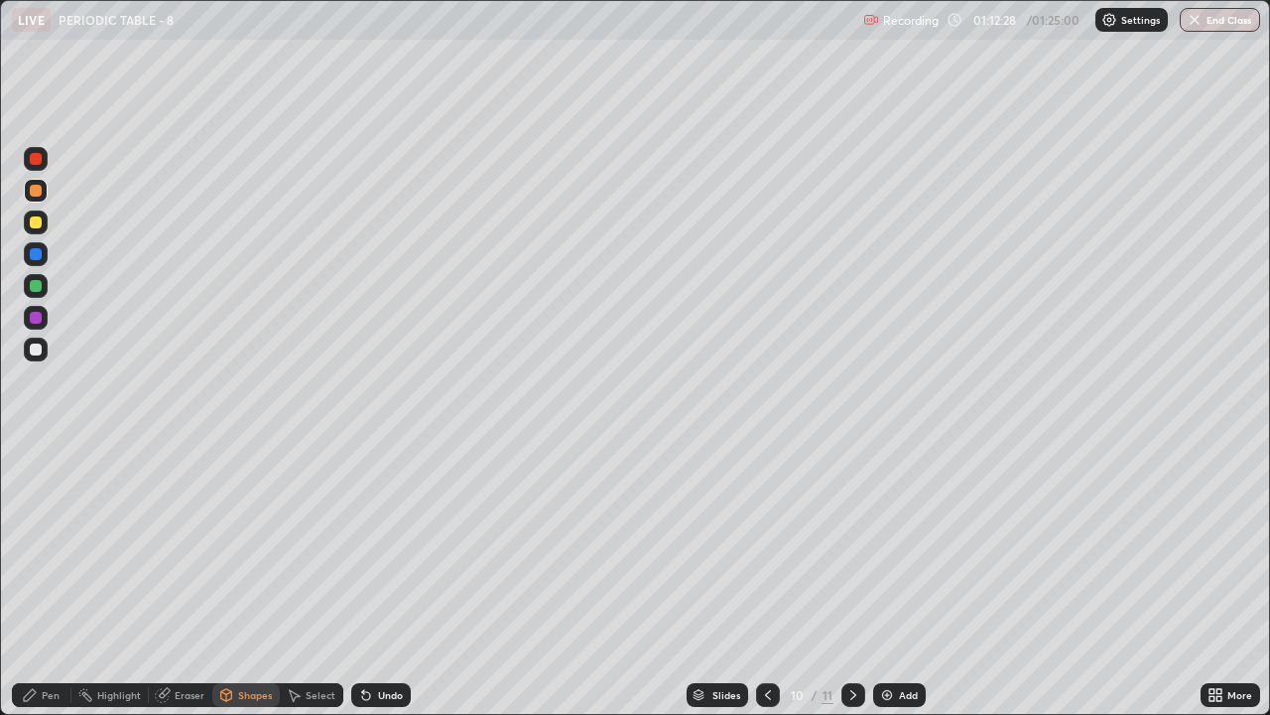
click at [24, 290] on div at bounding box center [36, 286] width 24 height 24
click at [262, 546] on div "Shapes" at bounding box center [255, 695] width 34 height 10
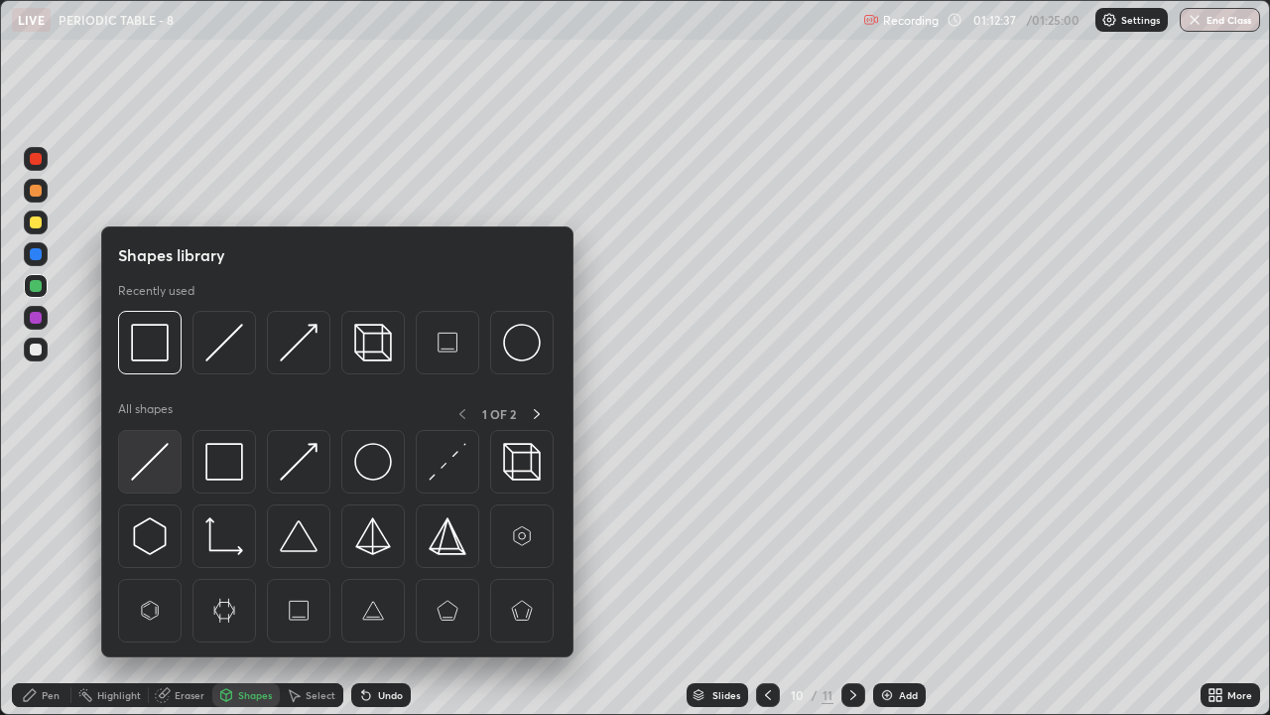
click at [162, 457] on img at bounding box center [150, 462] width 38 height 38
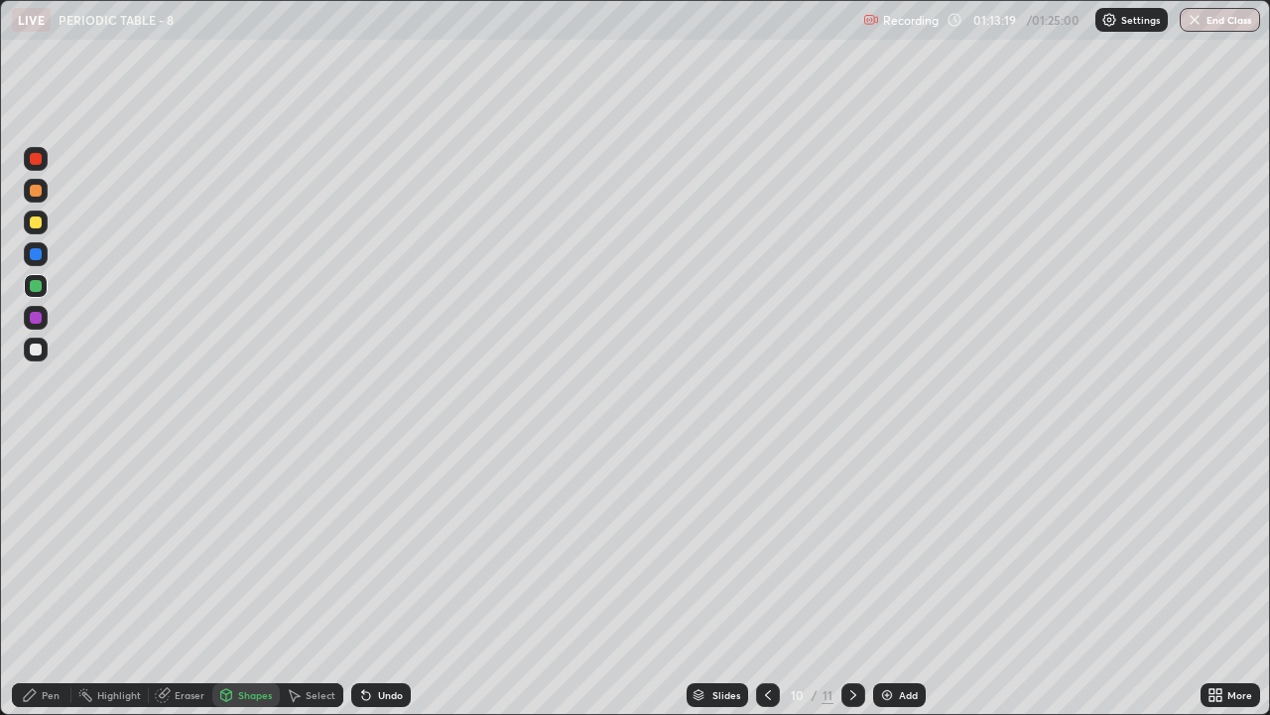
click at [42, 167] on div at bounding box center [36, 159] width 24 height 24
click at [44, 546] on div "Pen" at bounding box center [51, 695] width 18 height 10
click at [852, 546] on icon at bounding box center [854, 695] width 16 height 16
click at [323, 546] on div "Select" at bounding box center [321, 695] width 30 height 10
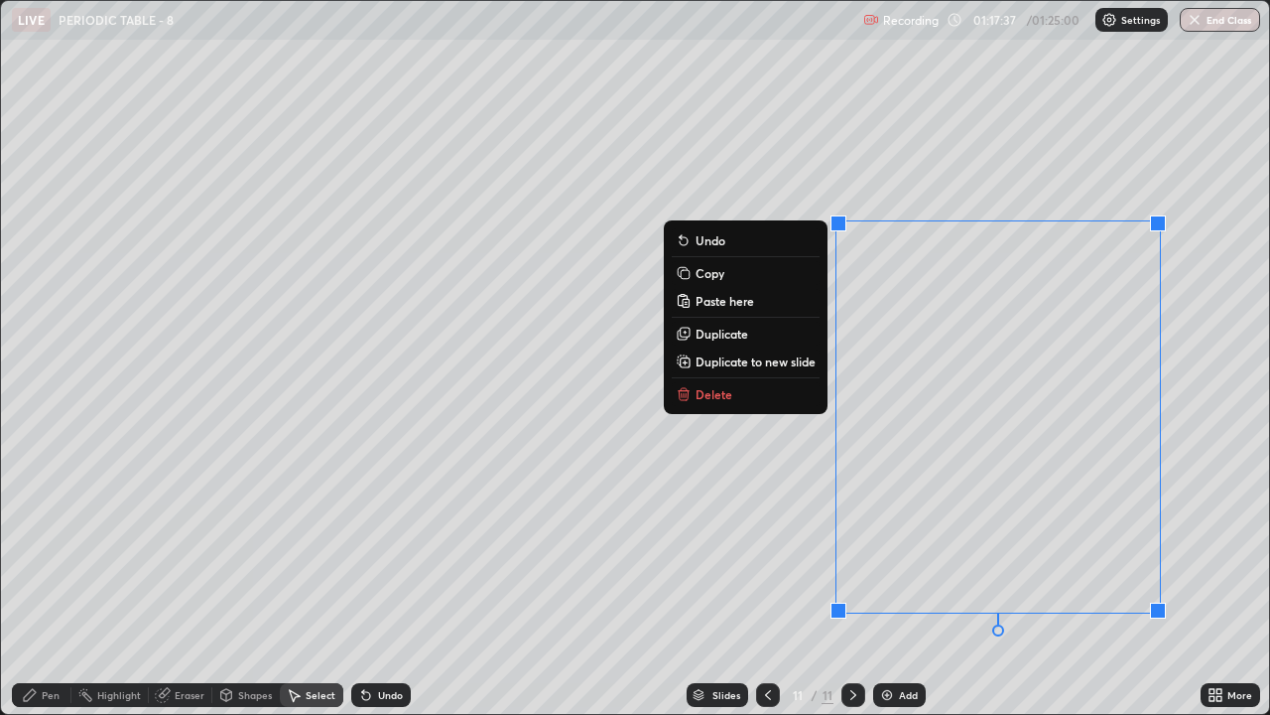
click at [810, 398] on button "Delete" at bounding box center [746, 394] width 148 height 24
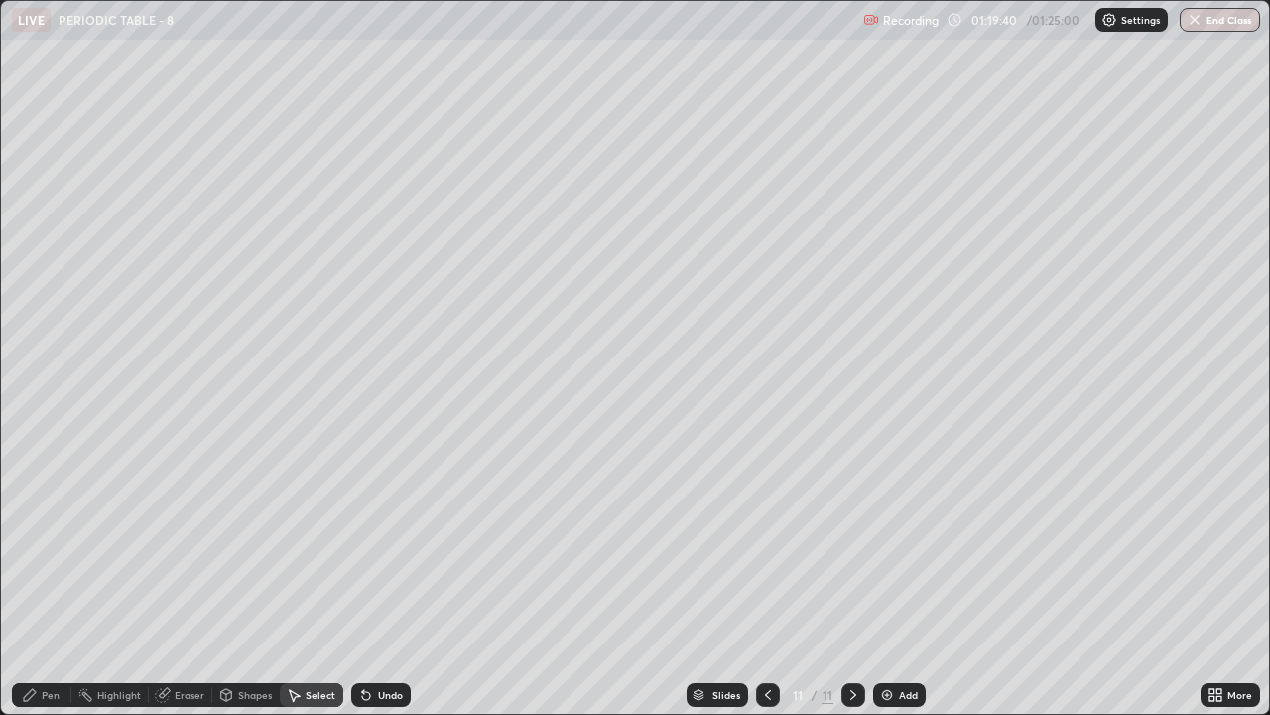
click at [1209, 20] on button "End Class" at bounding box center [1220, 20] width 80 height 24
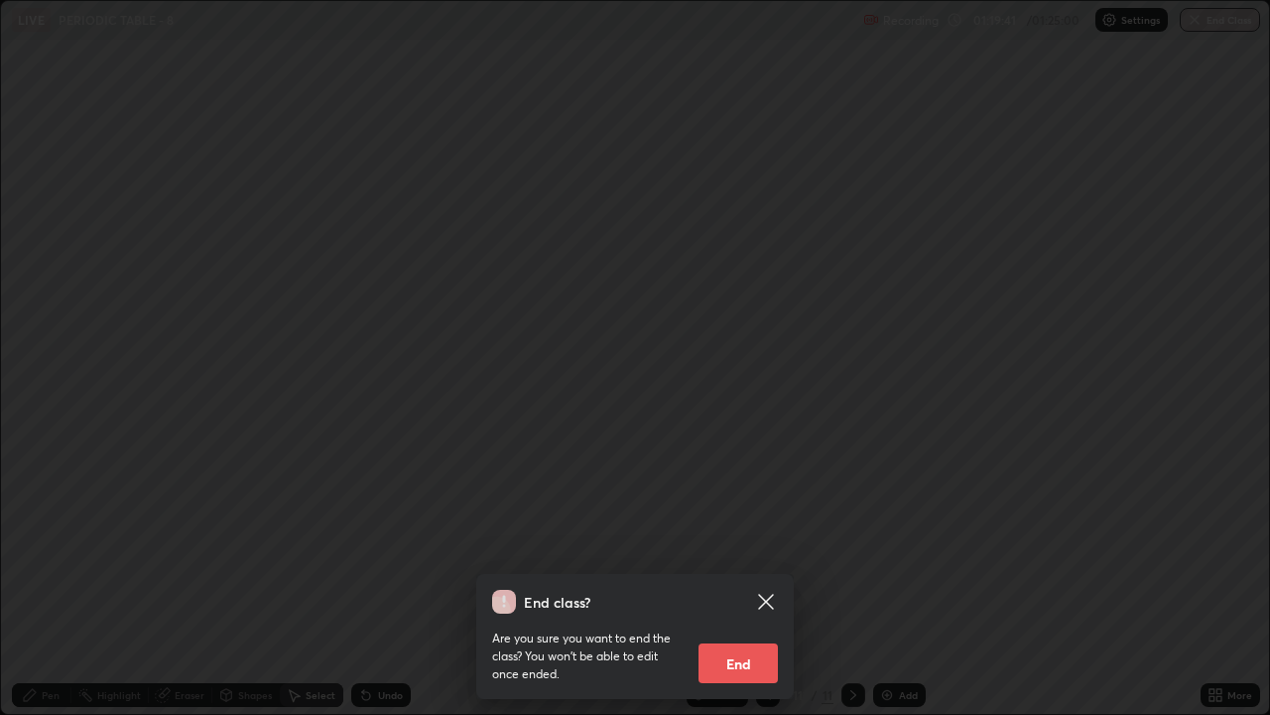
click at [764, 546] on button "End" at bounding box center [738, 663] width 79 height 40
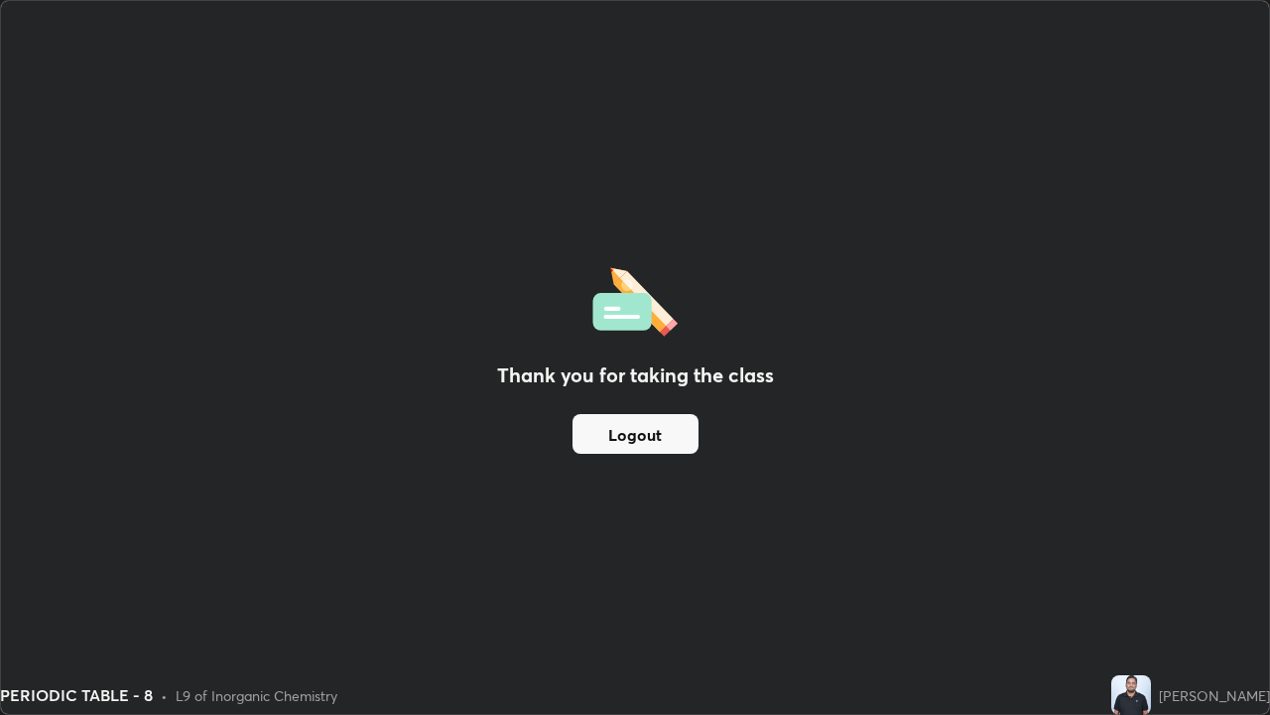
click at [663, 448] on button "Logout" at bounding box center [636, 434] width 126 height 40
